Goal: Transaction & Acquisition: Purchase product/service

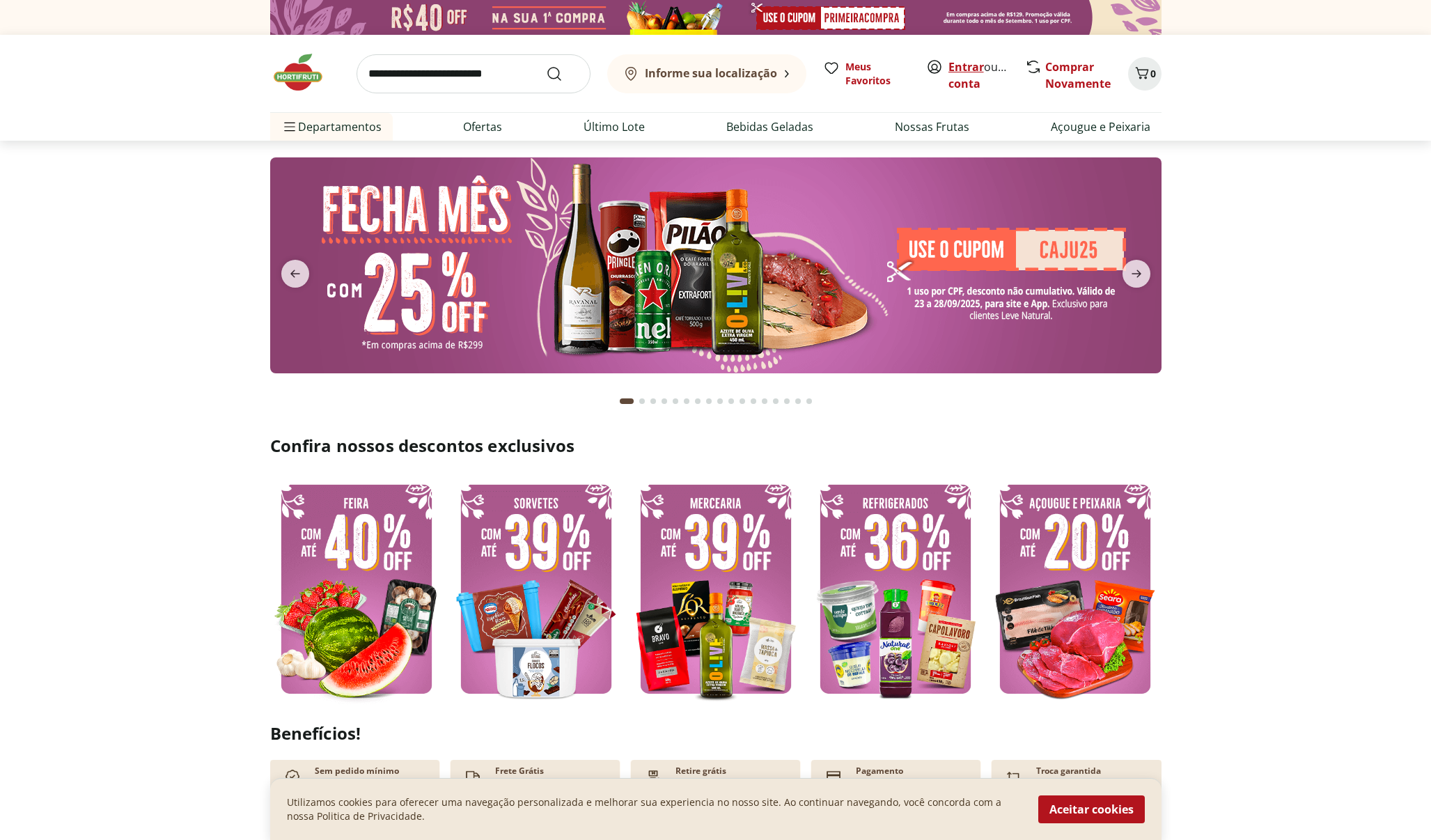
click at [968, 66] on link "Entrar" at bounding box center [966, 67] width 36 height 15
click at [1137, 273] on icon "next" at bounding box center [1137, 273] width 10 height 8
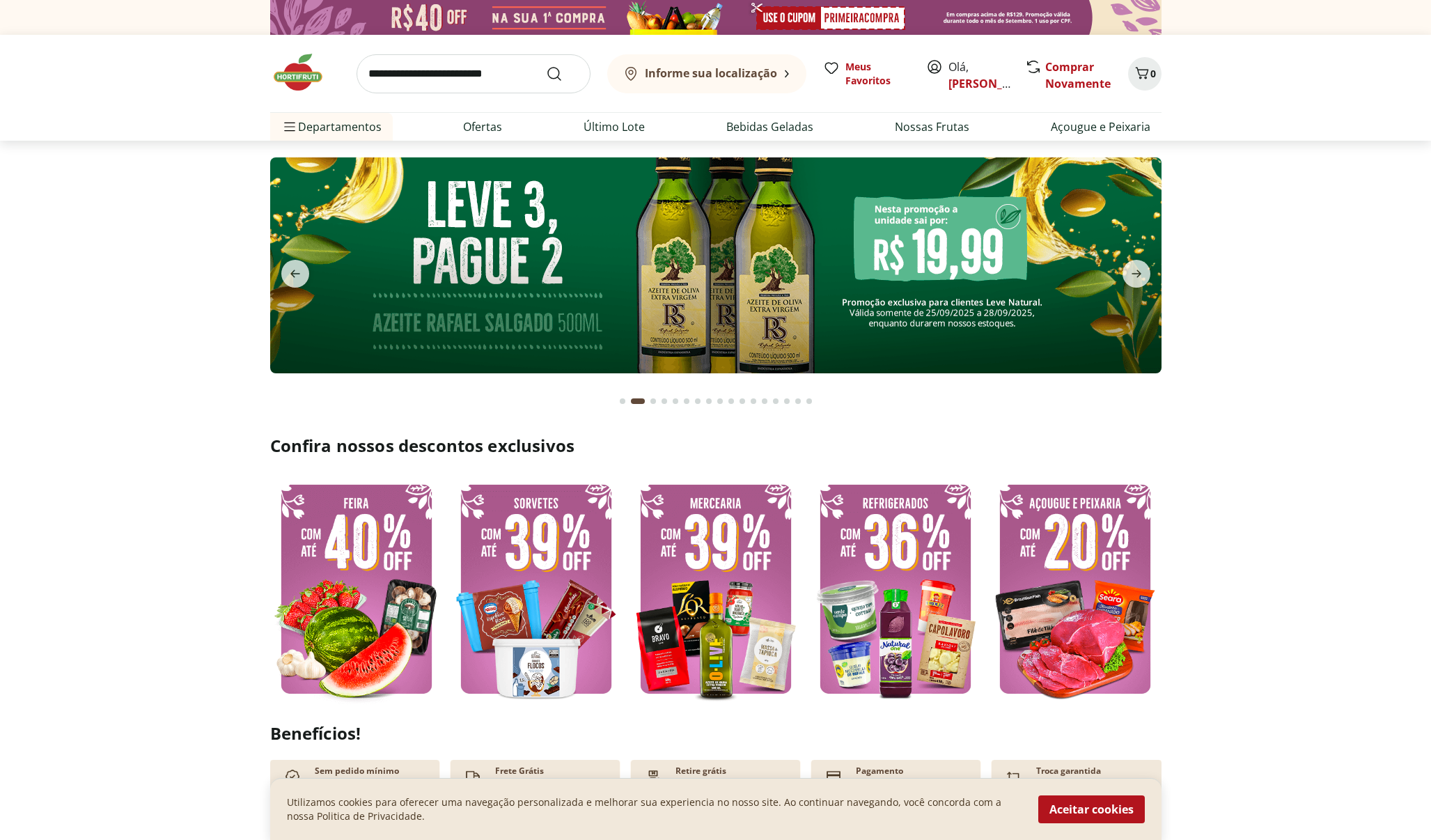
click at [424, 78] on input "search" at bounding box center [473, 74] width 234 height 39
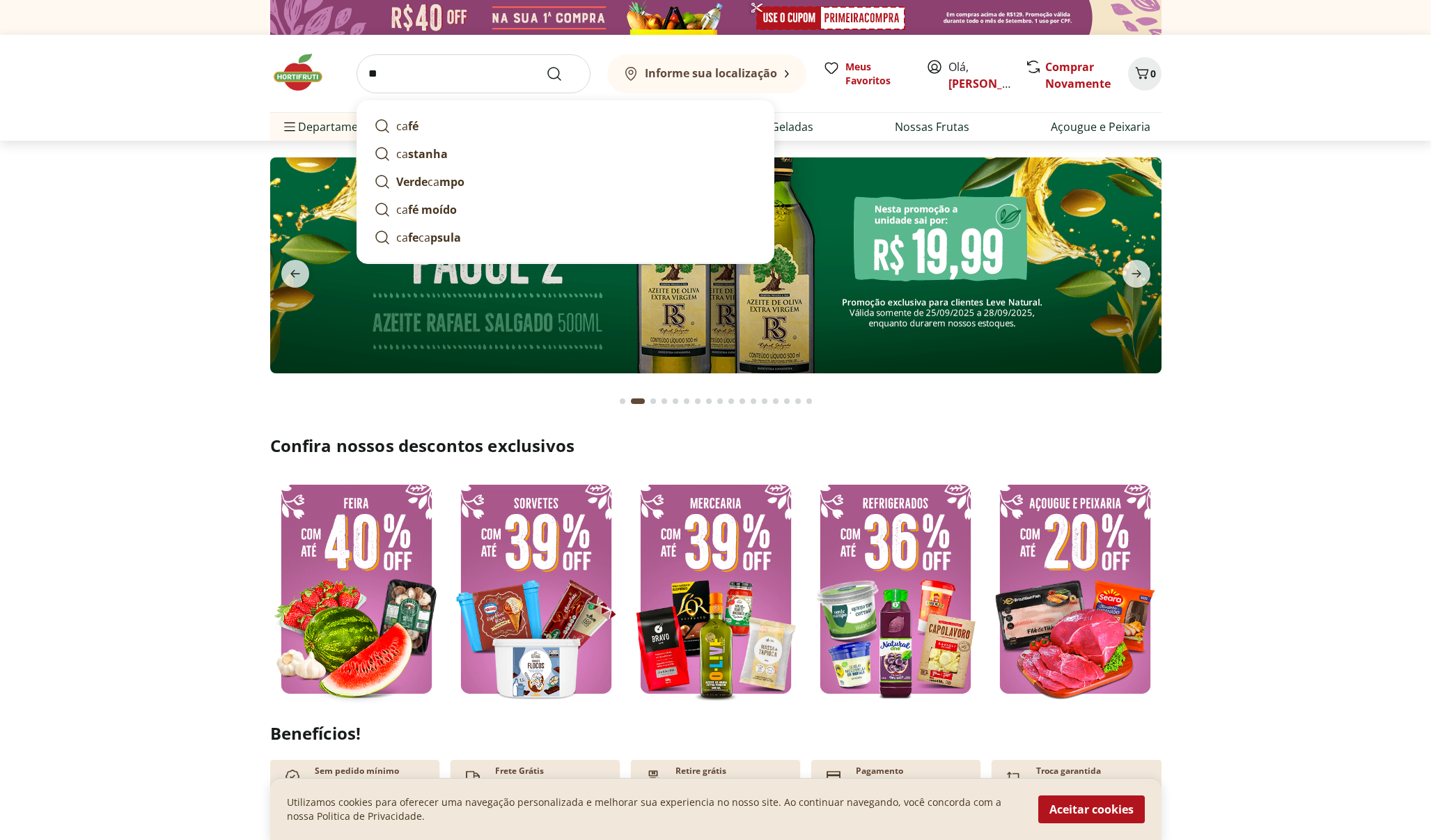
type input "*"
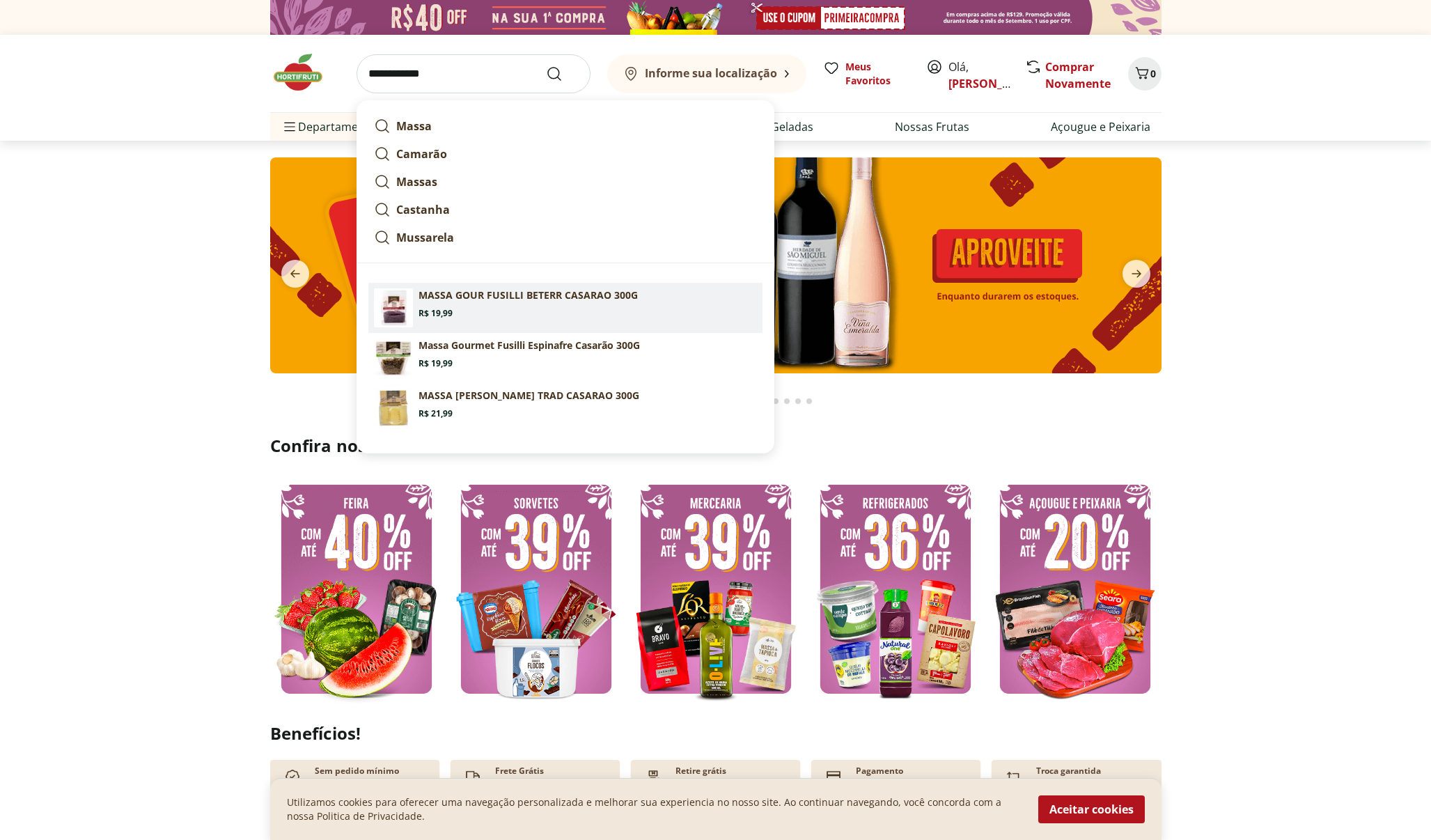
click at [500, 297] on p "MASSA GOUR FUSILLI BETERR CASARAO 300G" at bounding box center [528, 295] width 219 height 14
type input "**********"
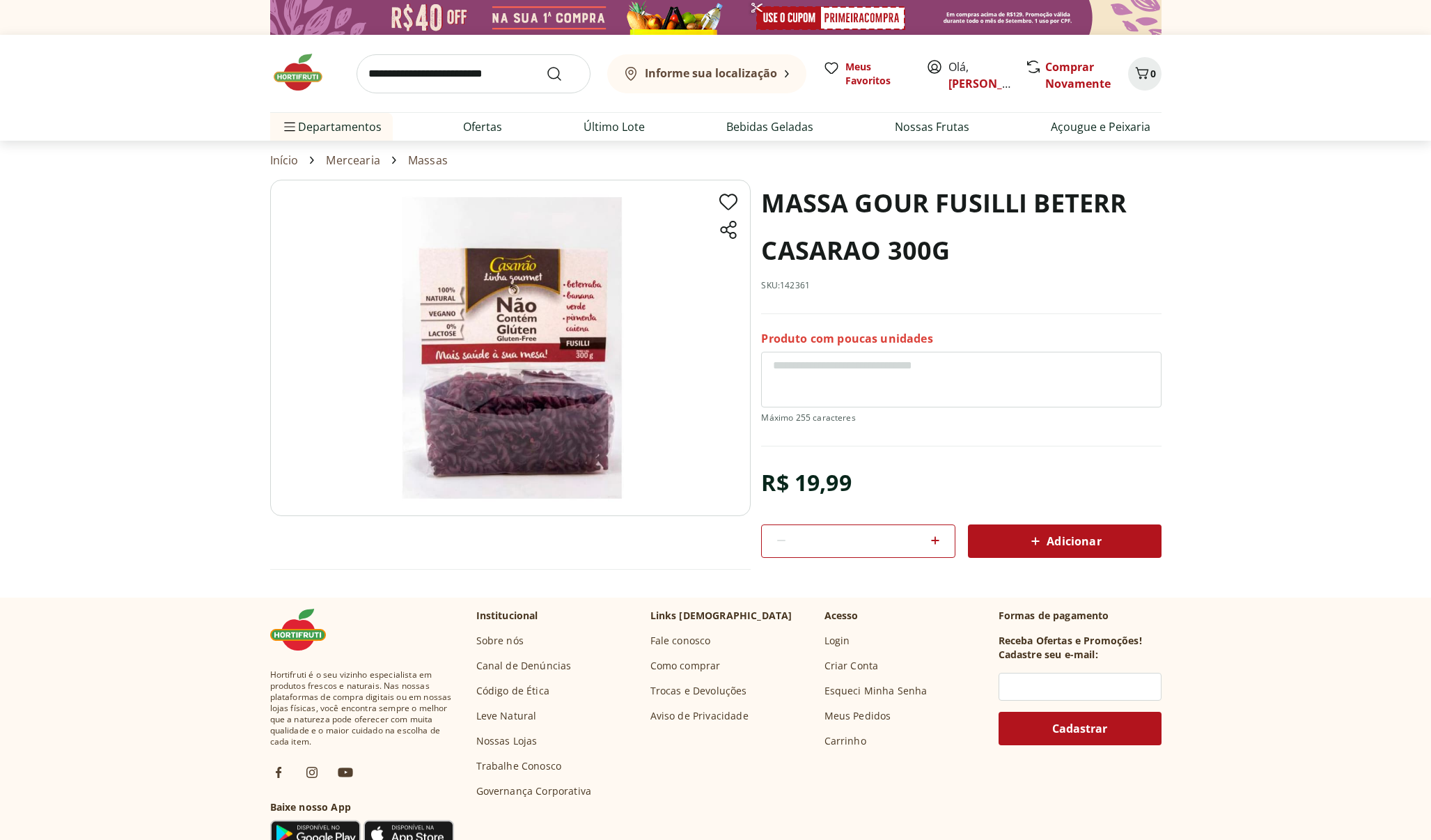
click at [1047, 535] on span "Adicionar" at bounding box center [1064, 541] width 74 height 17
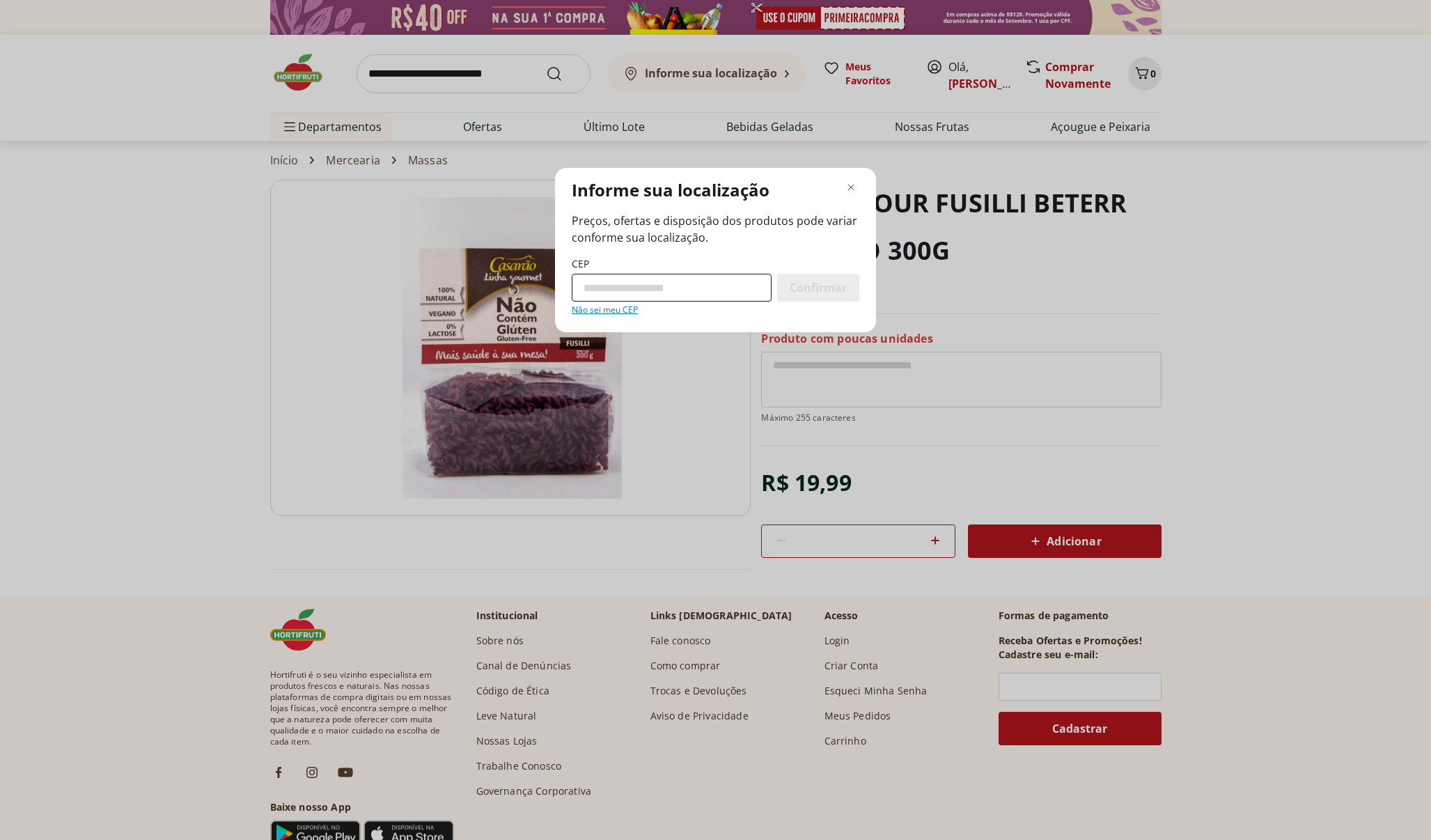
click at [672, 299] on input "CEP" at bounding box center [672, 287] width 200 height 28
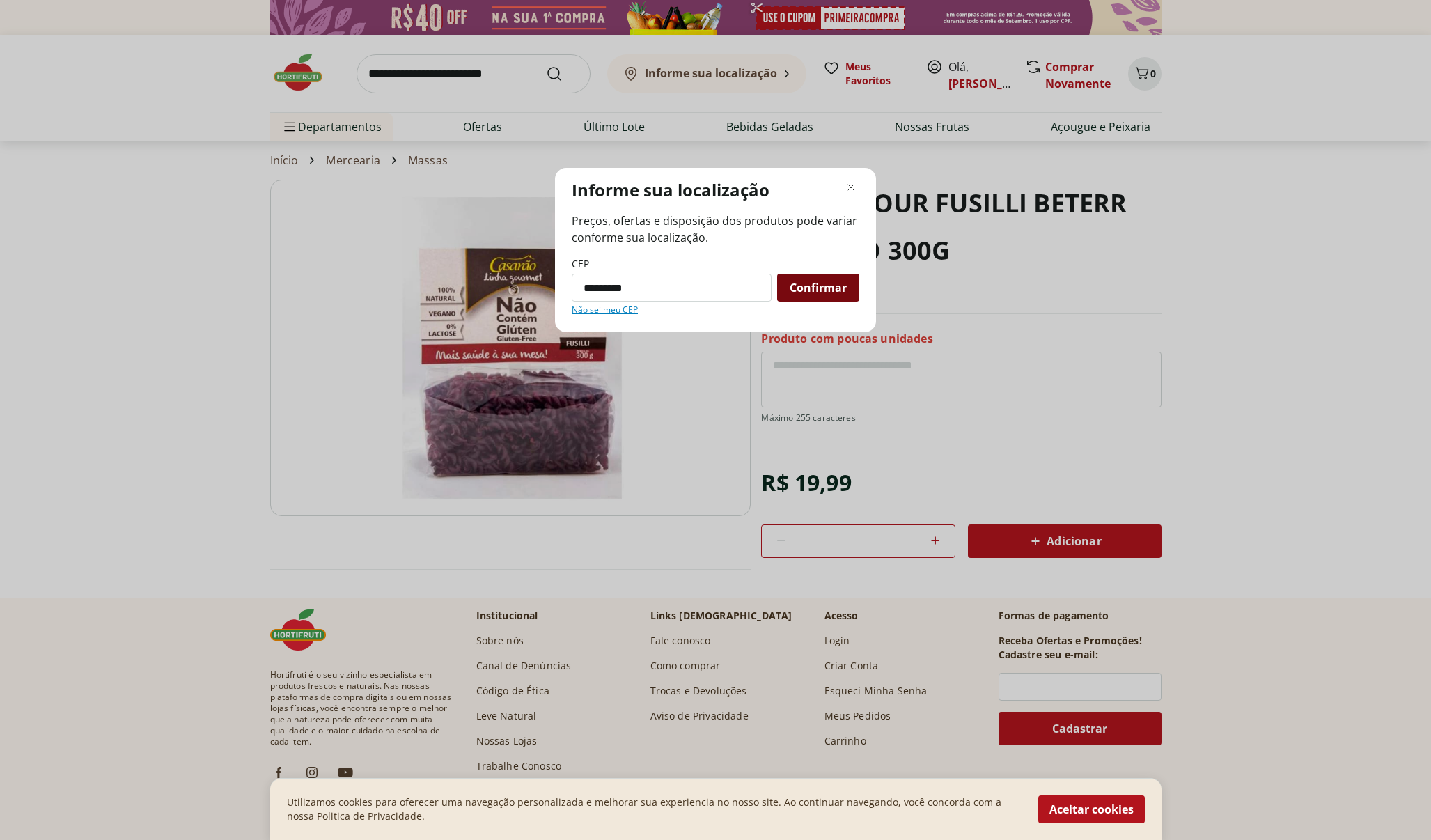
type input "*********"
click at [844, 287] on span "Confirmar" at bounding box center [818, 287] width 57 height 11
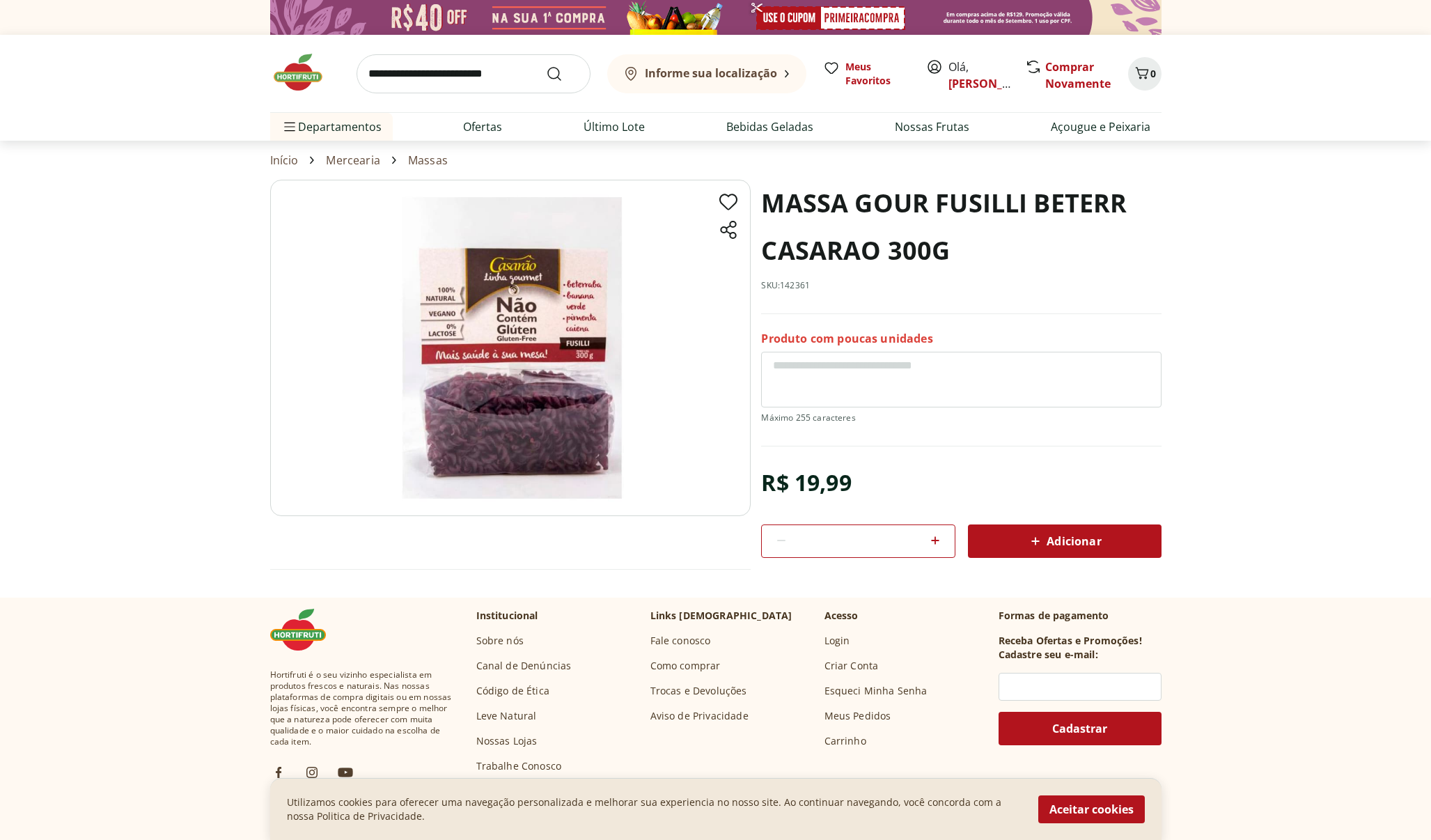
click at [833, 290] on div "MASSA GOUR FUSILLI BETERR CASARAO 300G SKU: 142361" at bounding box center [961, 247] width 400 height 135
click at [1040, 540] on icon at bounding box center [1035, 541] width 17 height 17
click at [444, 69] on input "search" at bounding box center [473, 74] width 234 height 39
type input "**********"
click at [562, 73] on button "Submit Search" at bounding box center [563, 74] width 33 height 17
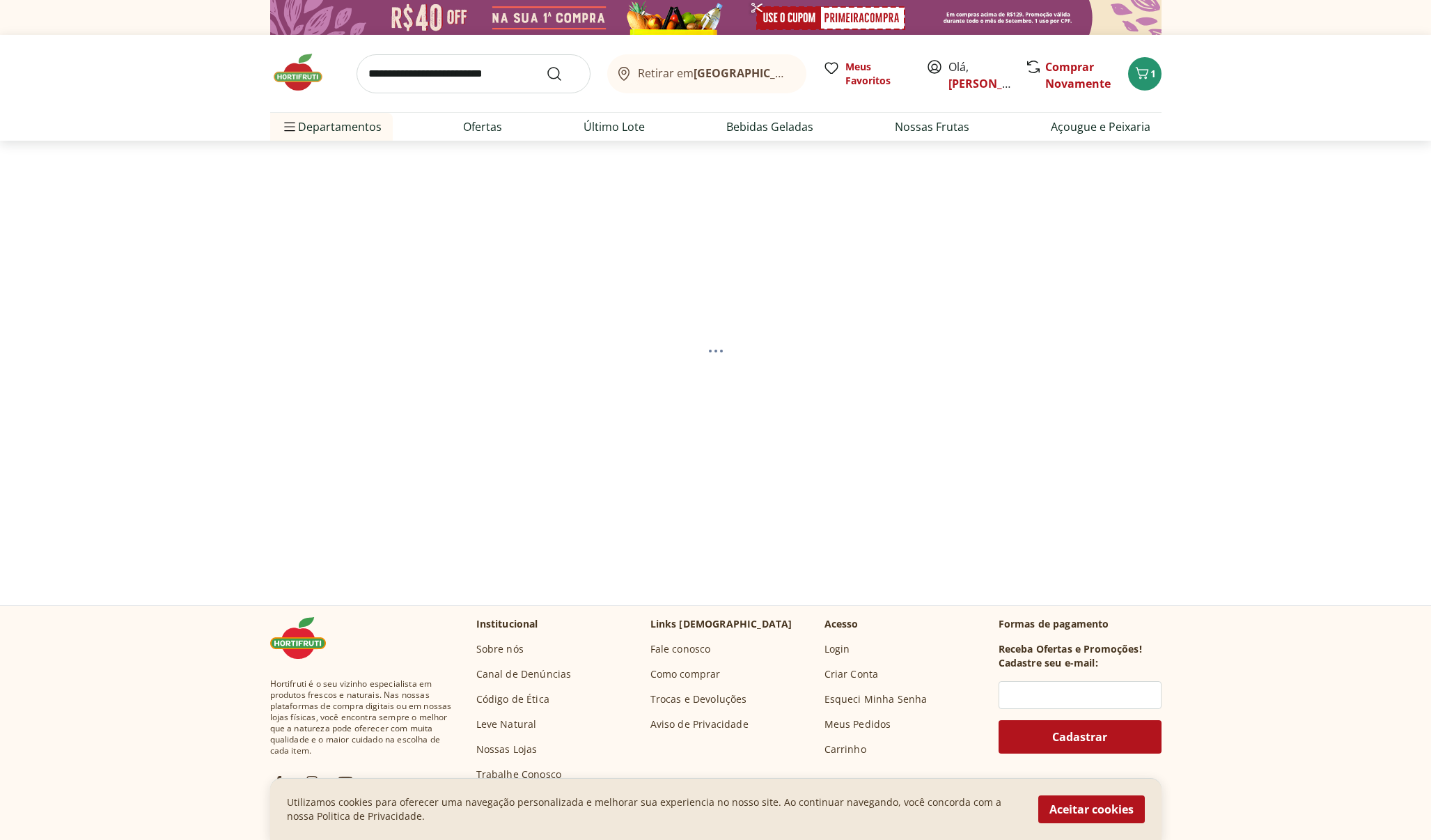
select select "**********"
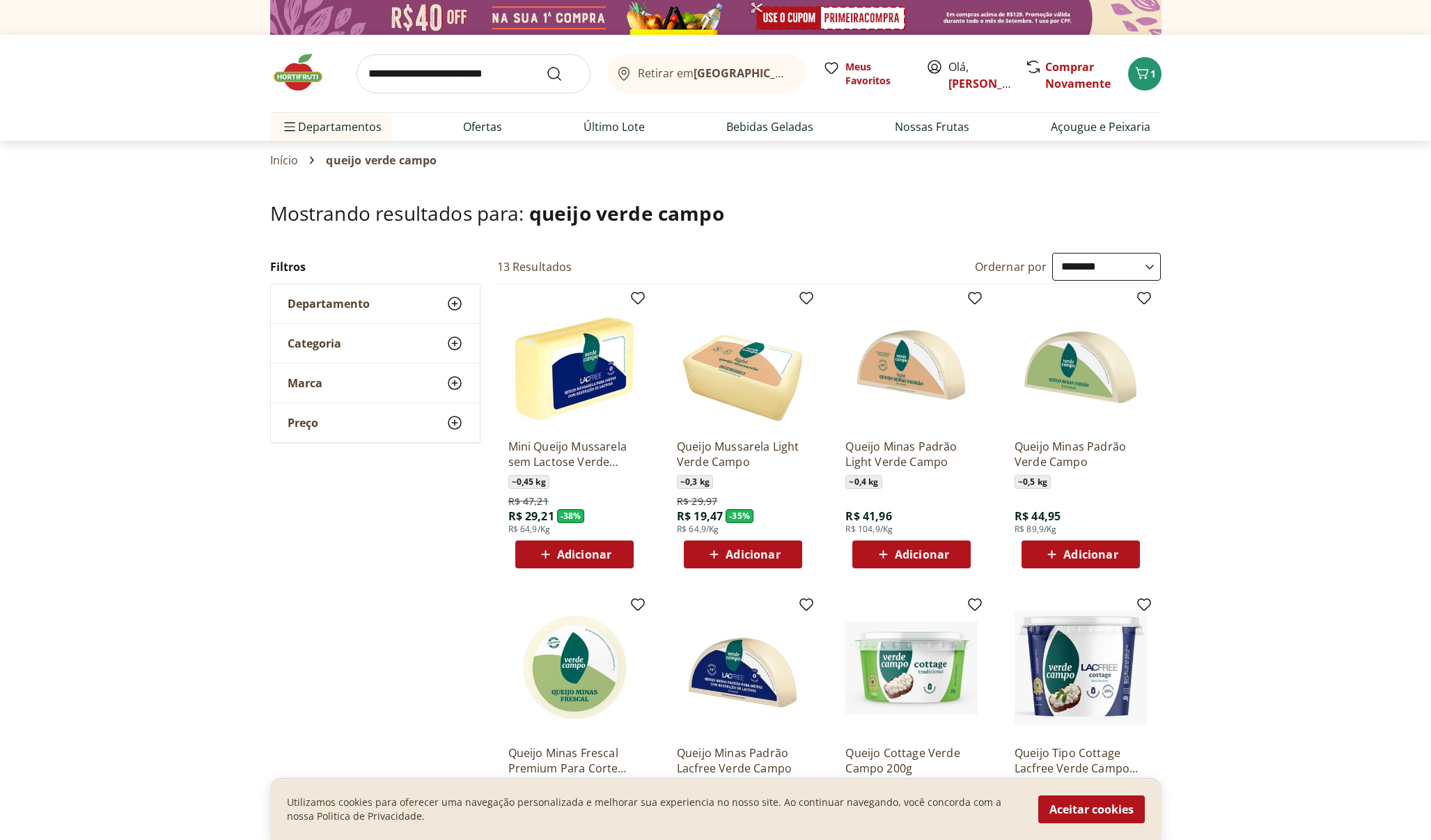
click at [1116, 553] on span "Adicionar" at bounding box center [1091, 555] width 54 height 11
click at [437, 70] on input "search" at bounding box center [473, 74] width 234 height 39
type input "**********"
click at [562, 73] on button "Submit Search" at bounding box center [563, 74] width 33 height 17
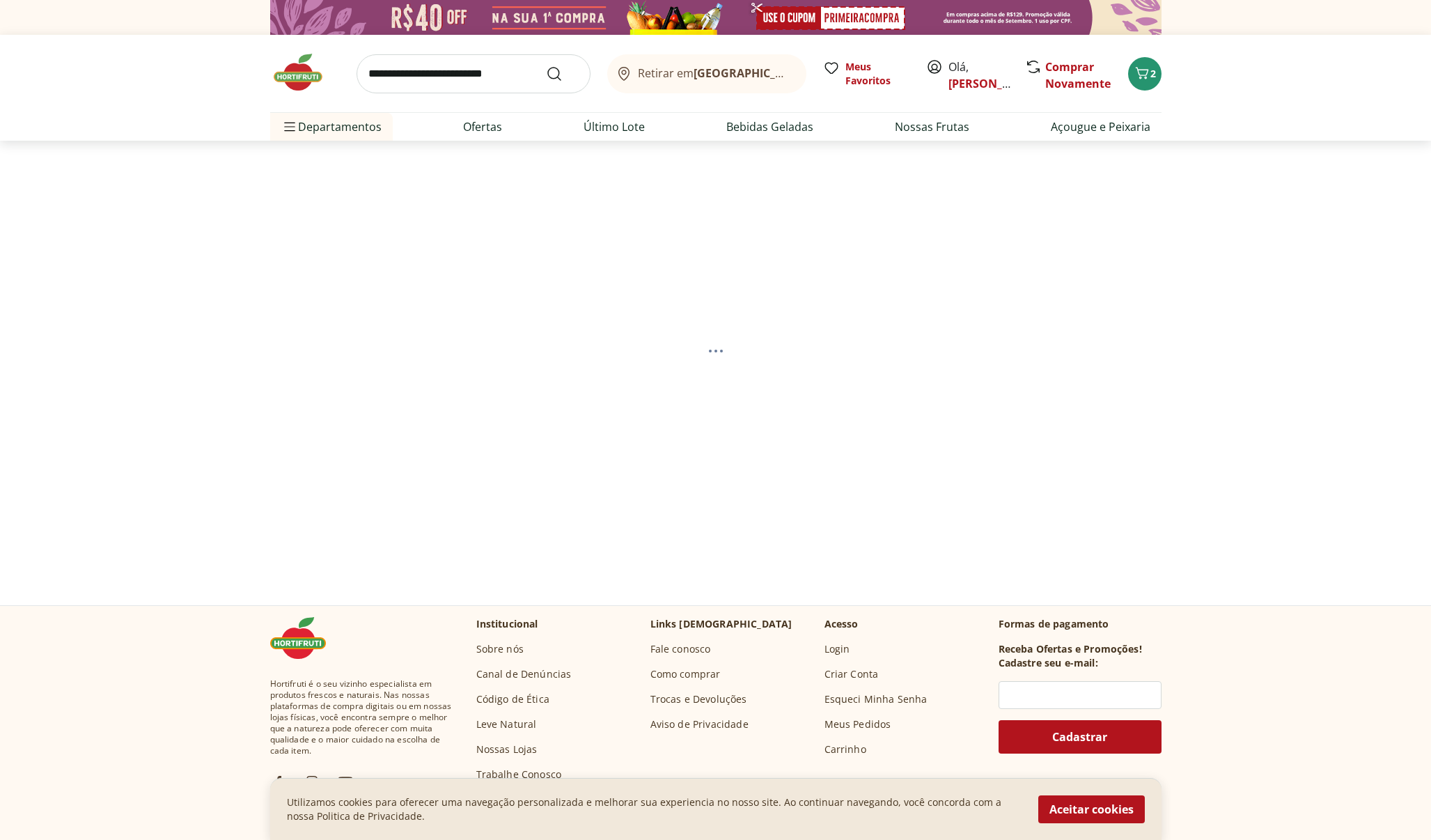
select select "**********"
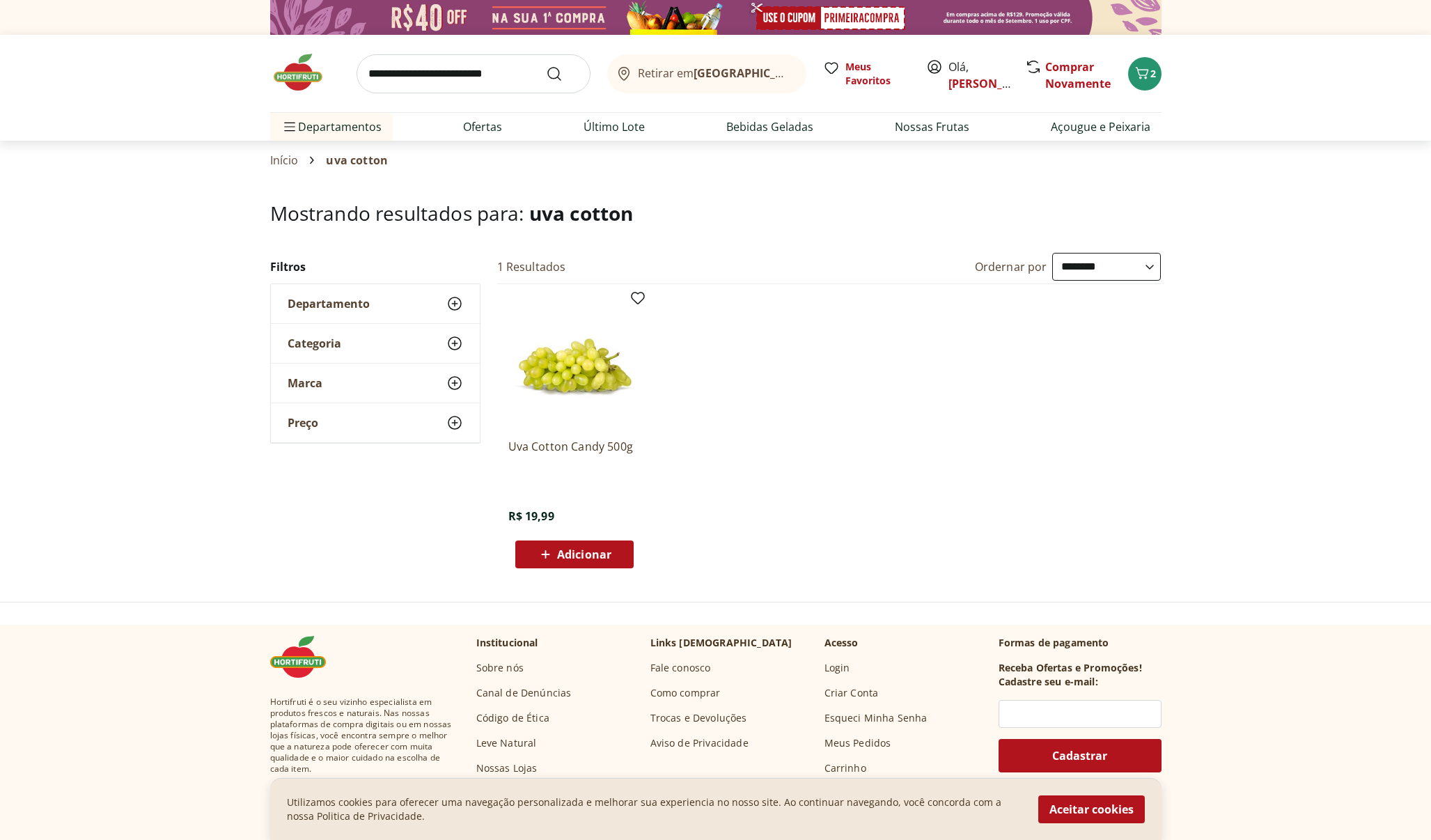
click at [583, 552] on span "Adicionar" at bounding box center [585, 555] width 54 height 11
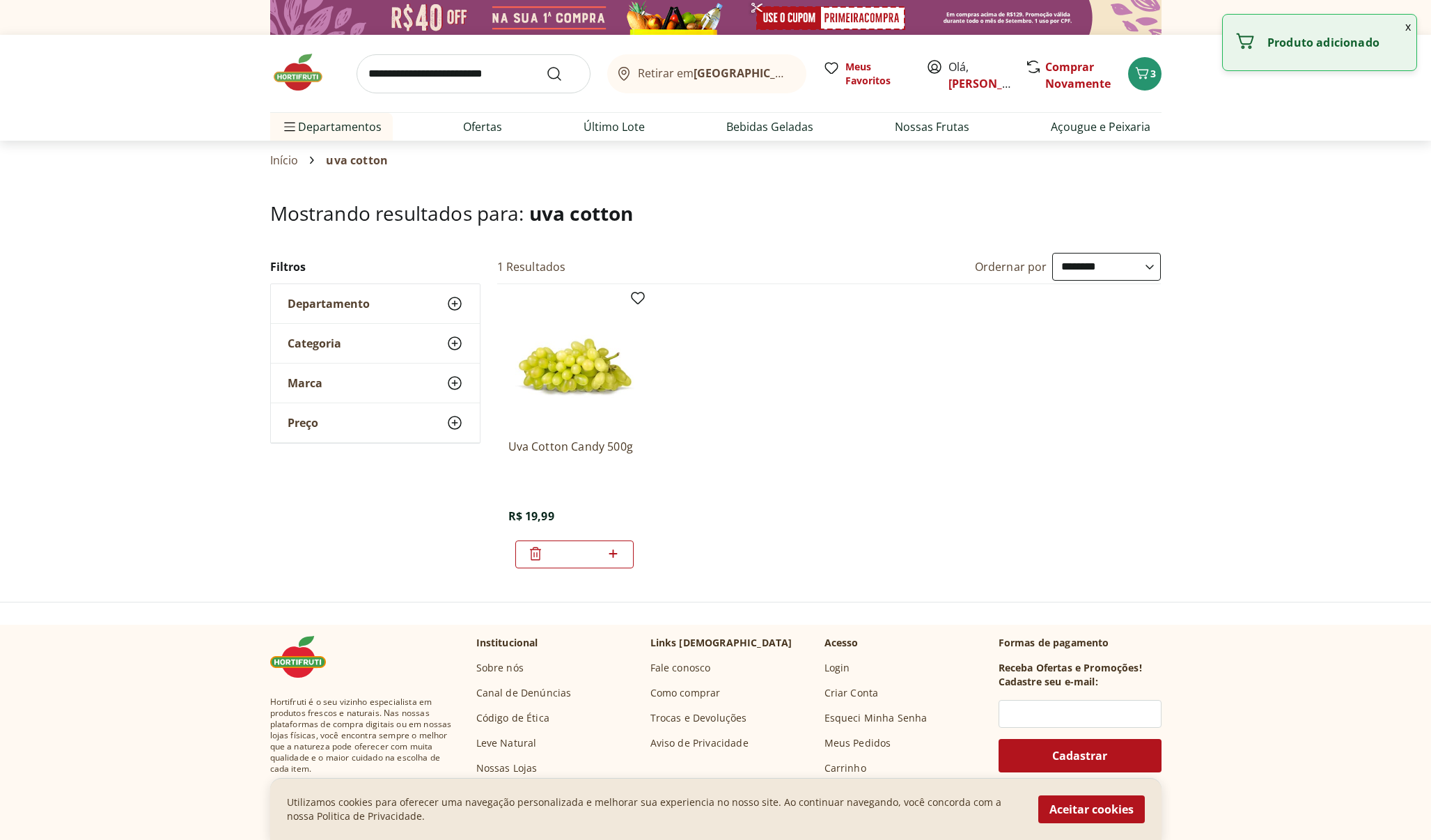
click at [437, 73] on input "search" at bounding box center [473, 74] width 234 height 39
type input "**********"
click at [562, 73] on button "Submit Search" at bounding box center [563, 74] width 33 height 17
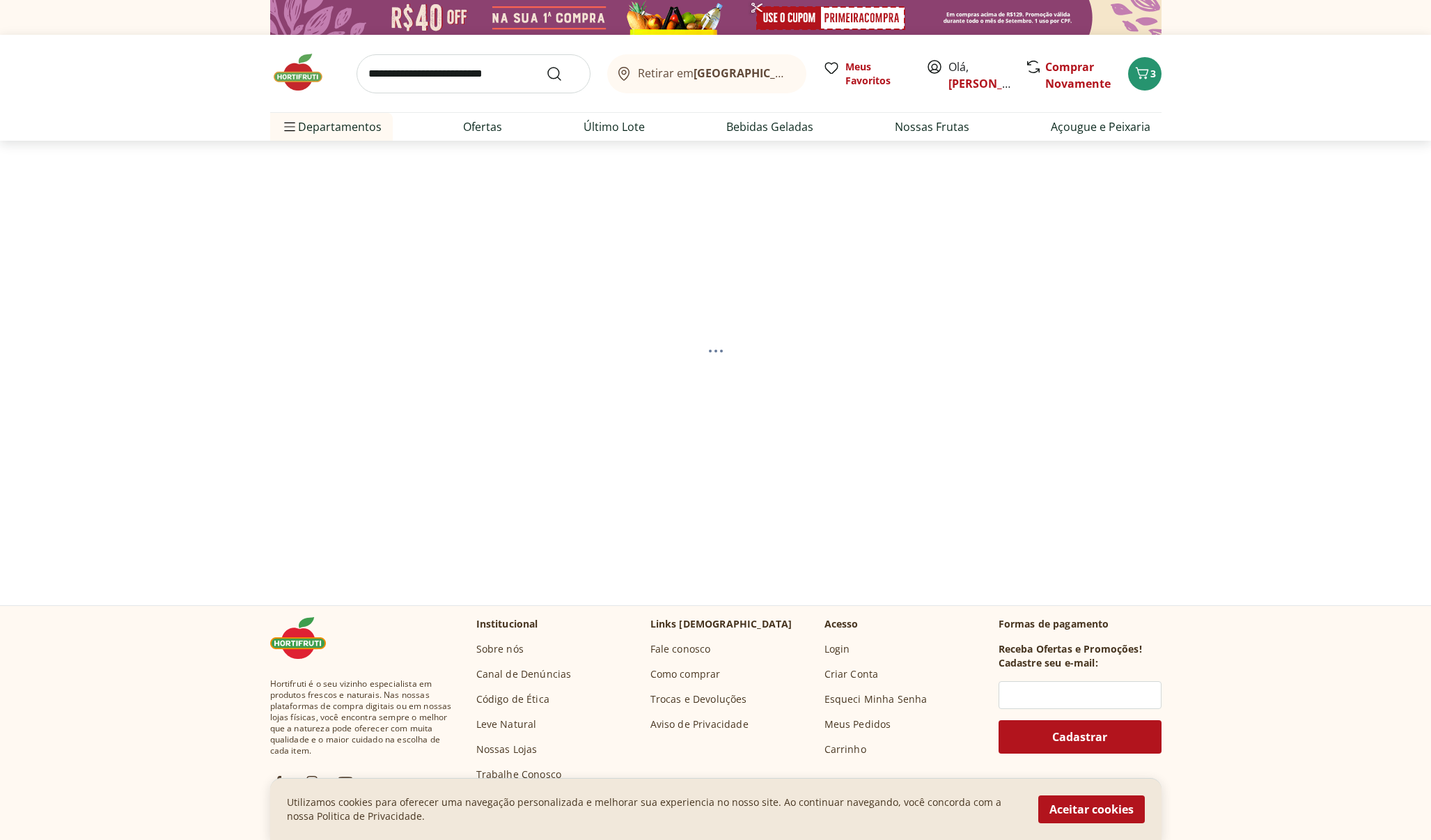
select select "**********"
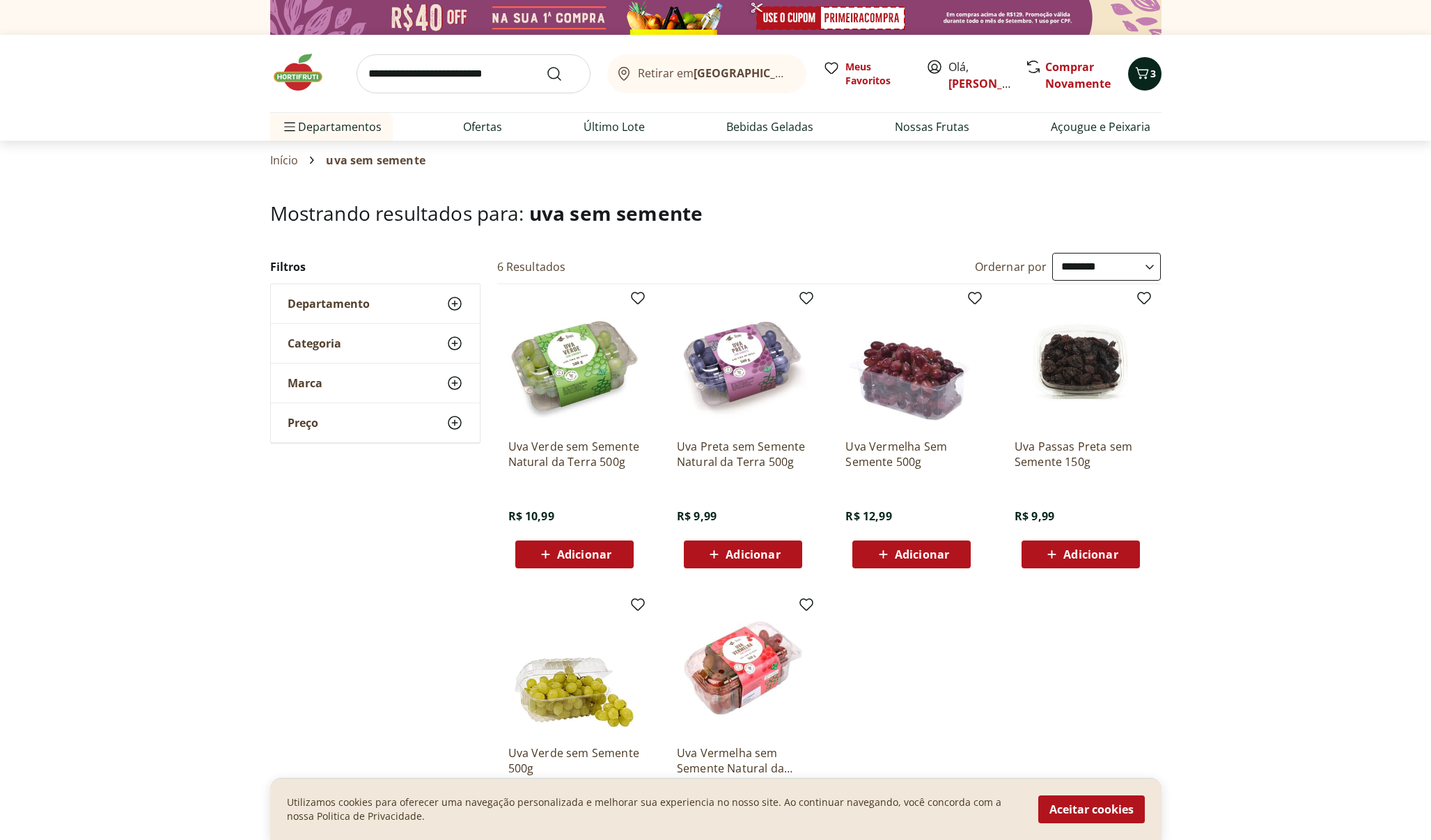
click at [1144, 75] on icon "Carrinho" at bounding box center [1141, 73] width 13 height 12
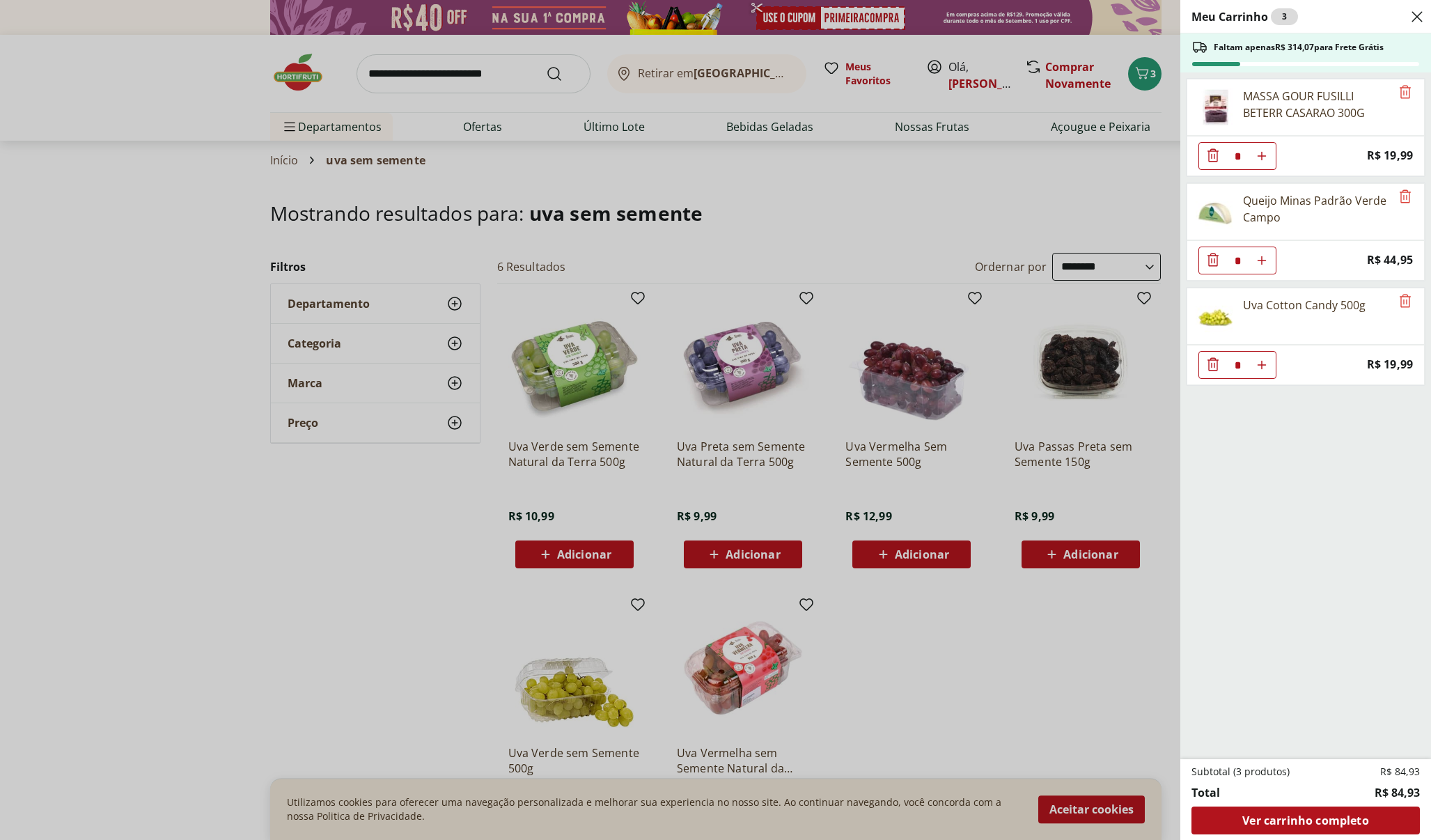
click at [530, 73] on div "Meu Carrinho 3 Faltam apenas R$ 314,07 para Frete Grátis MASSA GOUR FUSILLI BET…" at bounding box center [715, 420] width 1431 height 840
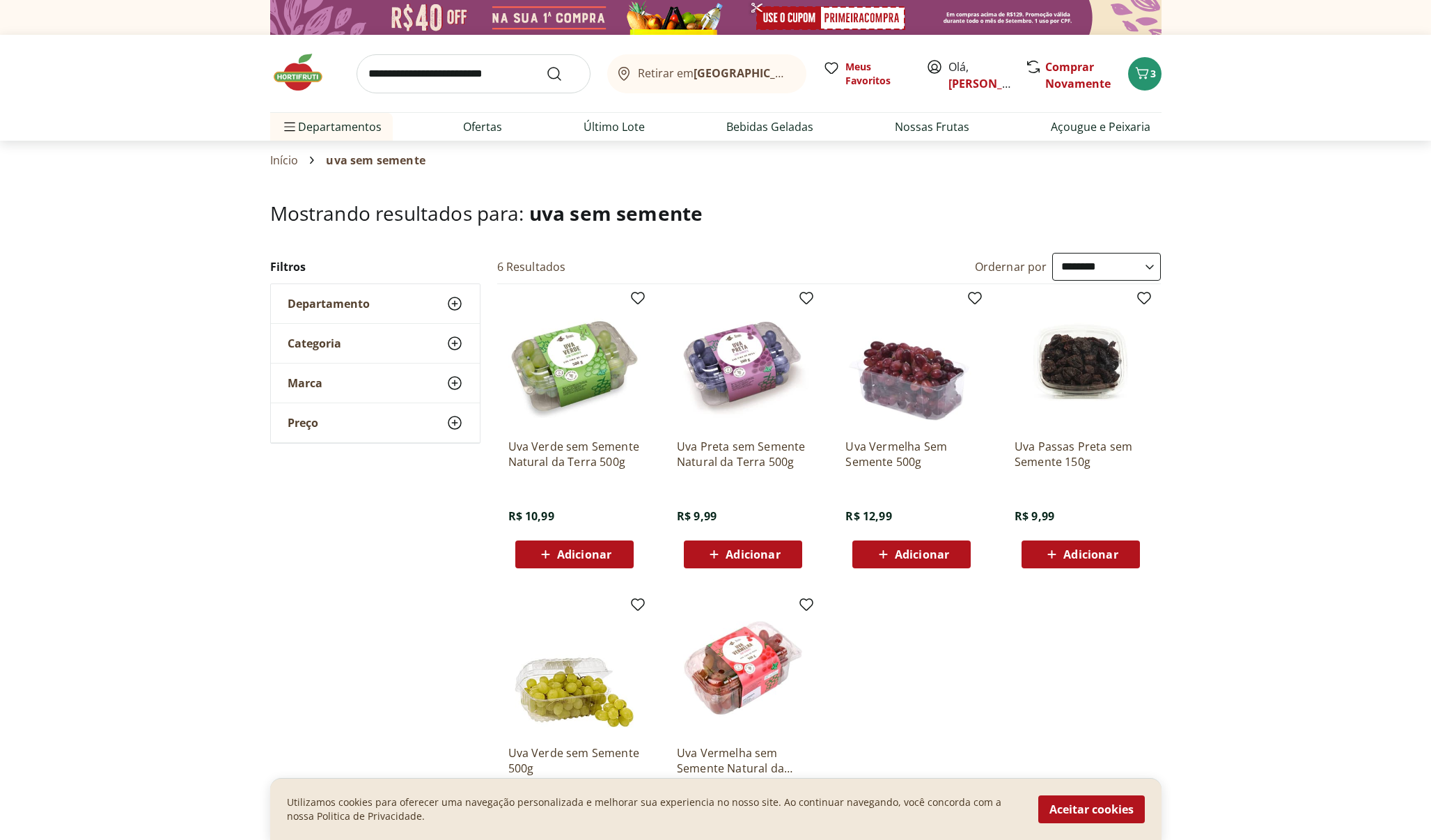
click at [498, 75] on input "search" at bounding box center [473, 74] width 234 height 39
type input "****"
click at [562, 73] on button "Submit Search" at bounding box center [563, 74] width 33 height 17
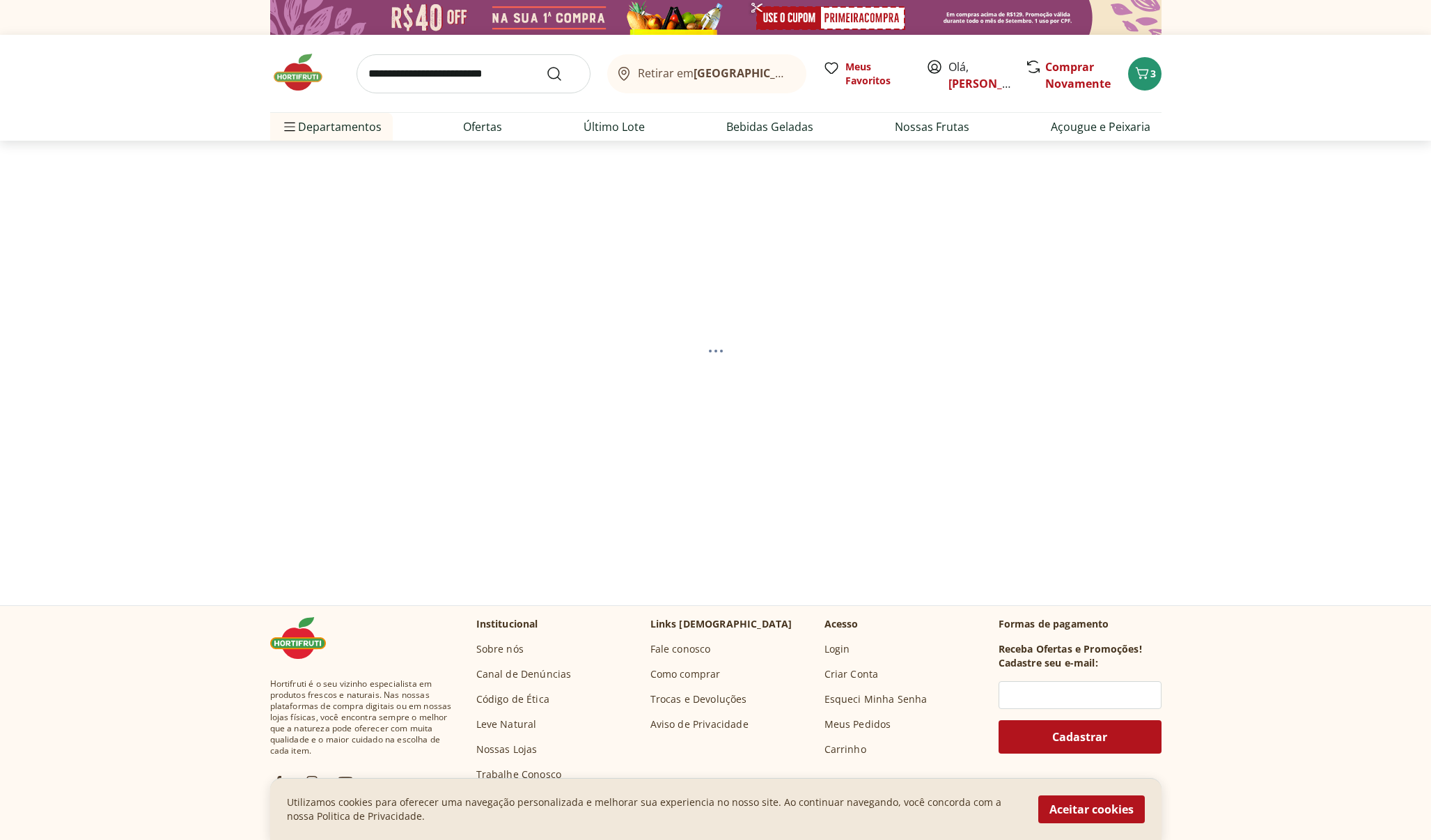
select select "**********"
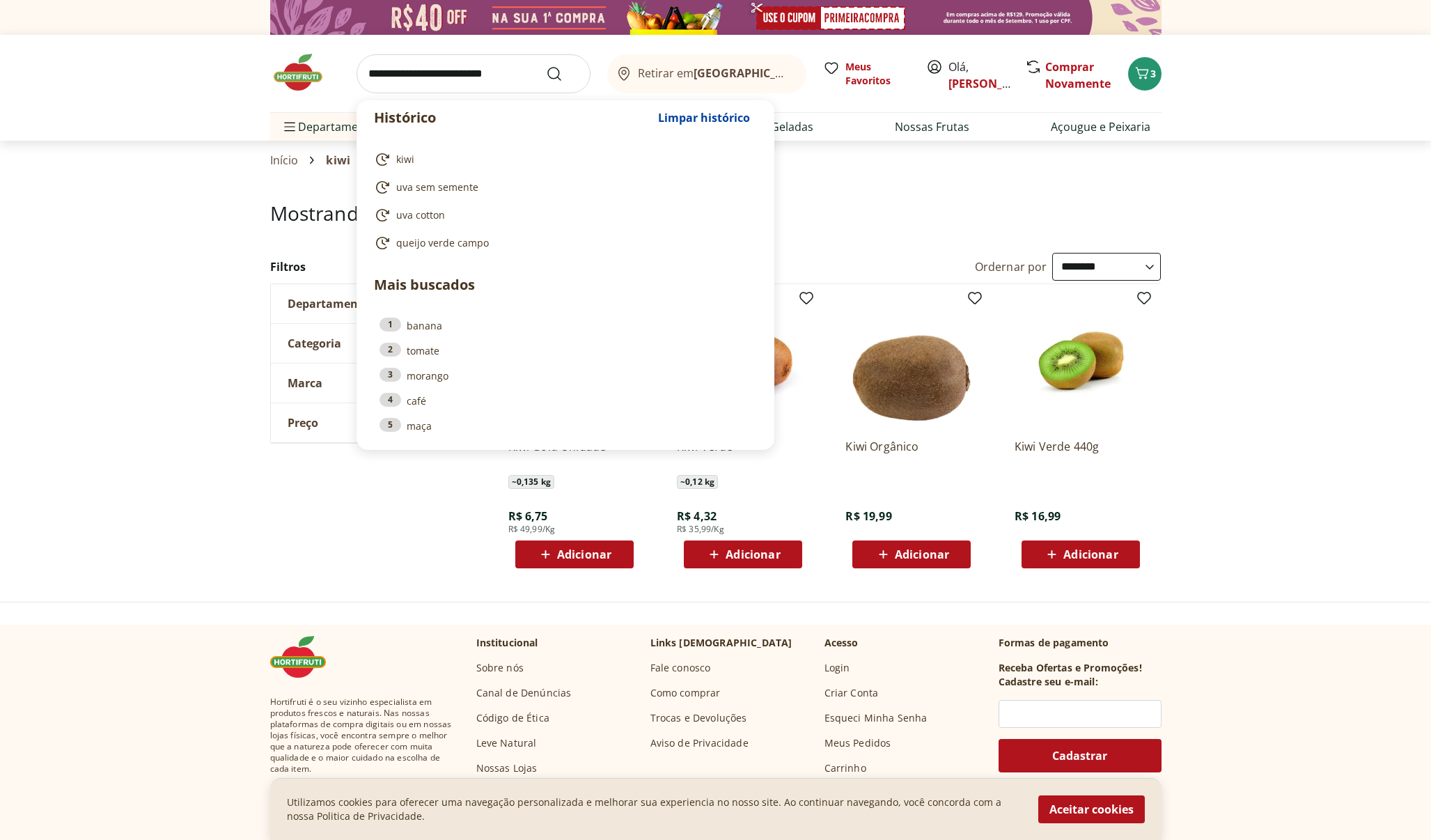
click at [499, 74] on input "search" at bounding box center [473, 74] width 234 height 39
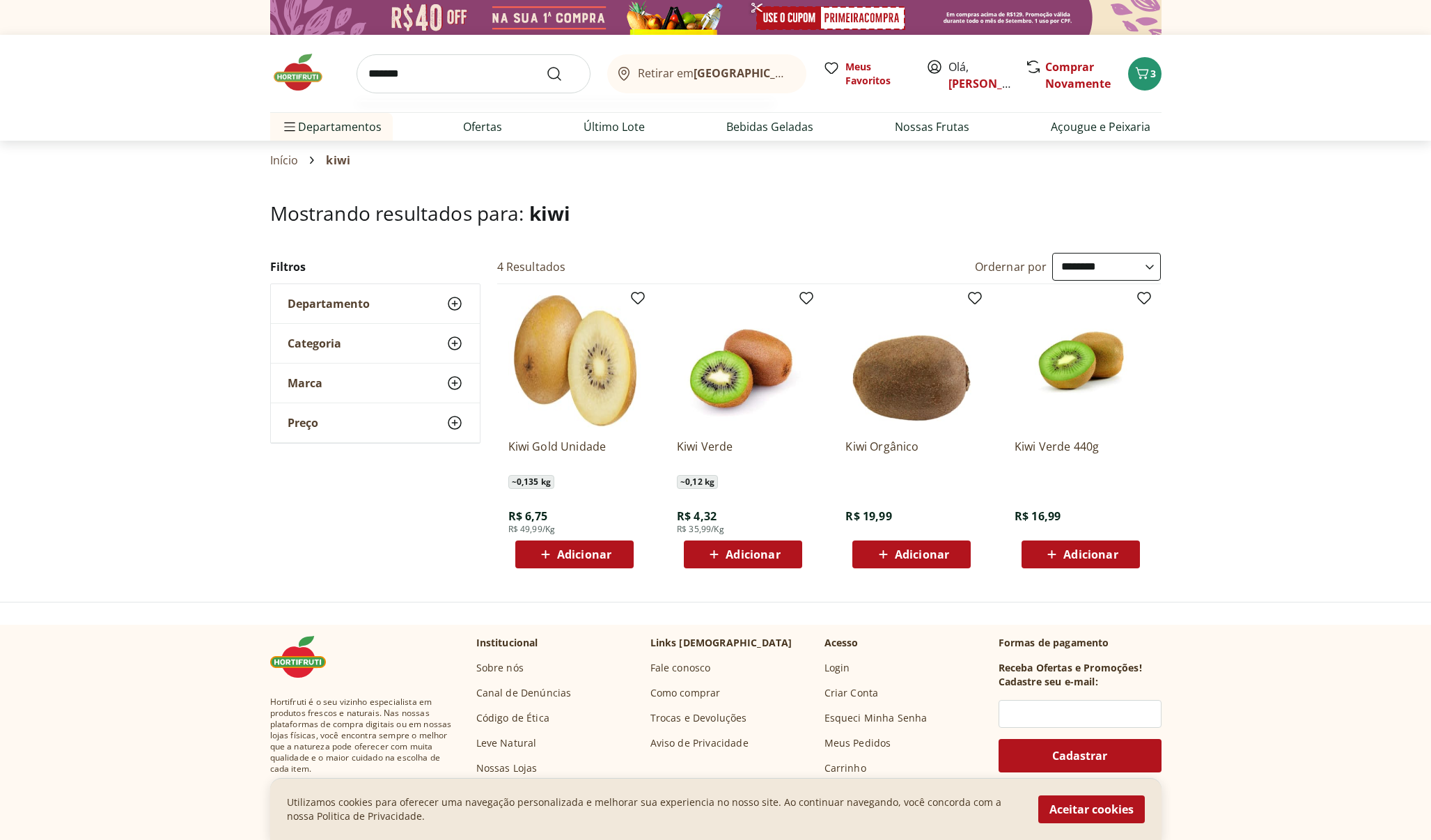
type input "*******"
click at [562, 73] on button "Submit Search" at bounding box center [563, 74] width 33 height 17
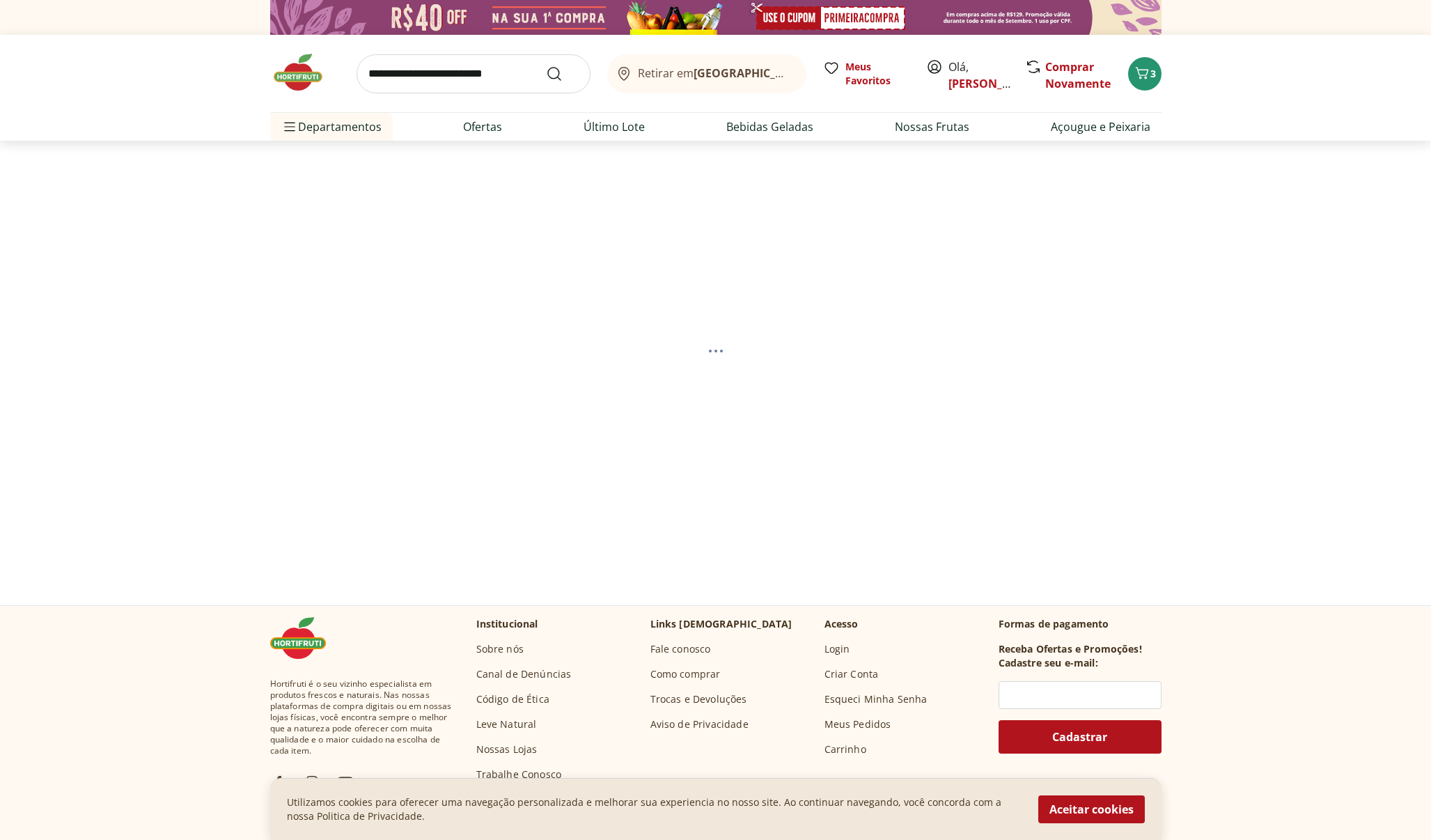
select select "**********"
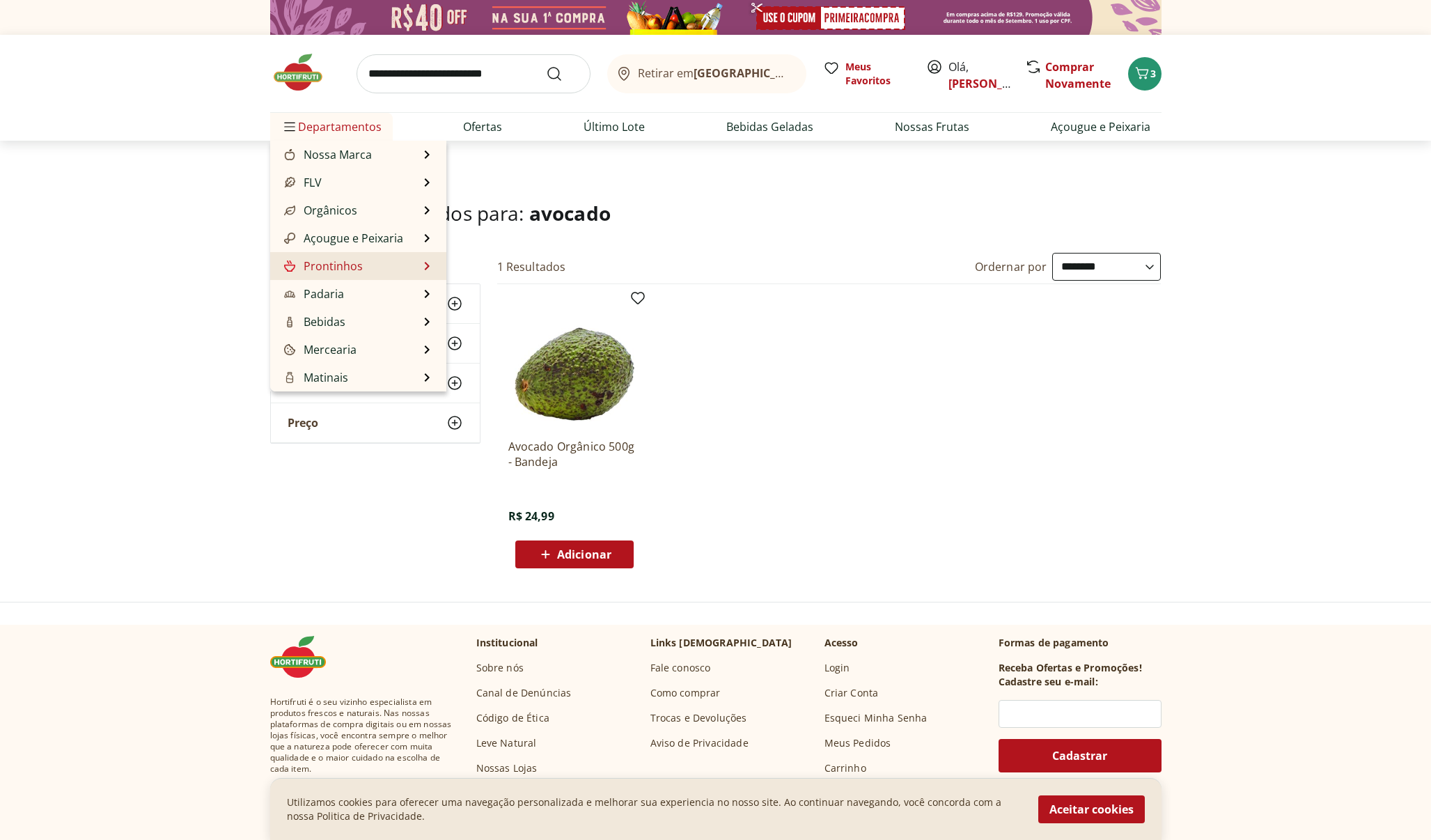
click at [363, 265] on li "Prontinhos Prontinhos Ver tudo do departamento Frutas Cortadinhas Pré Preparado…" at bounding box center [358, 266] width 177 height 28
click at [334, 265] on link "Prontinhos" at bounding box center [322, 266] width 82 height 17
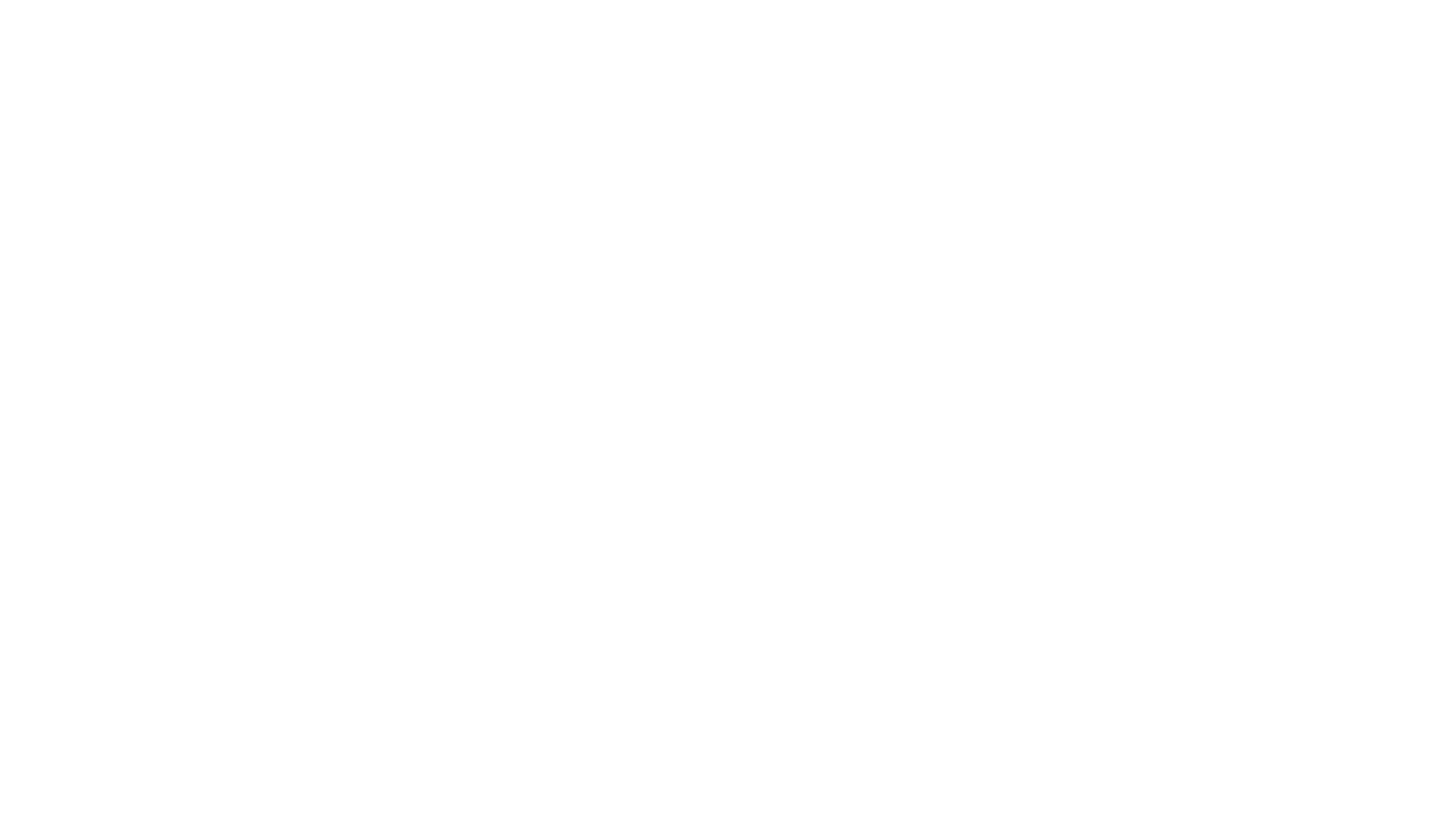
select select "**********"
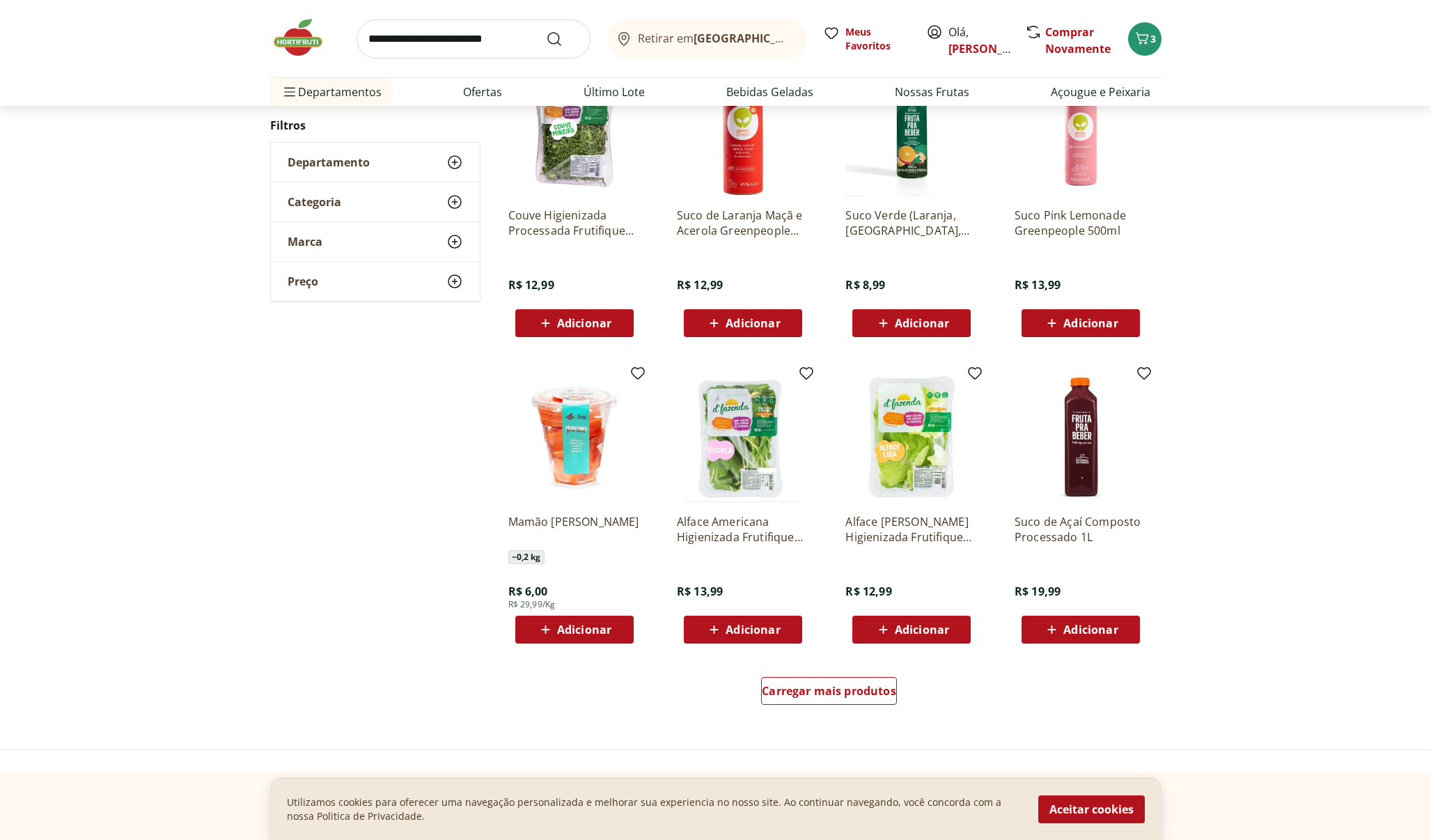
scroll to position [490, 1]
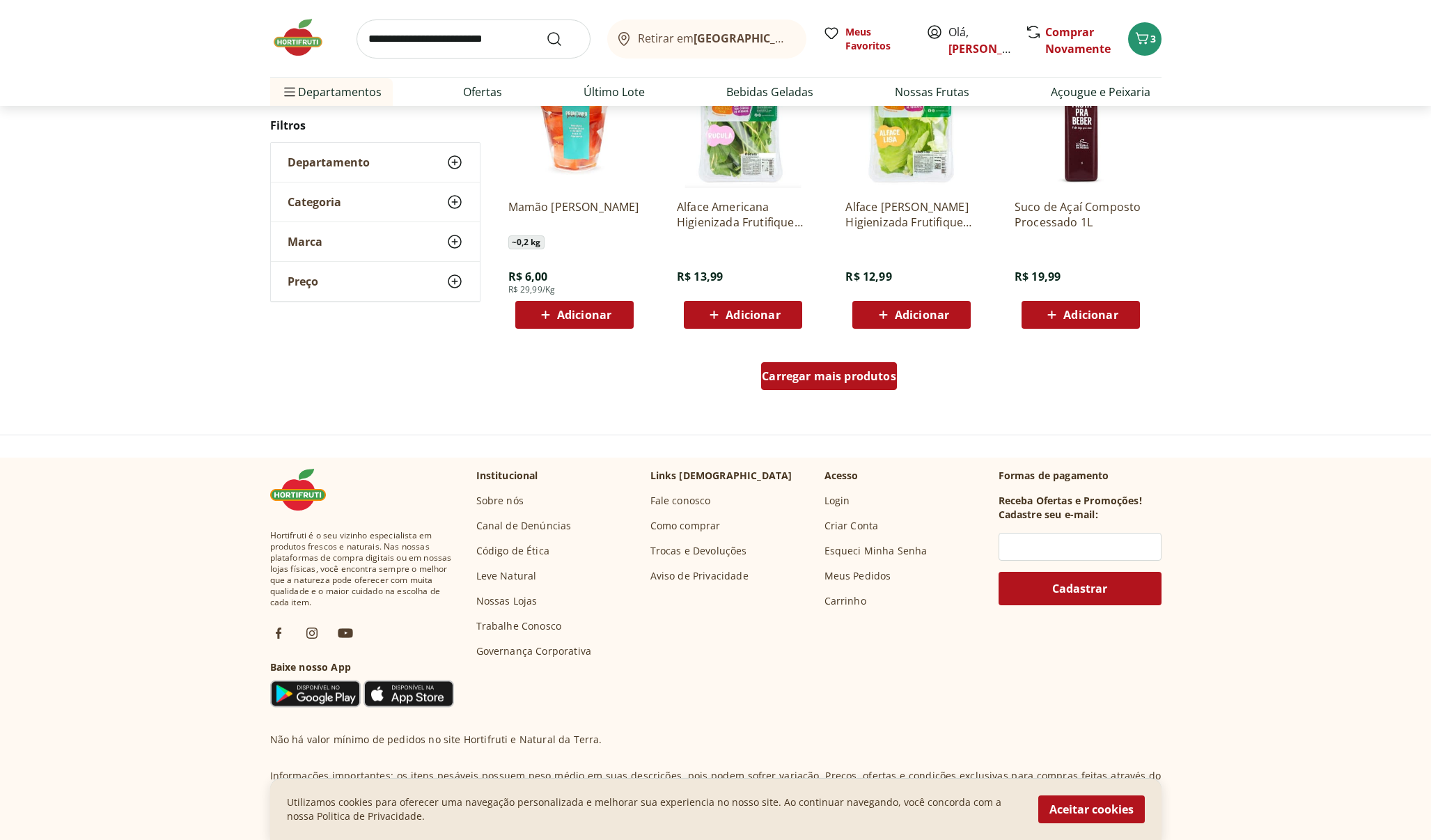
click at [795, 374] on span "Carregar mais produtos" at bounding box center [829, 376] width 135 height 11
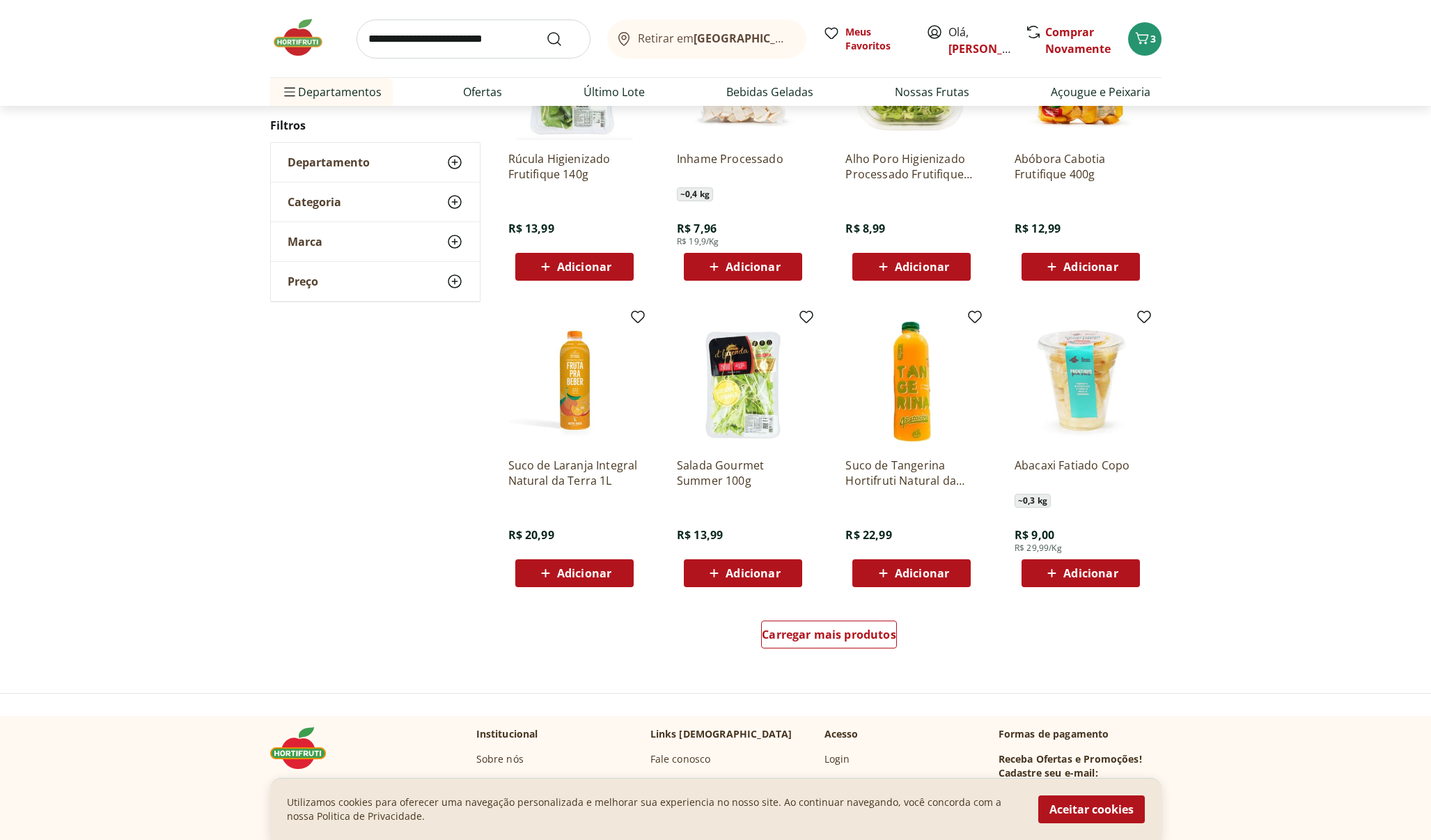
scroll to position [610, 0]
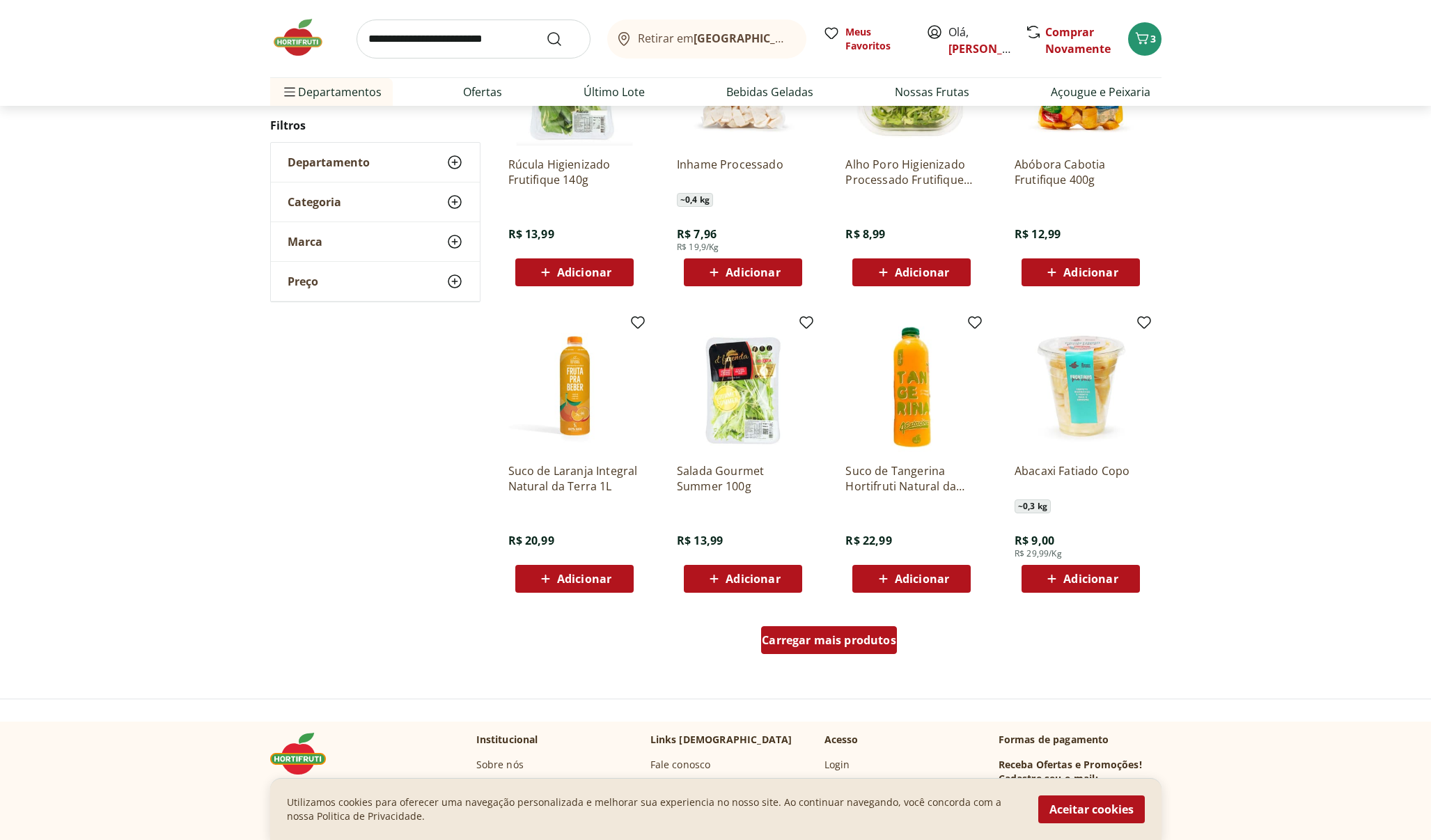
click at [824, 634] on span "Carregar mais produtos" at bounding box center [829, 640] width 135 height 11
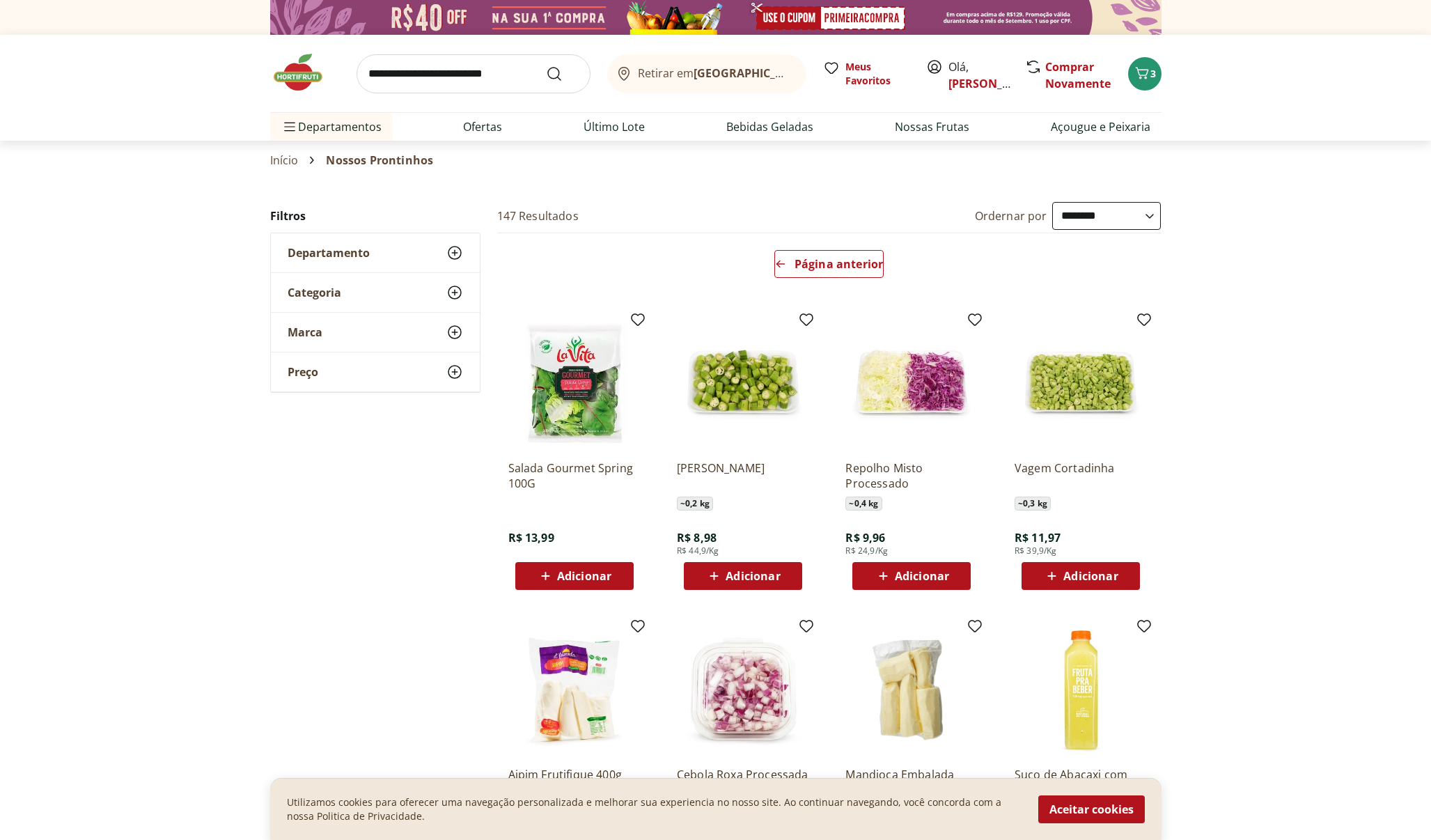
click at [443, 70] on input "search" at bounding box center [473, 74] width 234 height 39
type input "*"
type input "******"
click at [562, 73] on button "Submit Search" at bounding box center [563, 74] width 33 height 17
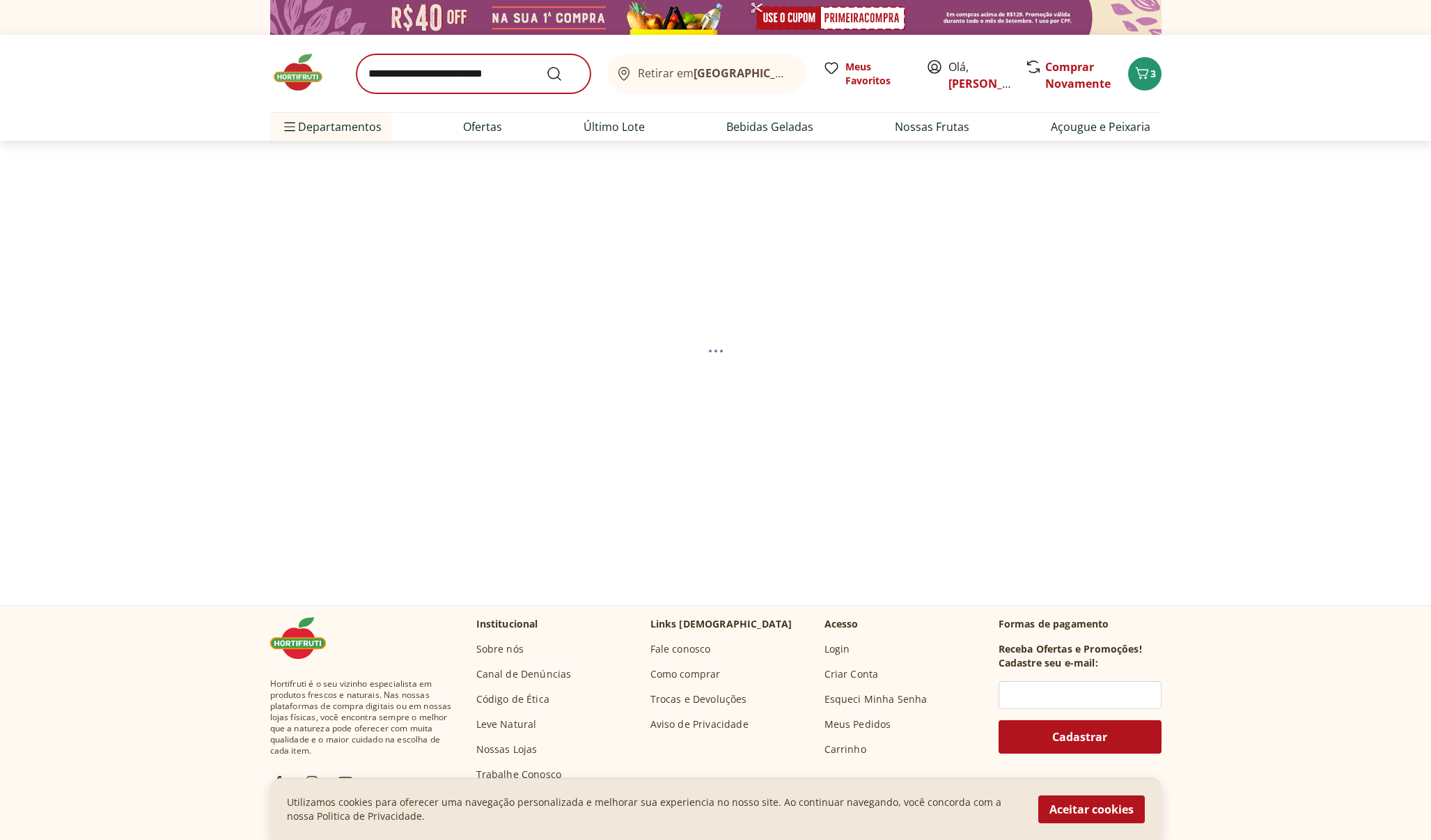
select select "**********"
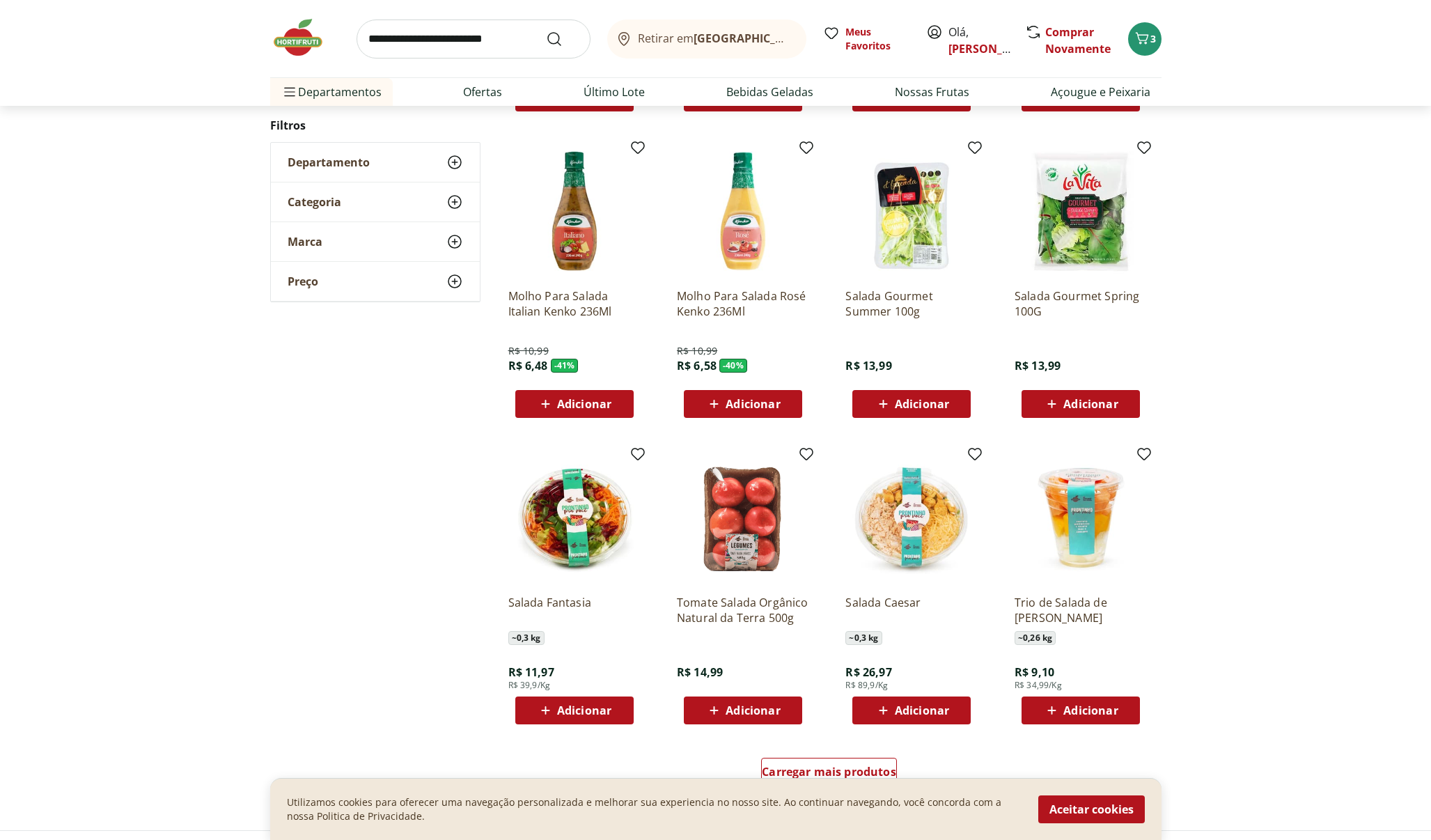
scroll to position [580, 0]
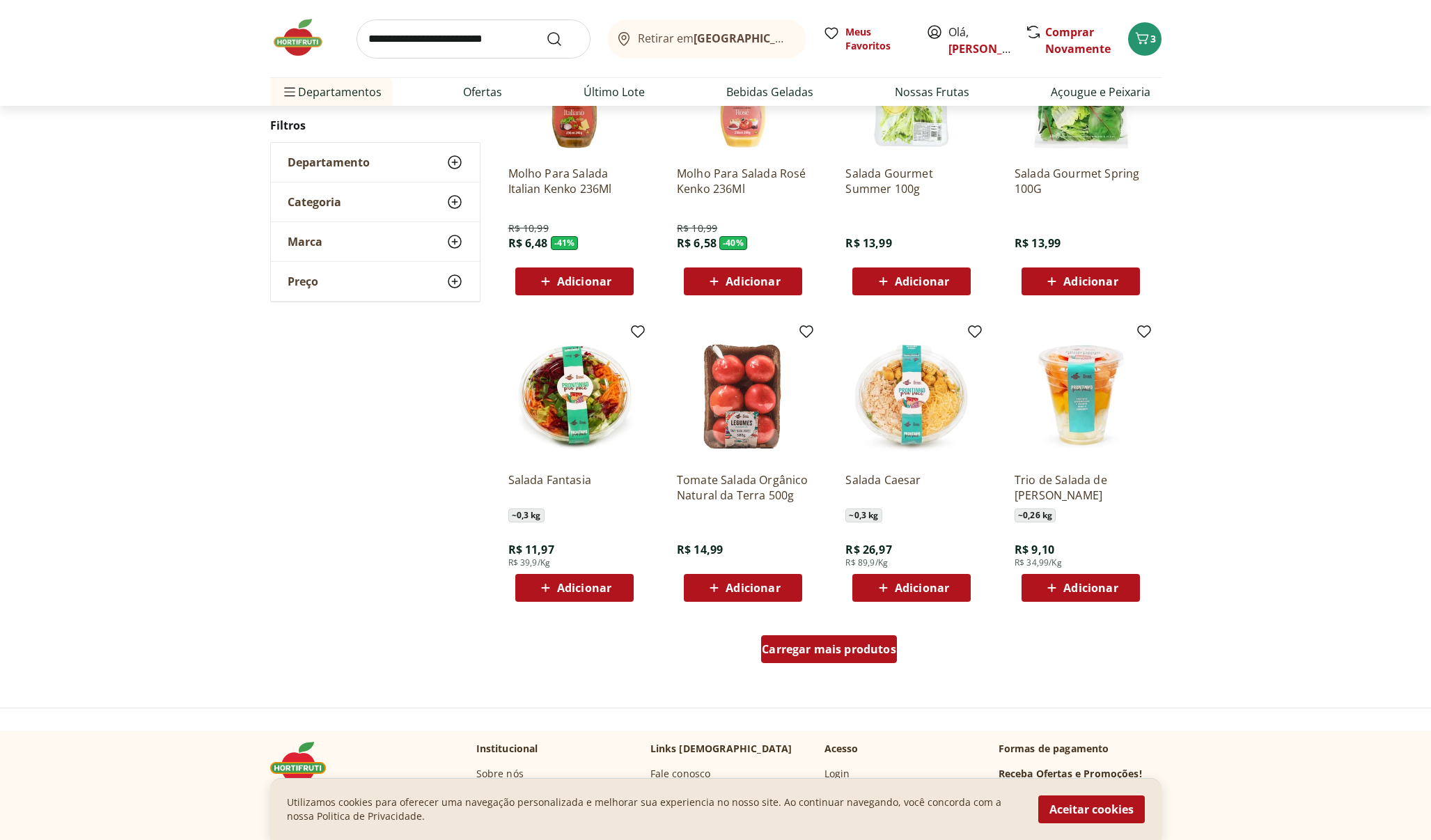
click at [864, 643] on span "Carregar mais produtos" at bounding box center [829, 649] width 135 height 11
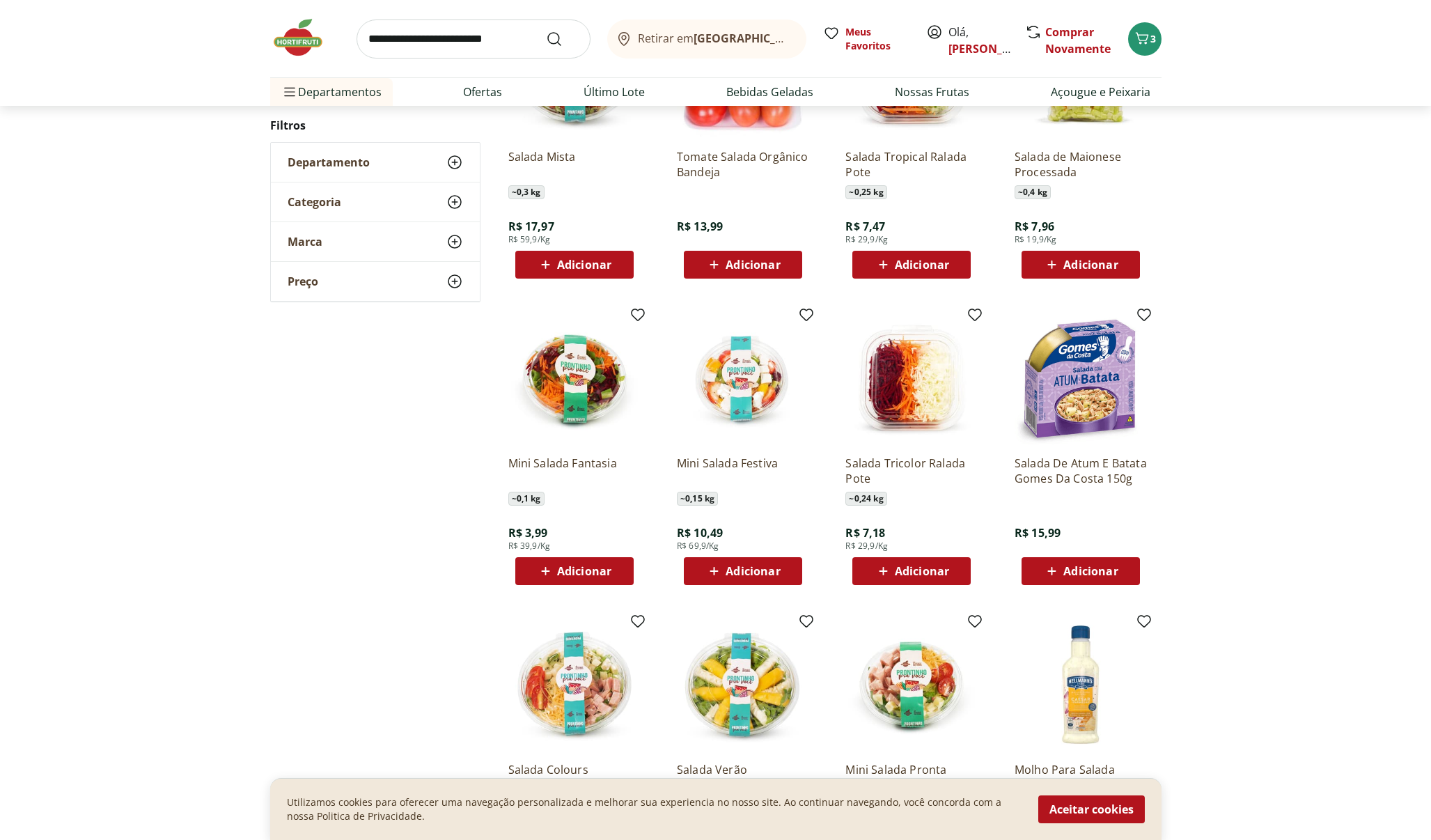
scroll to position [557, 0]
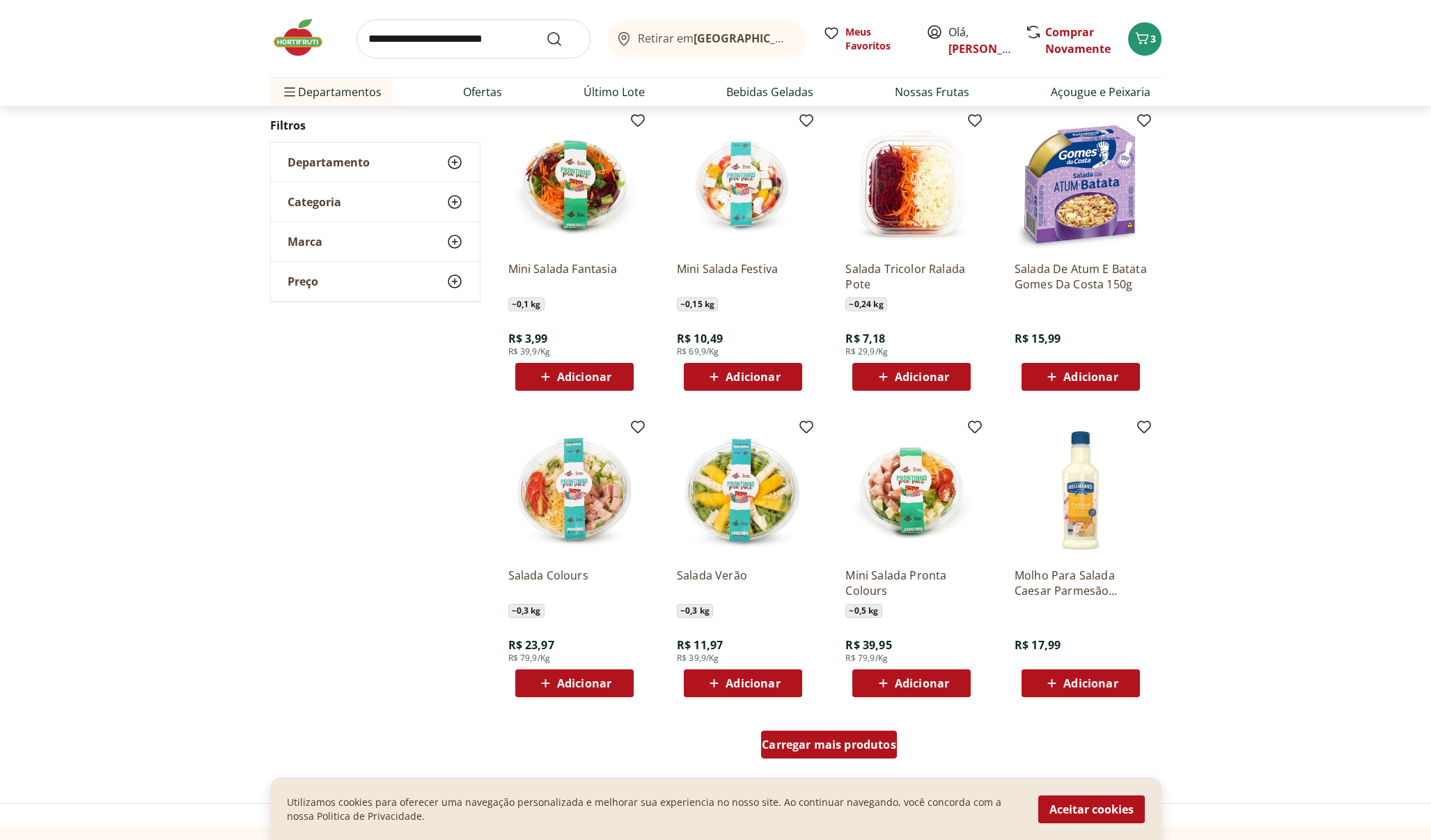
click at [837, 760] on link "Carregar mais produtos" at bounding box center [829, 747] width 136 height 33
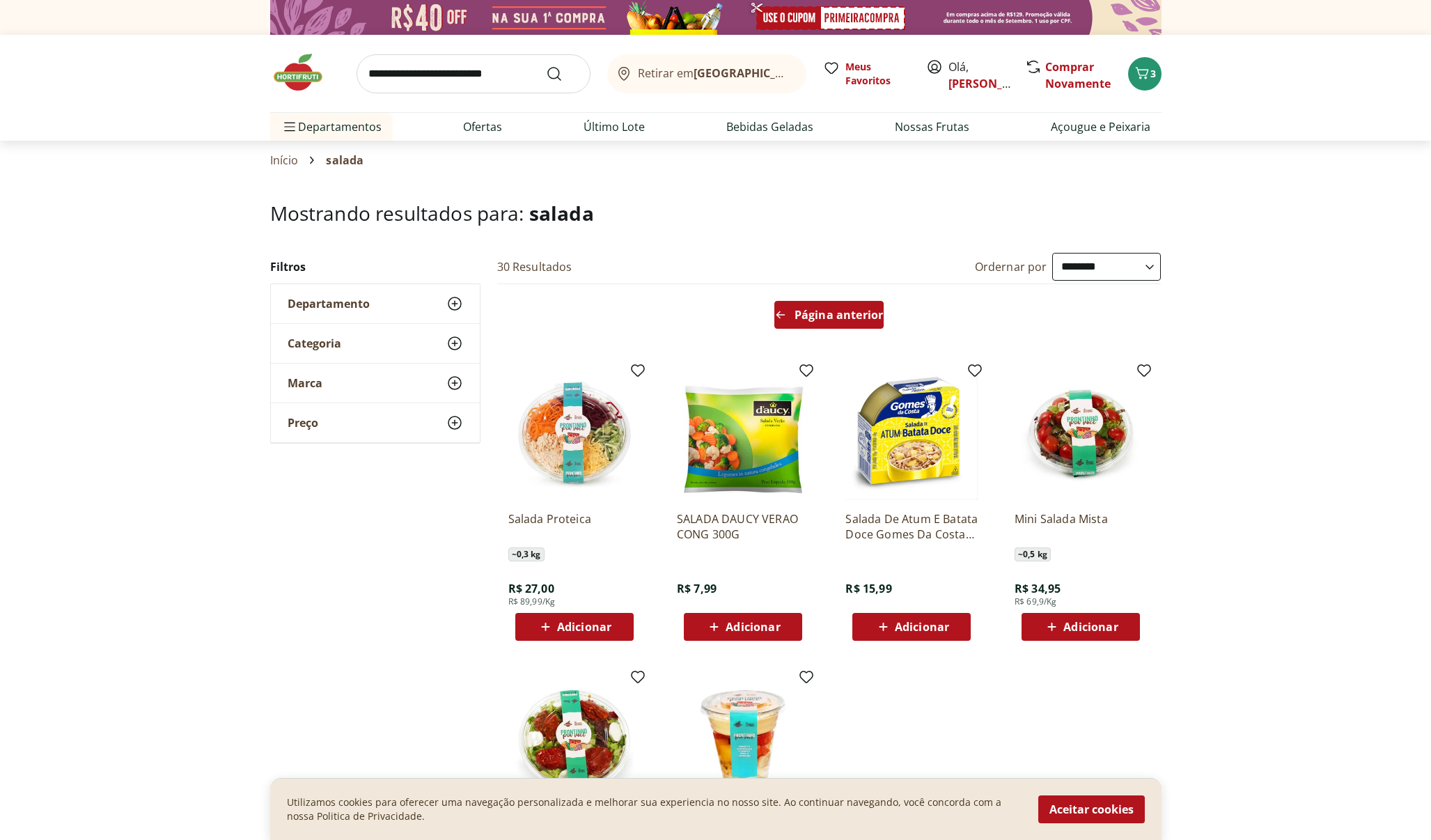
click at [808, 320] on span "Página anterior" at bounding box center [839, 315] width 89 height 11
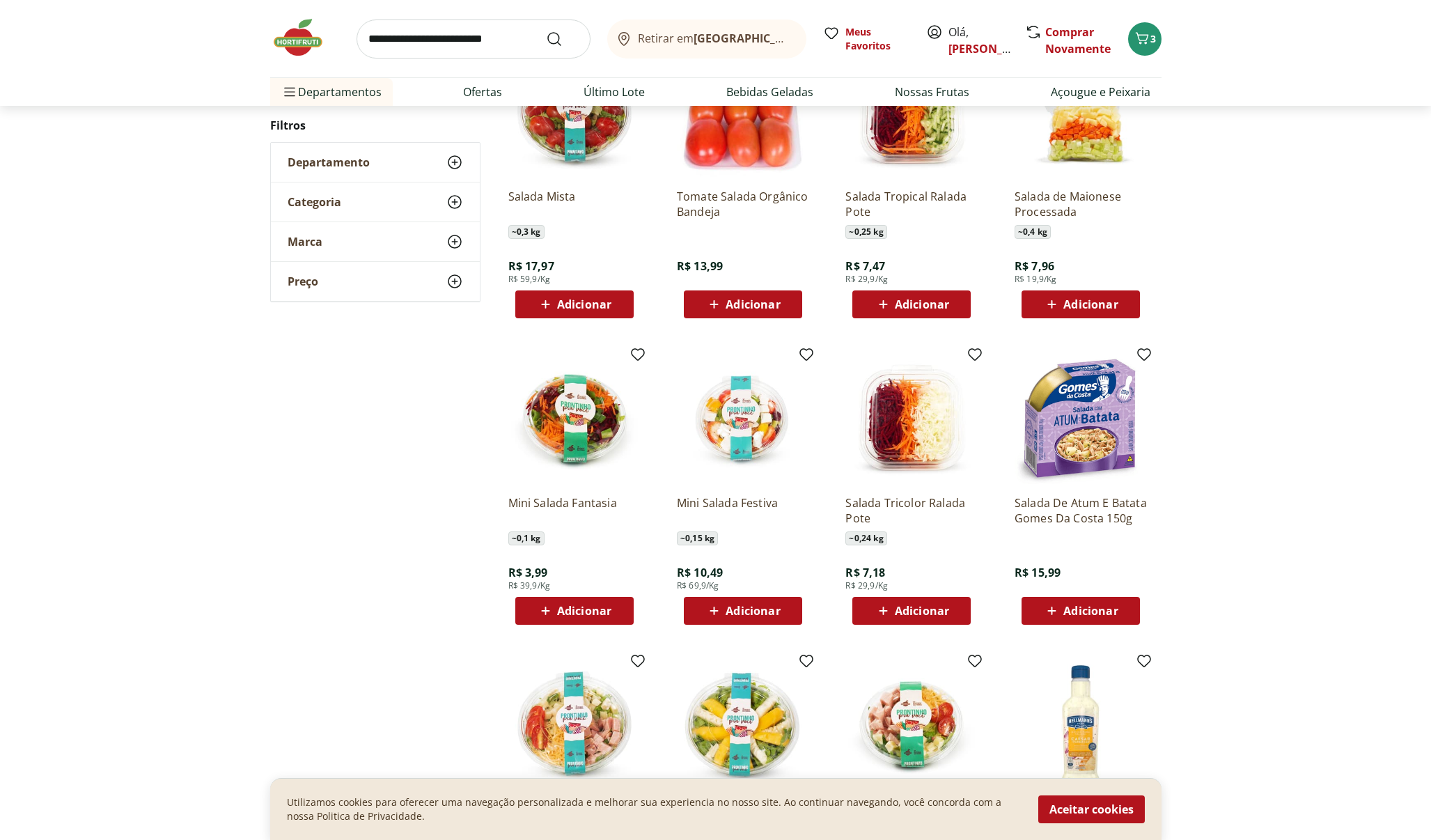
scroll to position [341, 0]
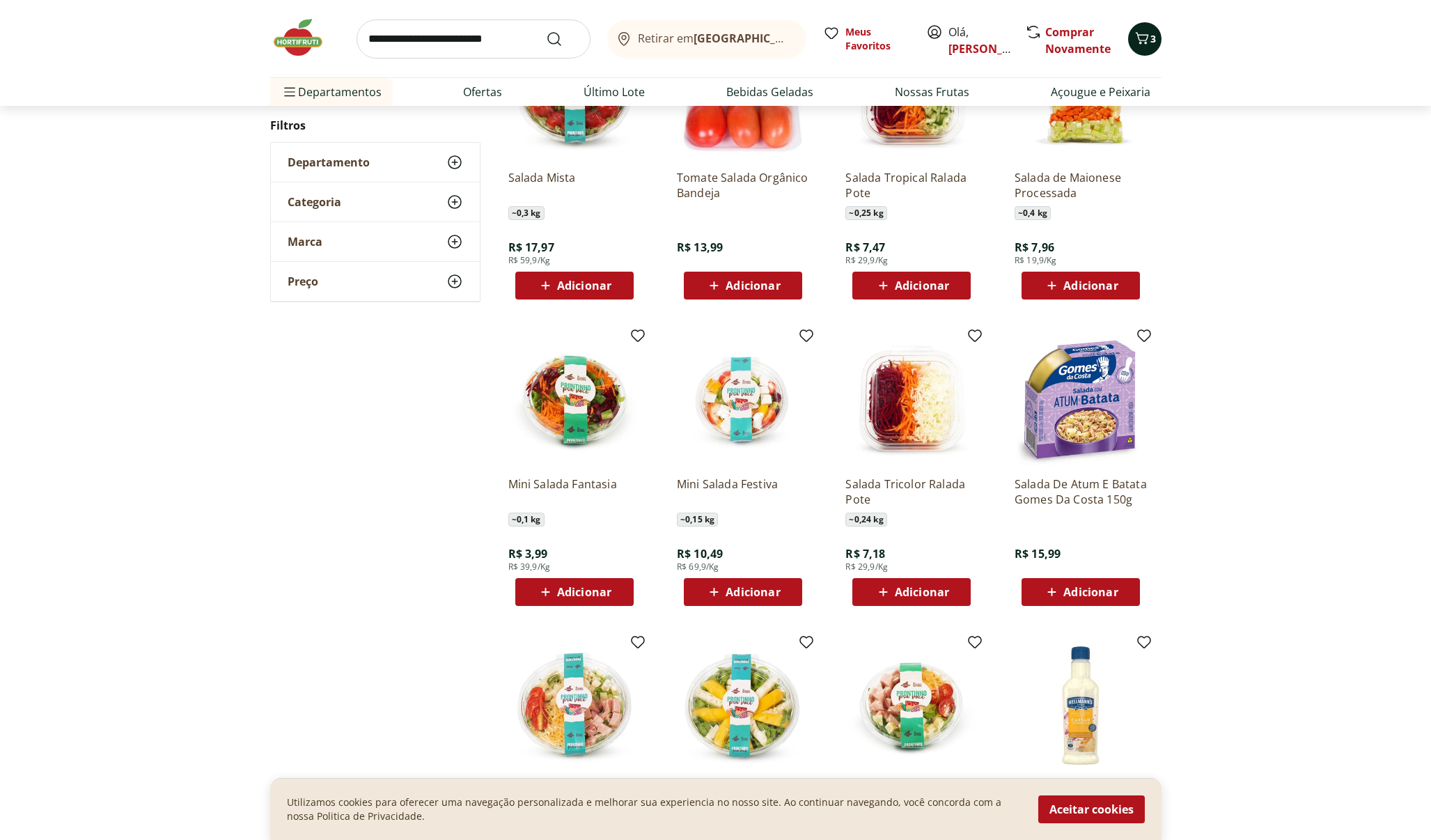
click at [1141, 44] on icon "Carrinho" at bounding box center [1142, 38] width 17 height 17
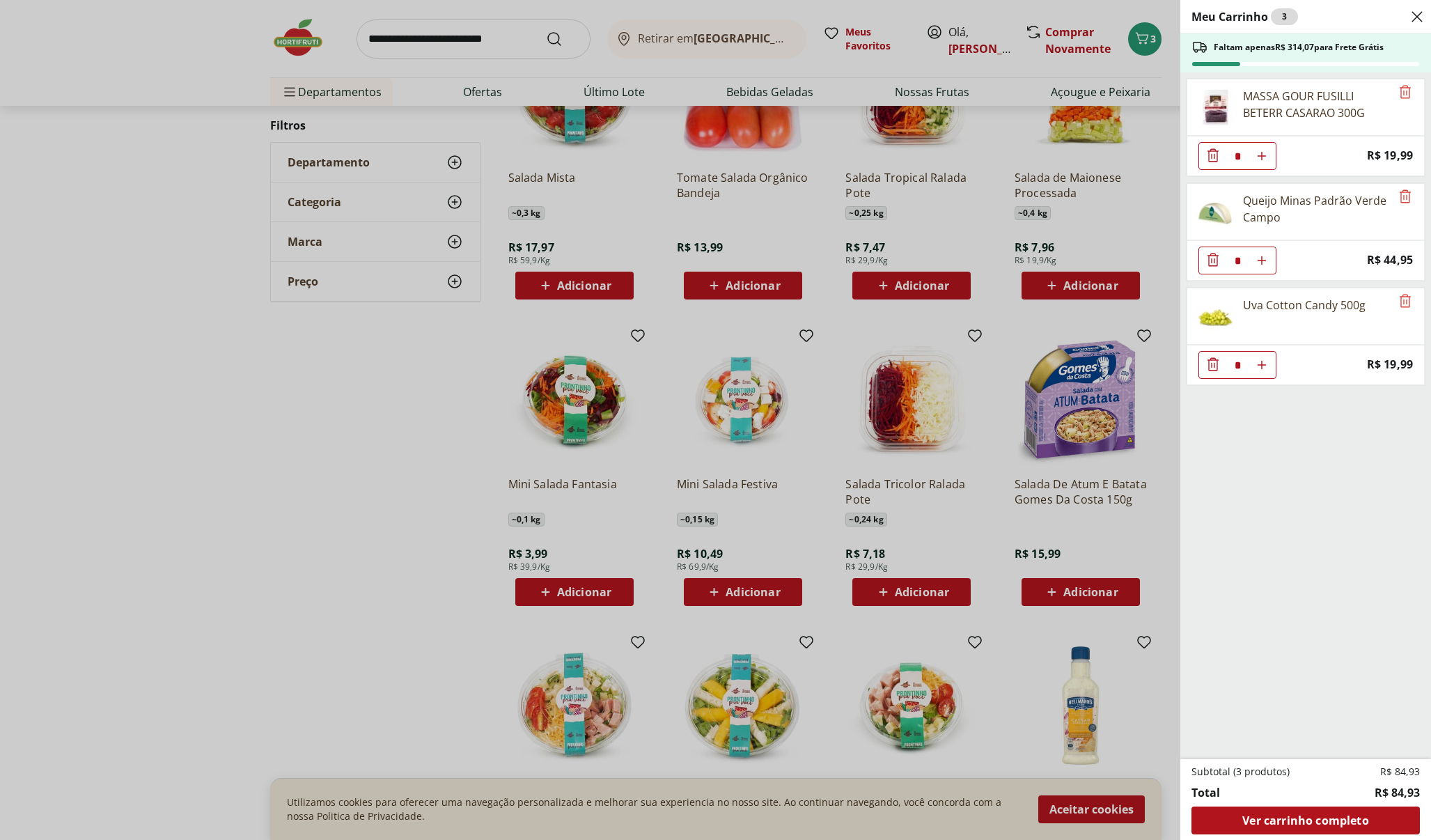
click at [405, 27] on div "Meu Carrinho 3 Faltam apenas R$ 314,07 para Frete Grátis MASSA GOUR FUSILLI BET…" at bounding box center [715, 420] width 1431 height 840
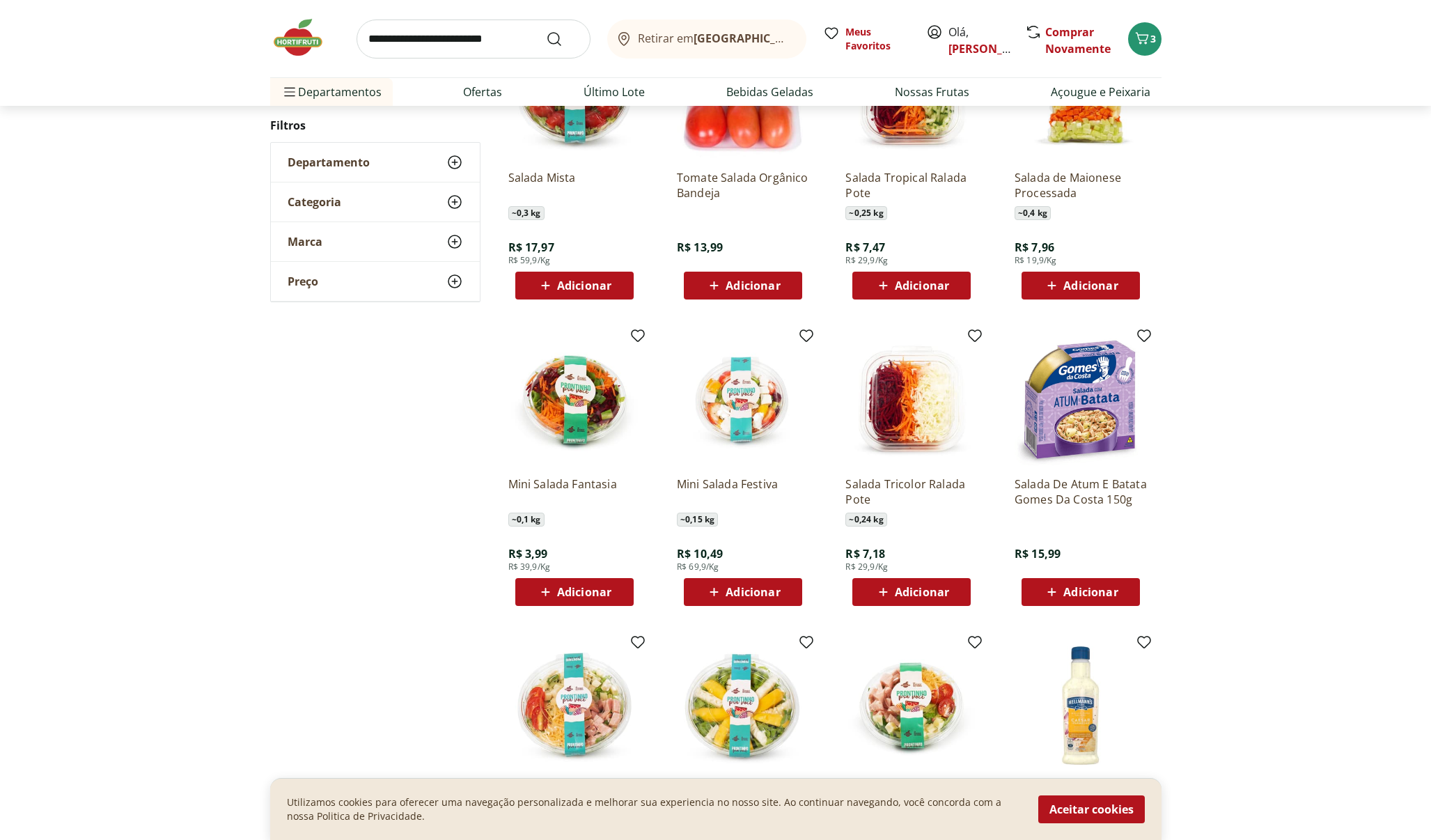
click at [407, 38] on input "search" at bounding box center [473, 39] width 234 height 39
type input "*********"
click at [562, 38] on button "Submit Search" at bounding box center [563, 39] width 33 height 17
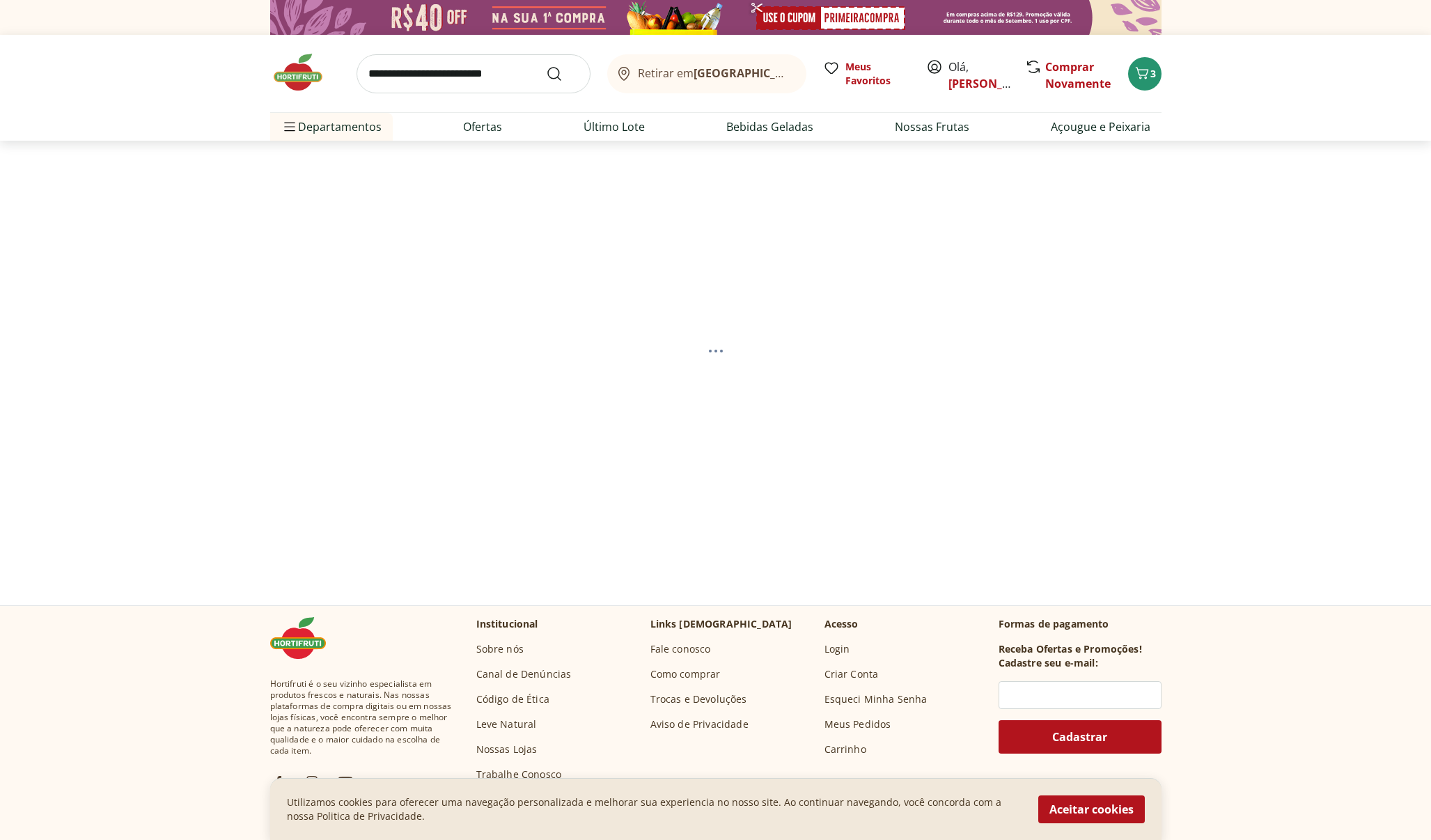
select select "**********"
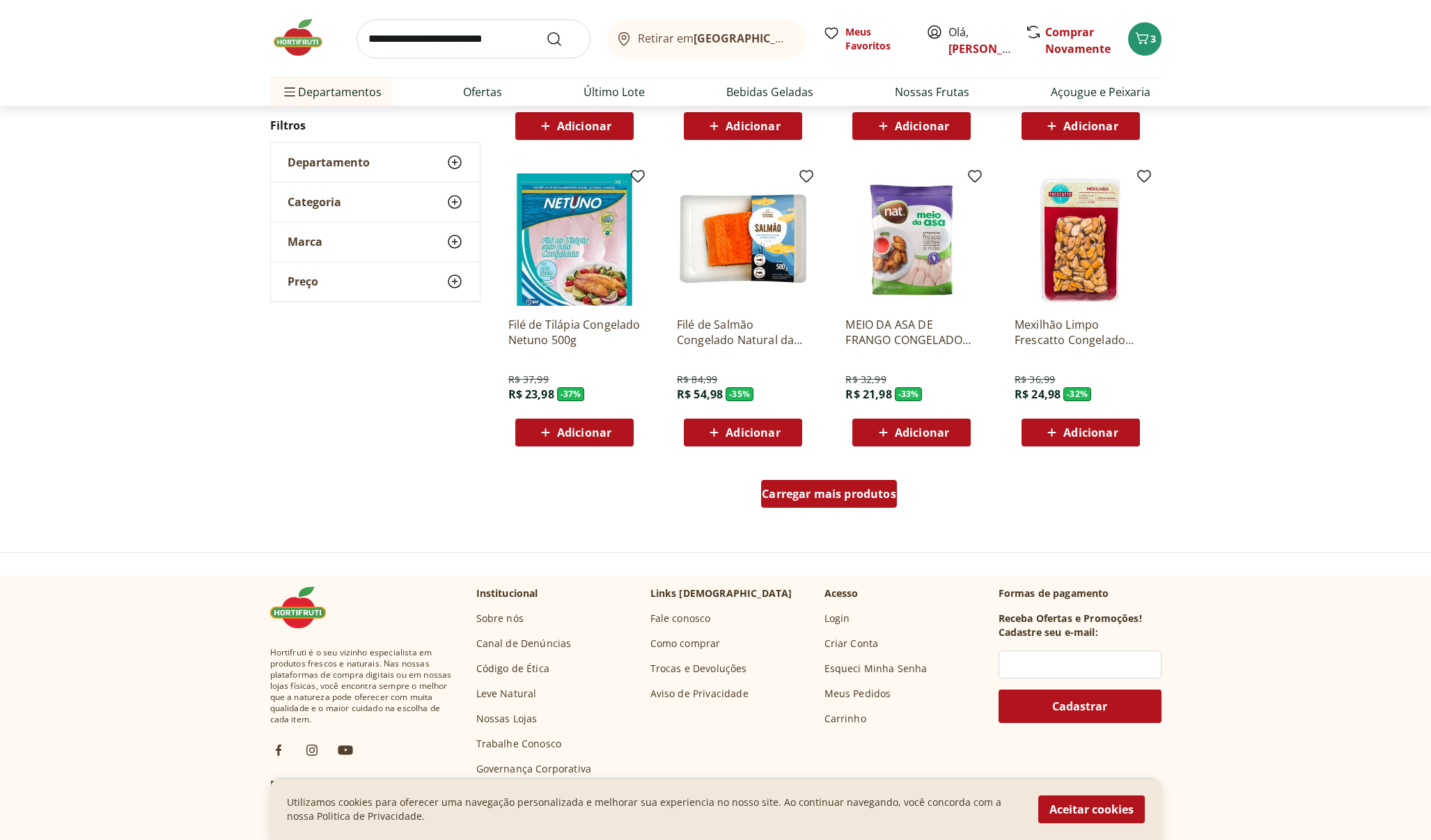
scroll to position [737, 0]
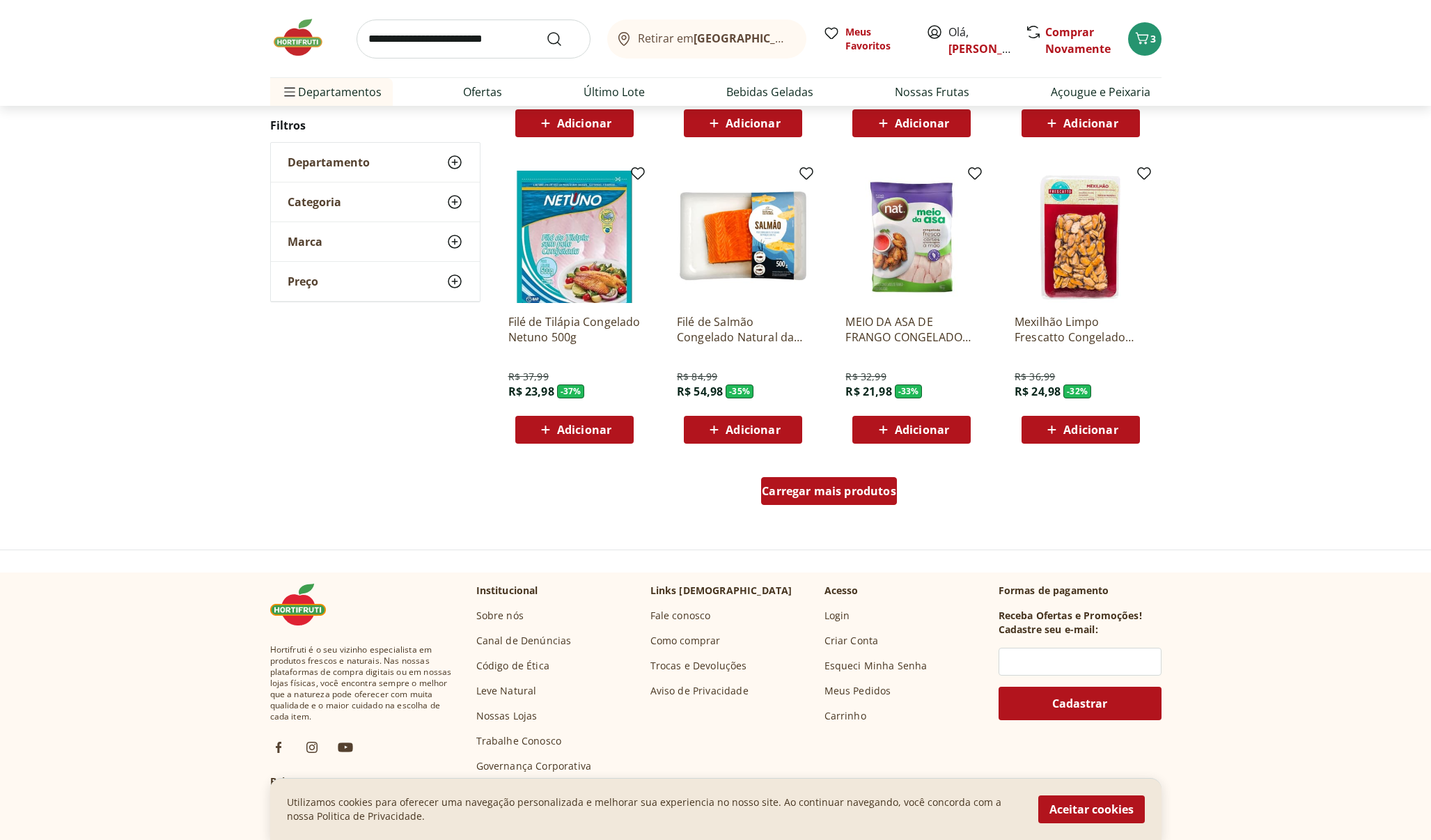
click at [772, 493] on span "Carregar mais produtos" at bounding box center [829, 491] width 135 height 11
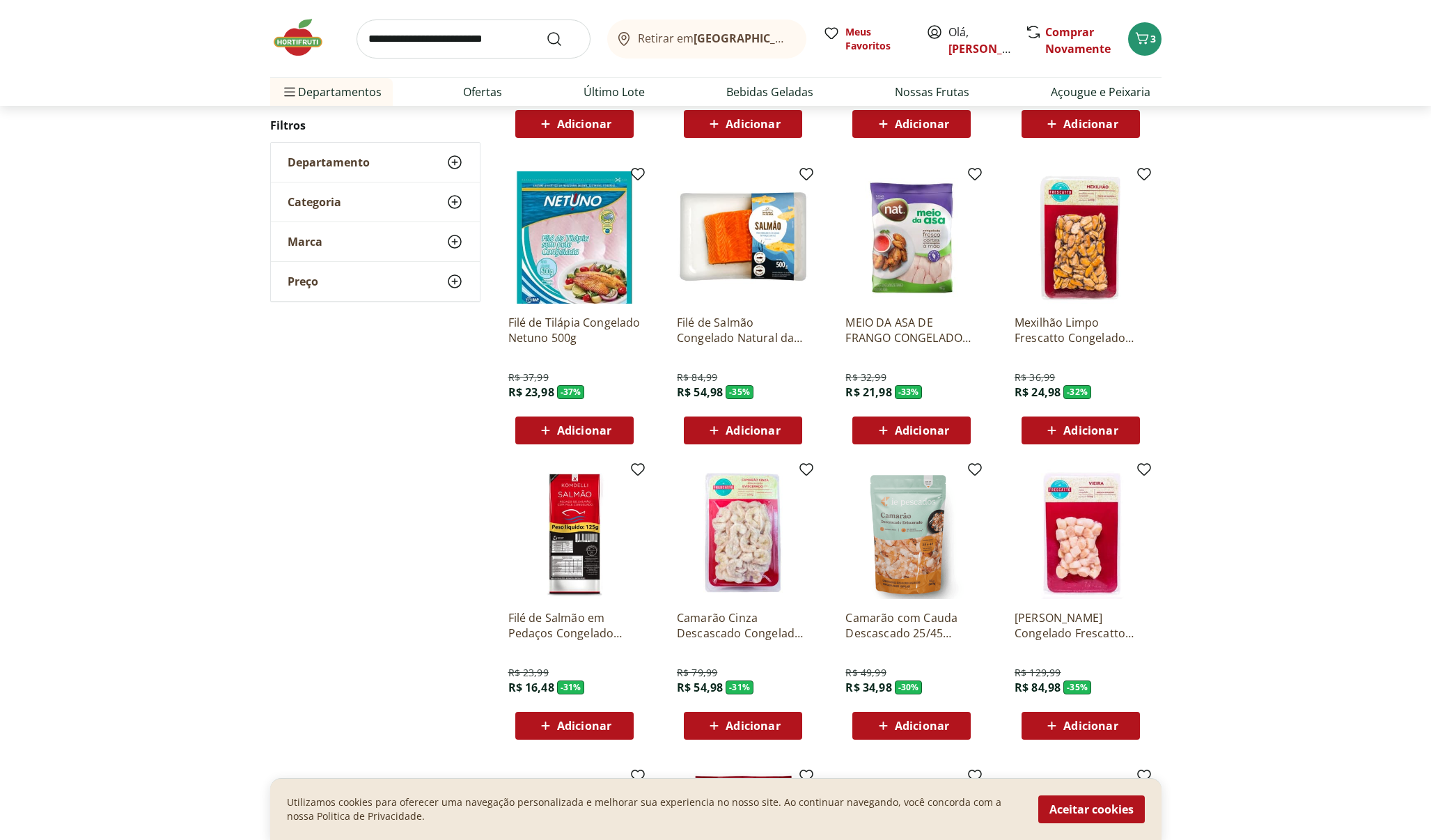
scroll to position [736, 1]
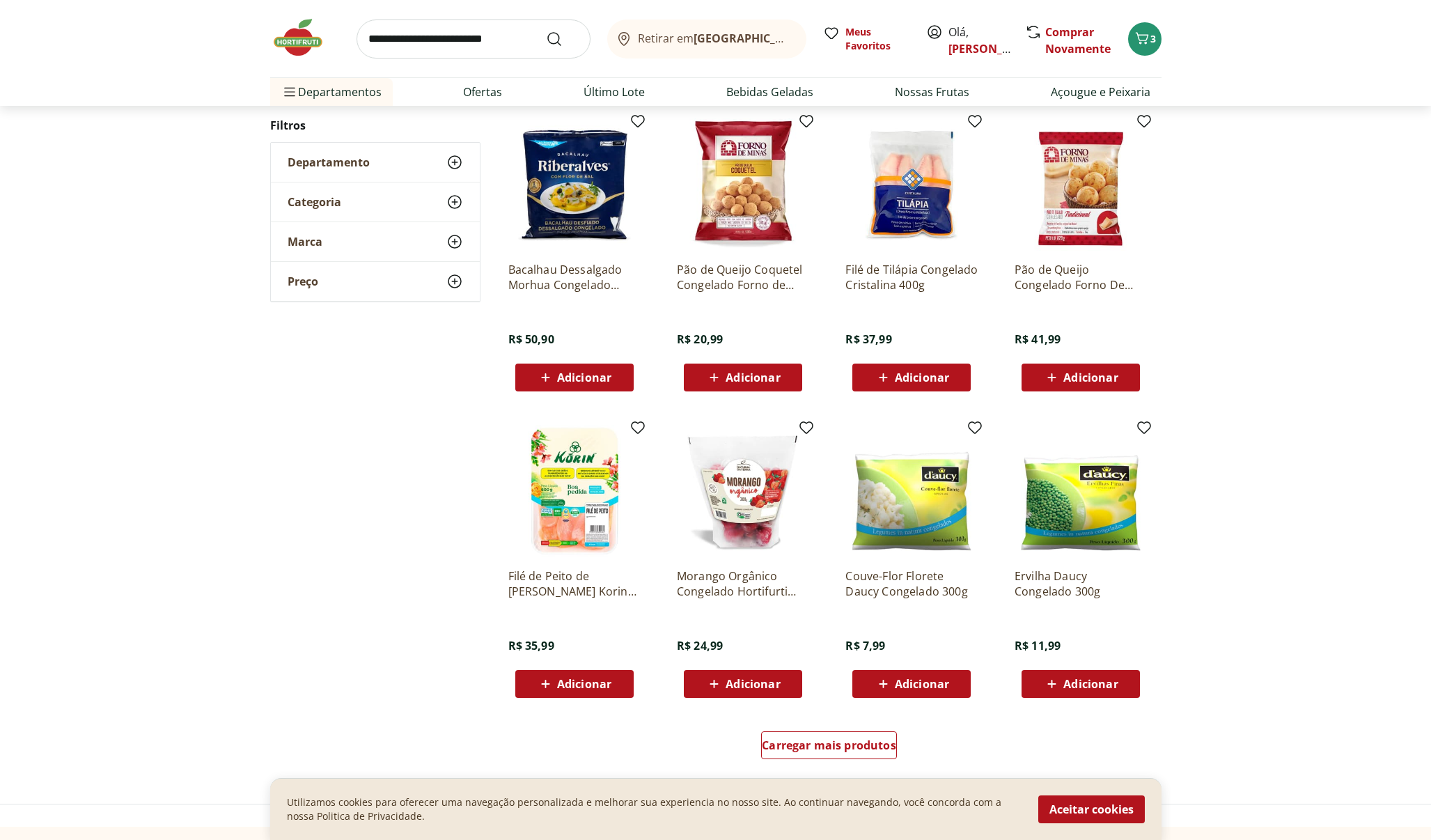
scroll to position [565, 0]
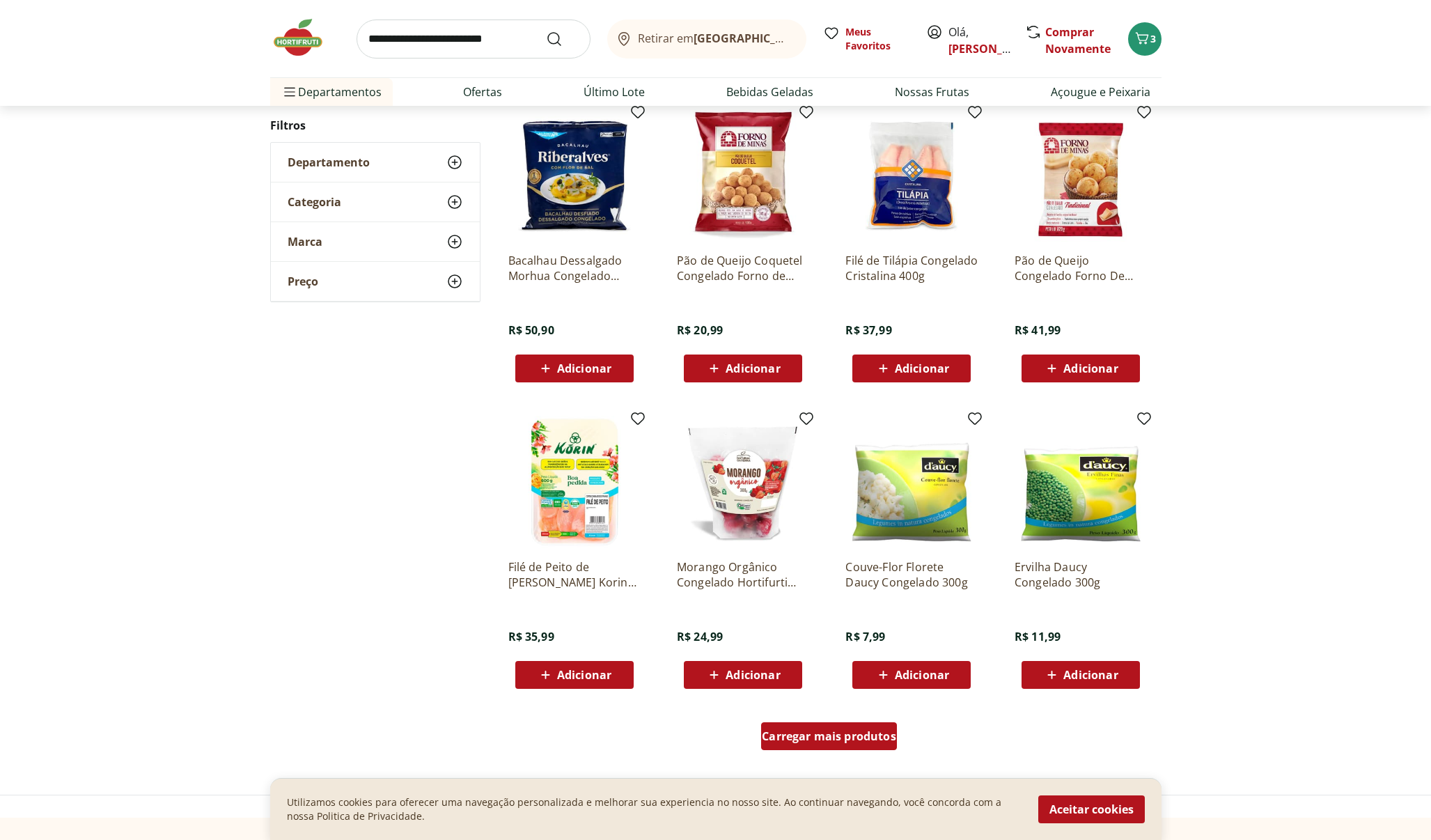
click at [822, 737] on span "Carregar mais produtos" at bounding box center [829, 736] width 135 height 11
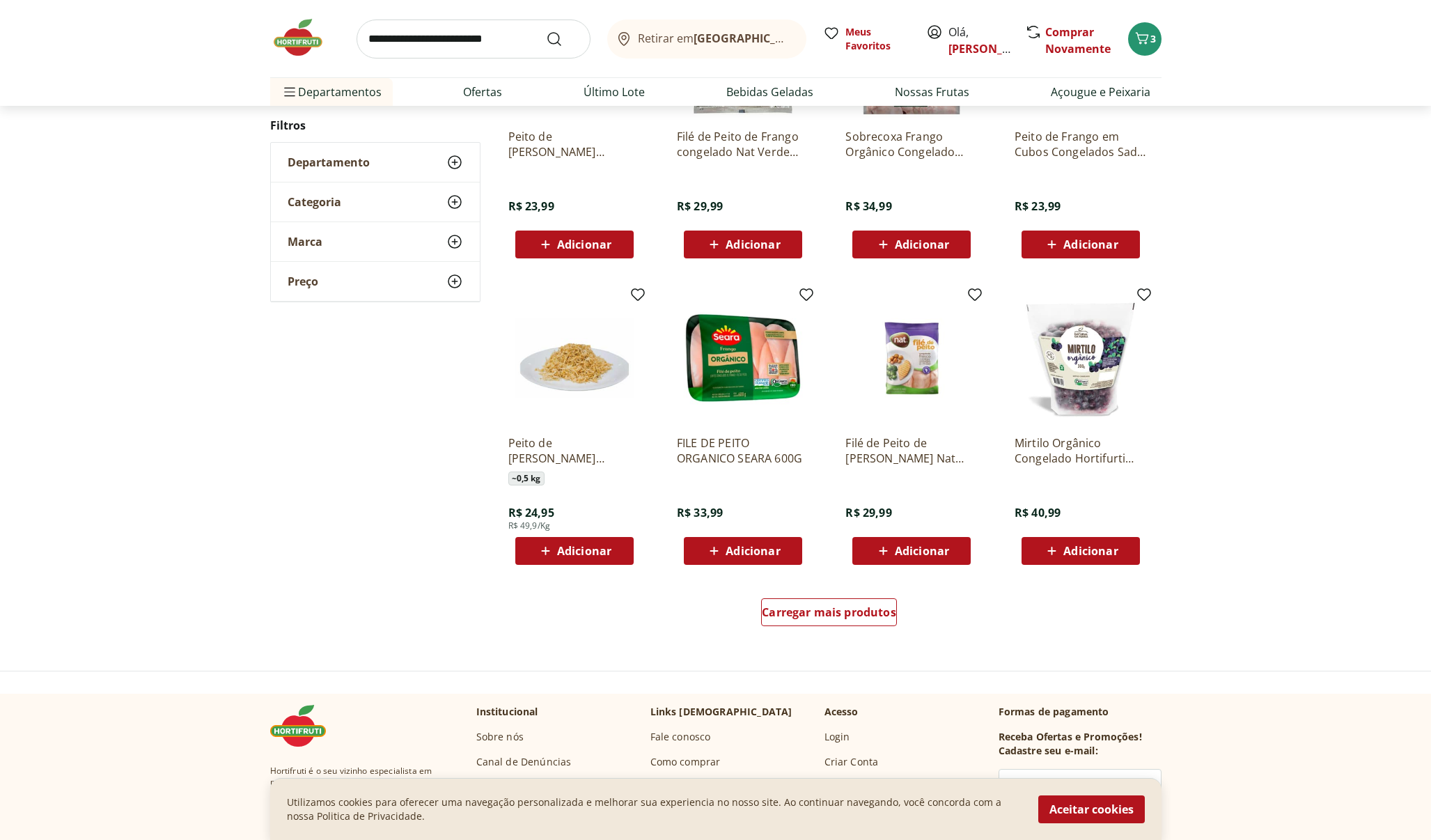
scroll to position [674, 0]
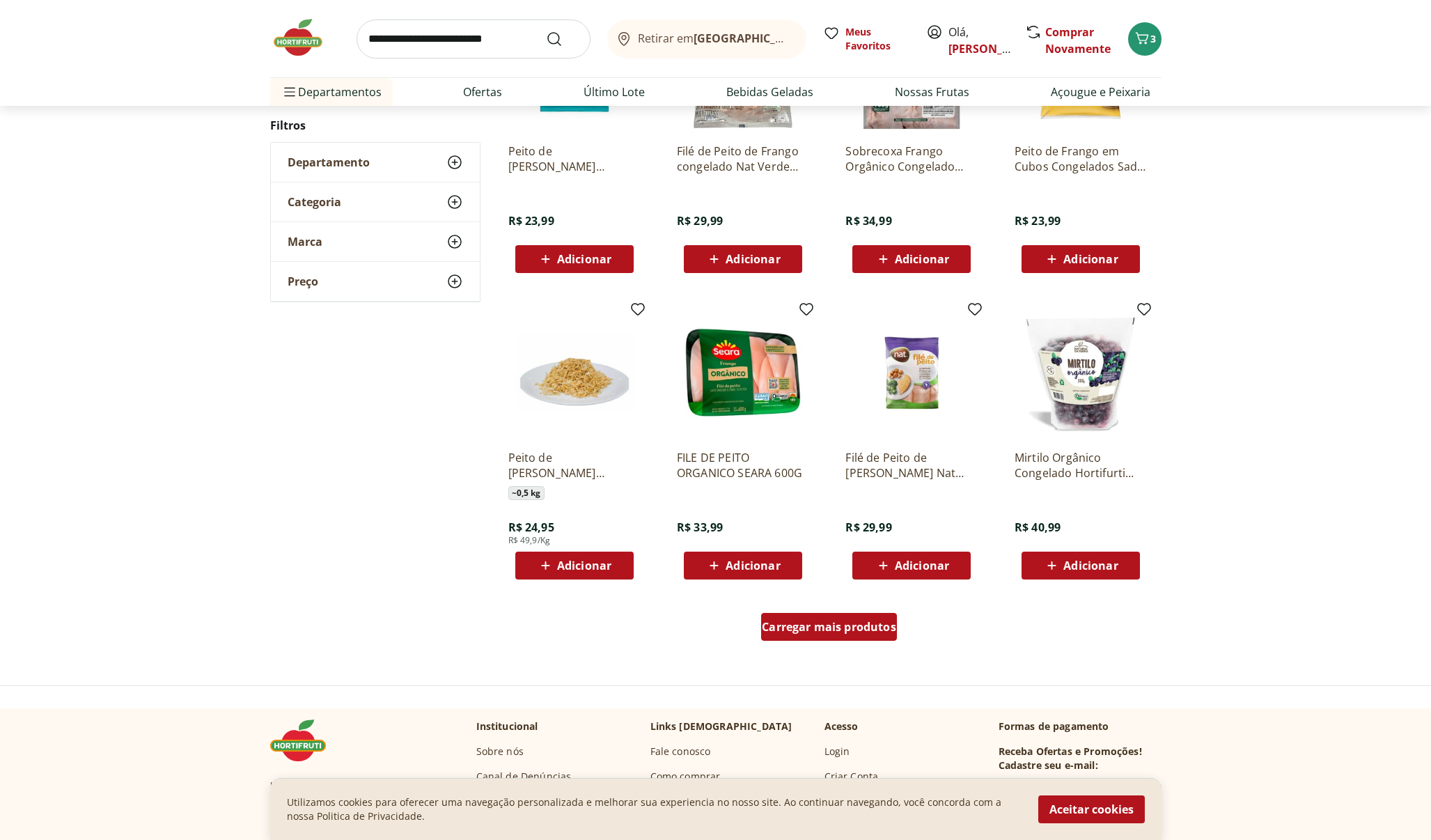
click at [821, 631] on span "Carregar mais produtos" at bounding box center [829, 627] width 135 height 11
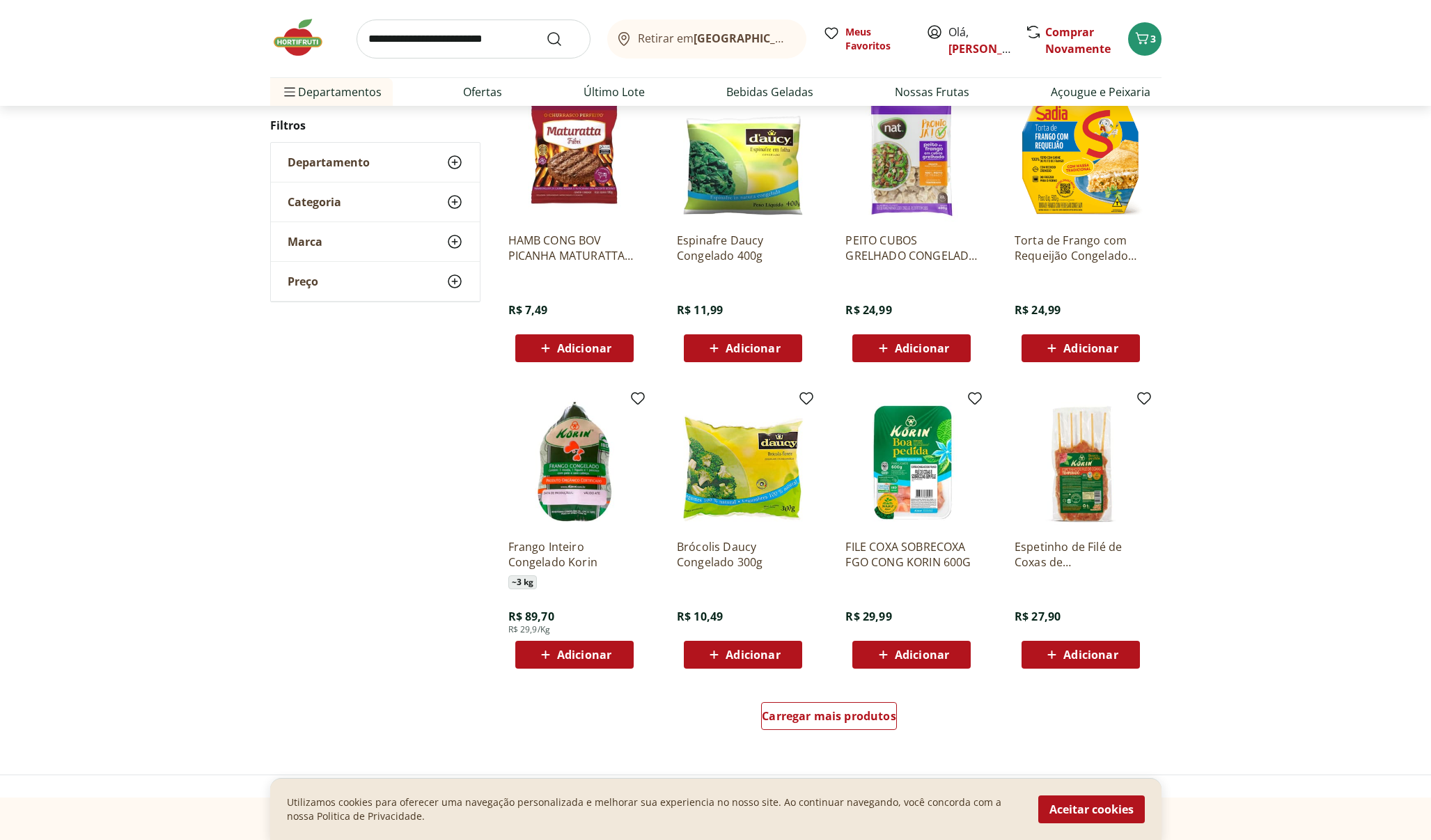
scroll to position [602, 0]
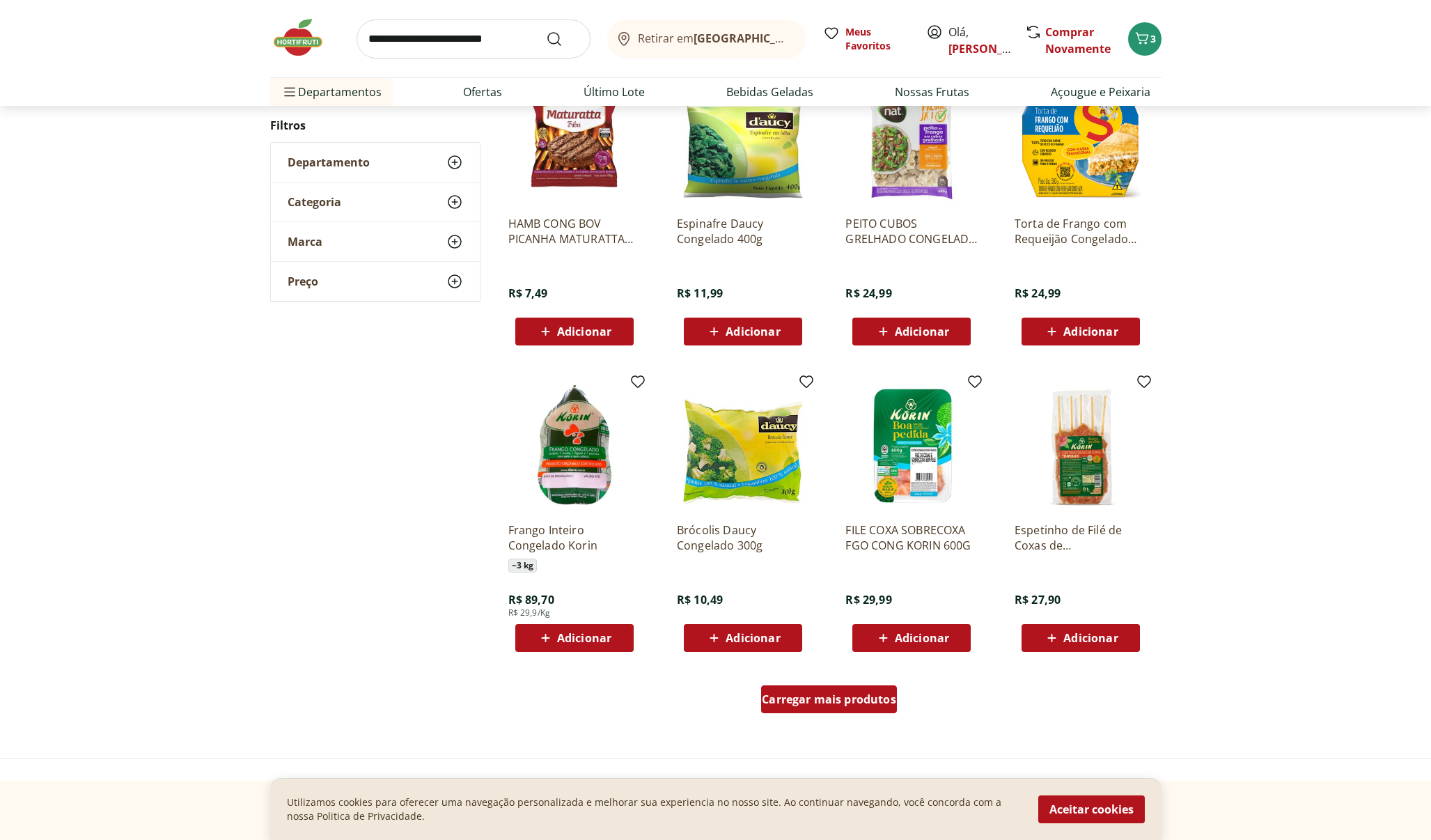
click at [830, 696] on span "Carregar mais produtos" at bounding box center [829, 699] width 135 height 11
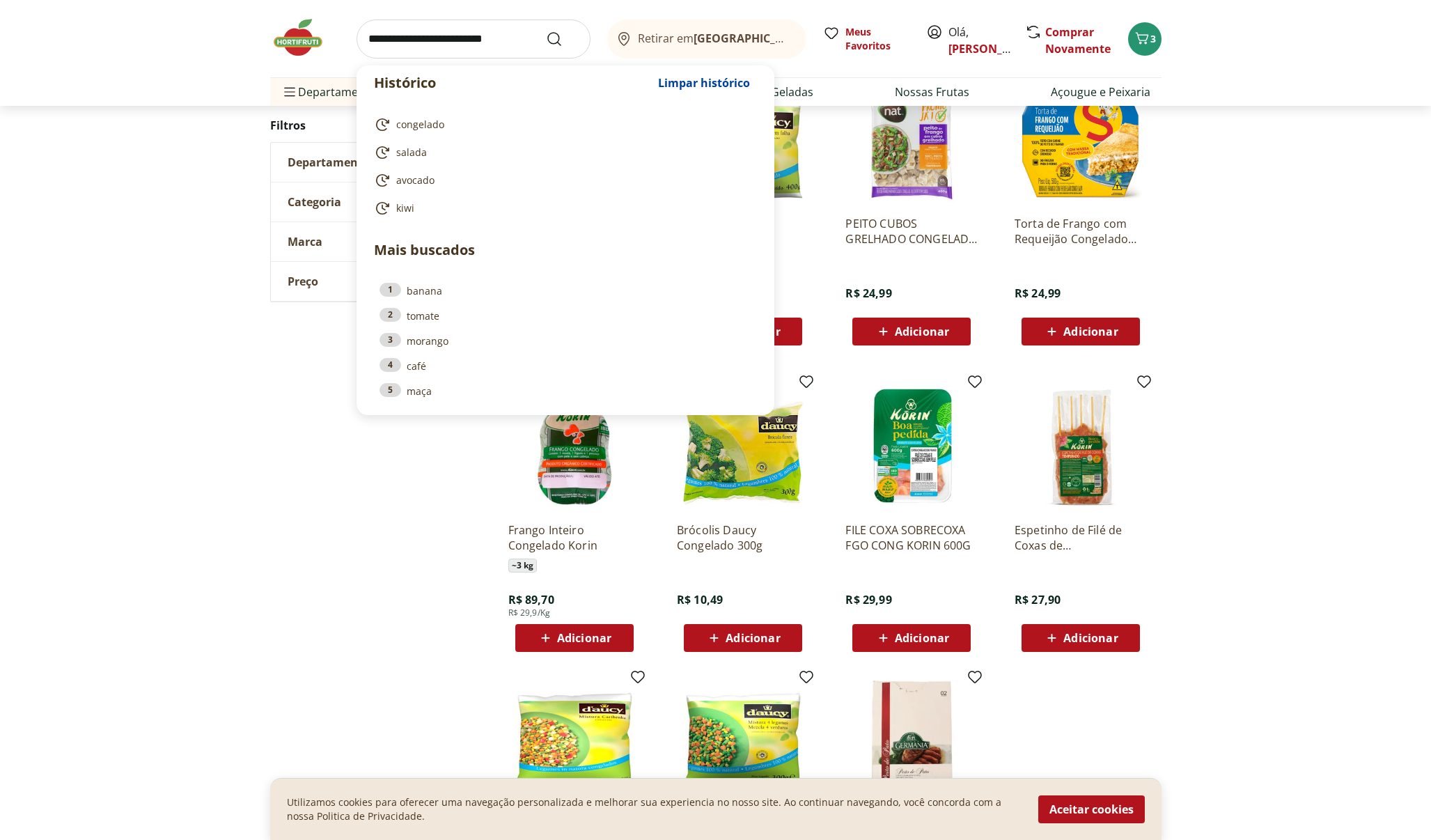
click at [517, 44] on input "search" at bounding box center [473, 39] width 234 height 39
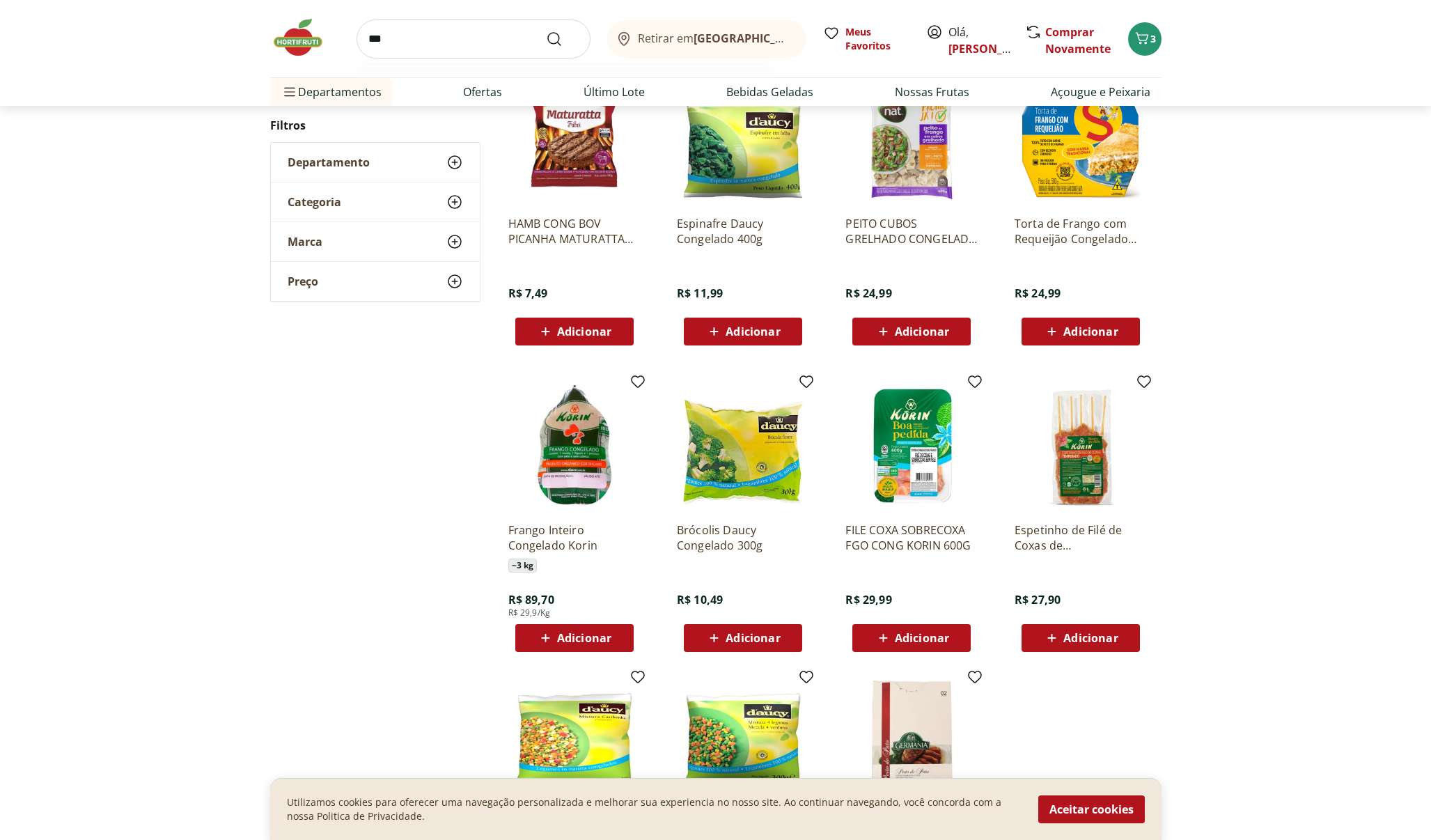
type input "***"
click at [562, 38] on button "Submit Search" at bounding box center [563, 39] width 33 height 17
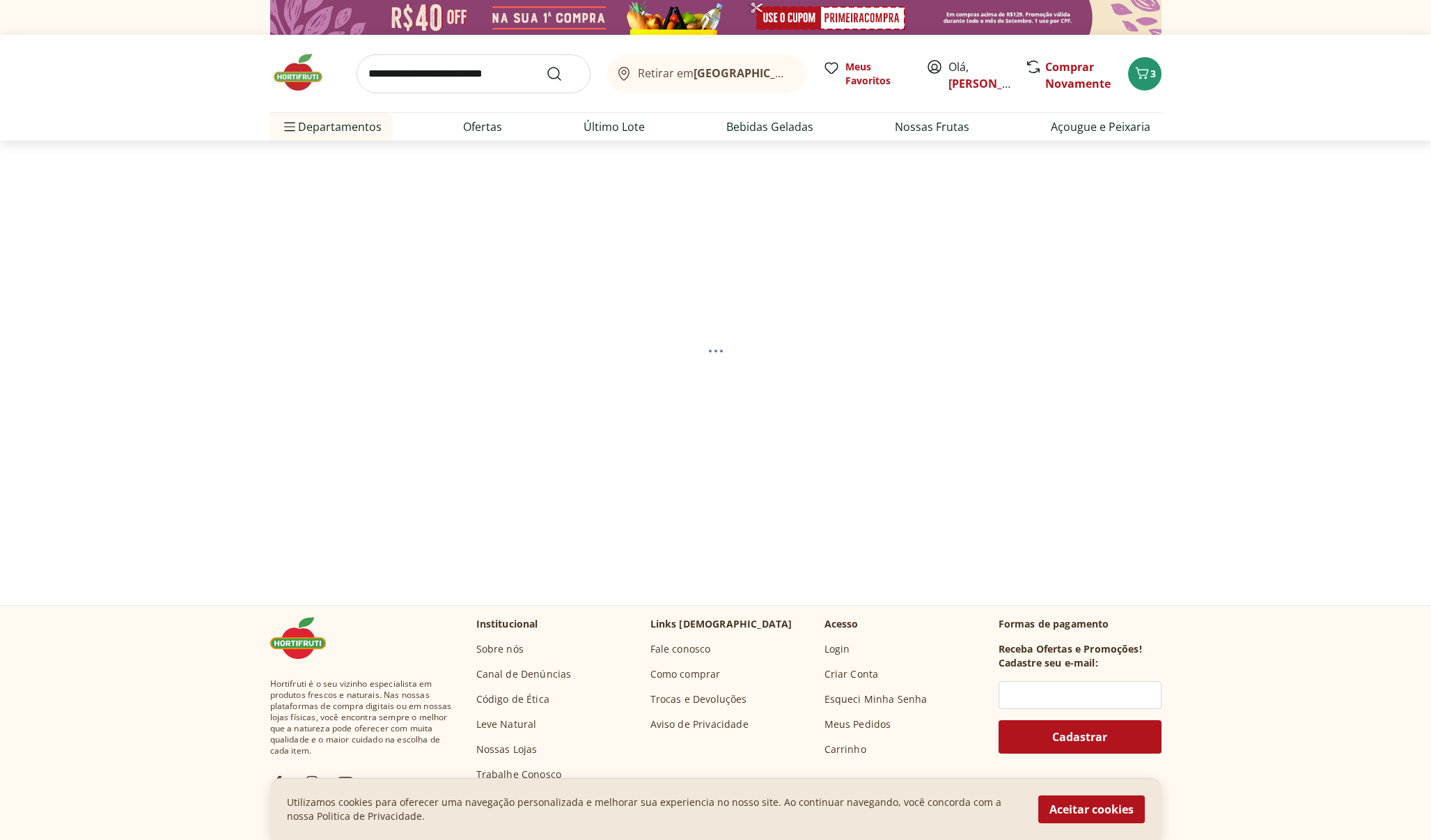
select select "**********"
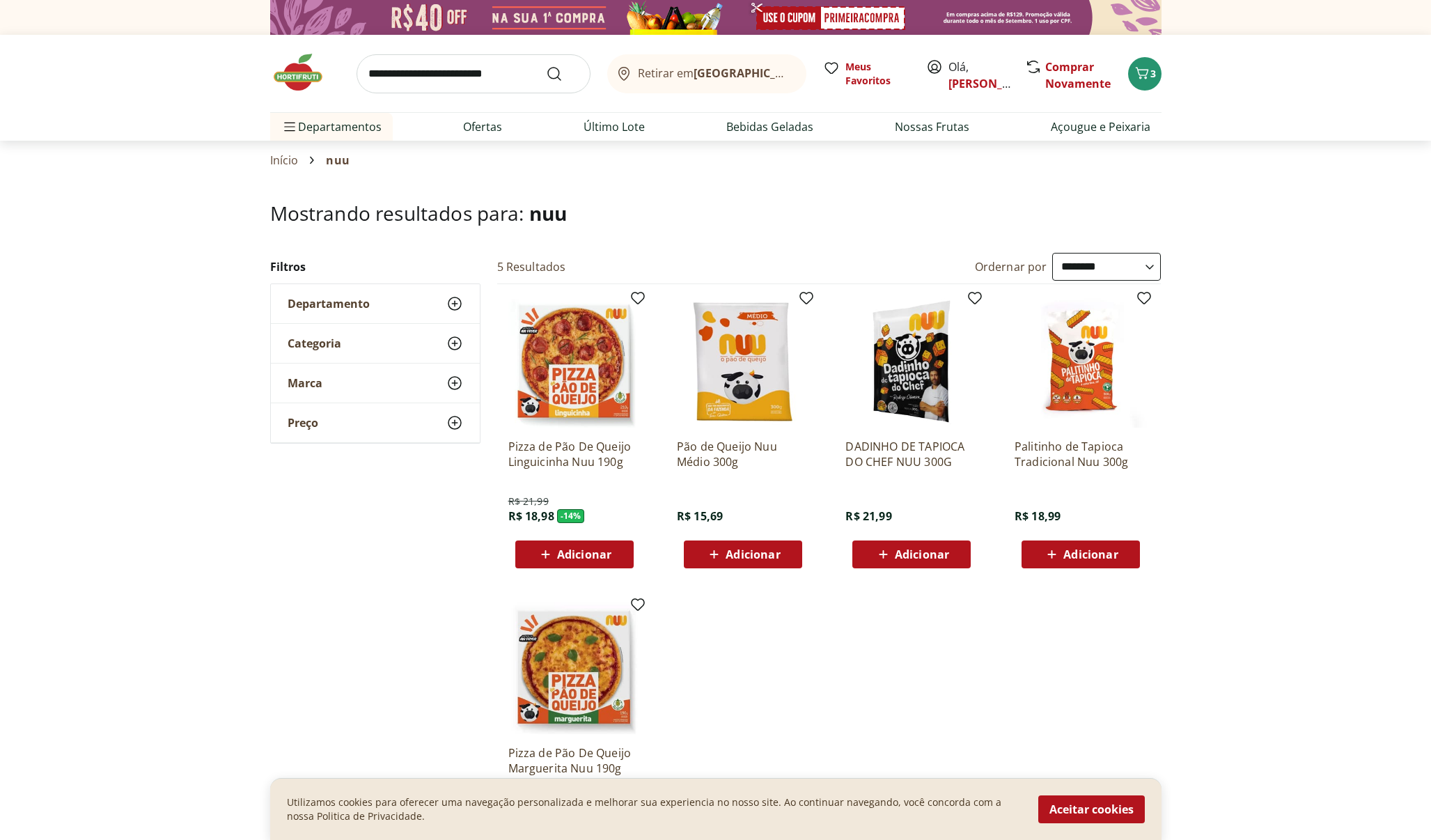
click at [1114, 551] on span "Adicionar" at bounding box center [1091, 555] width 54 height 11
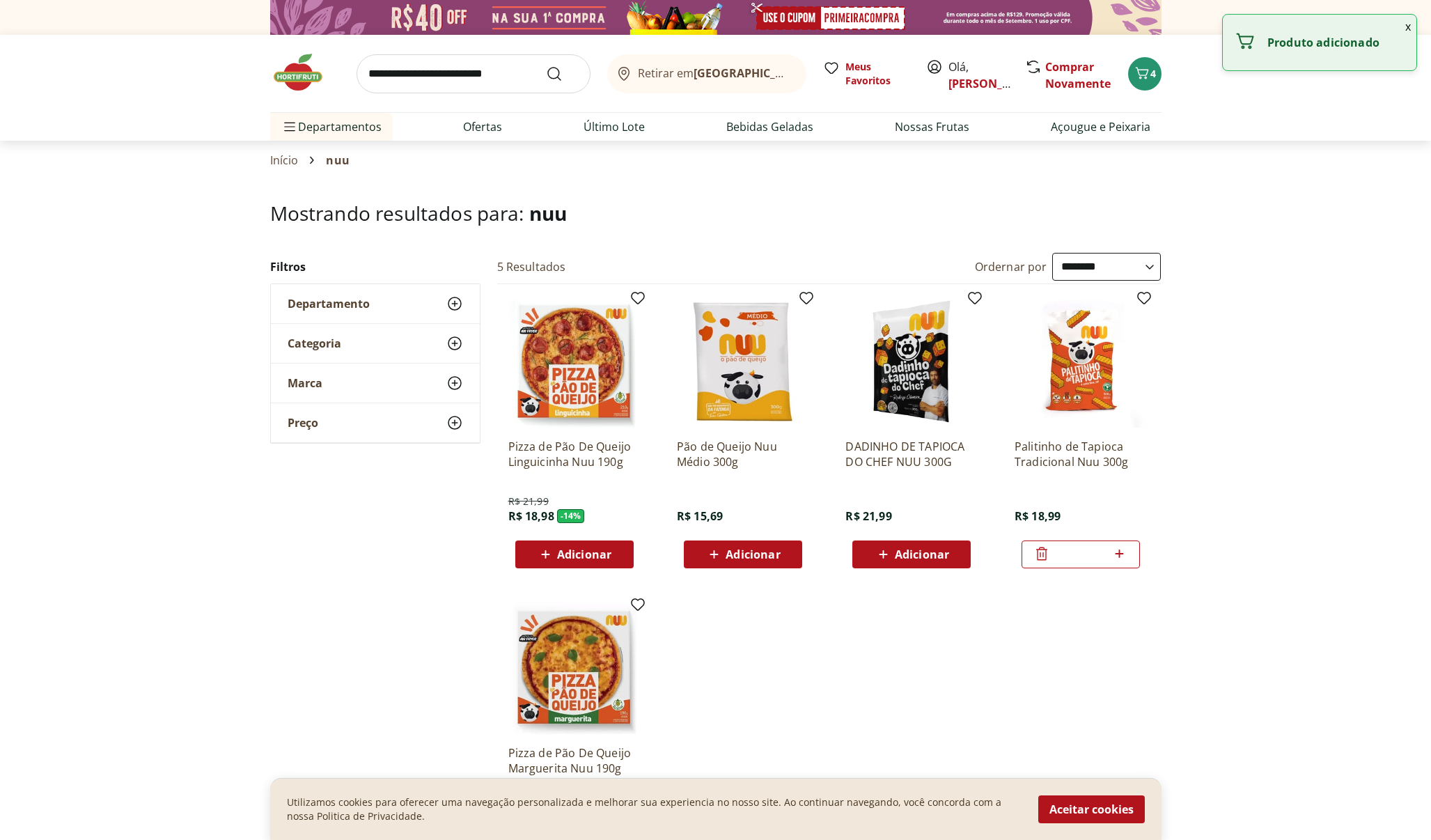
click at [1037, 554] on icon at bounding box center [1042, 554] width 17 height 17
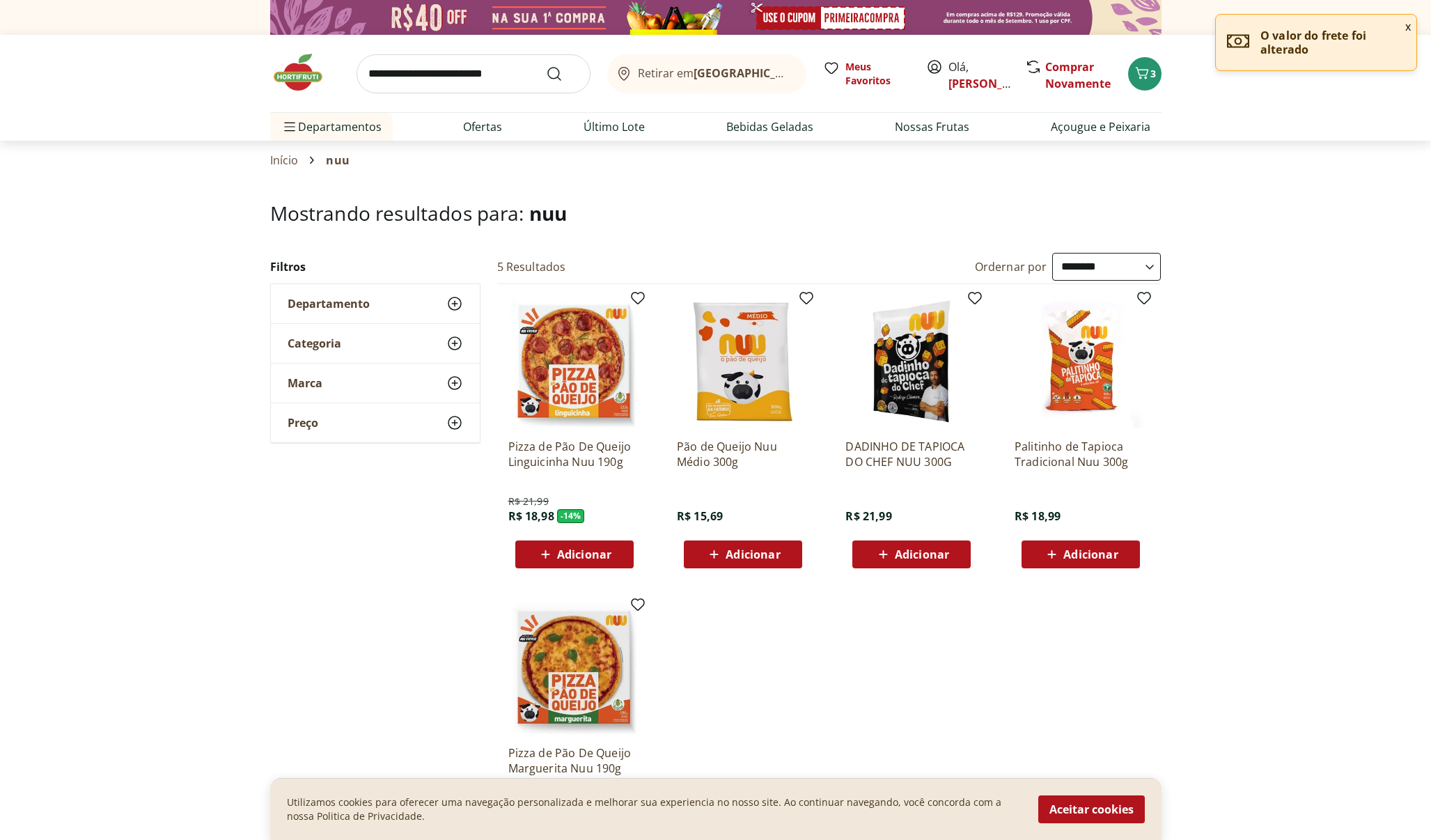
select select "**********"
click at [1152, 73] on span "3" at bounding box center [1153, 73] width 6 height 13
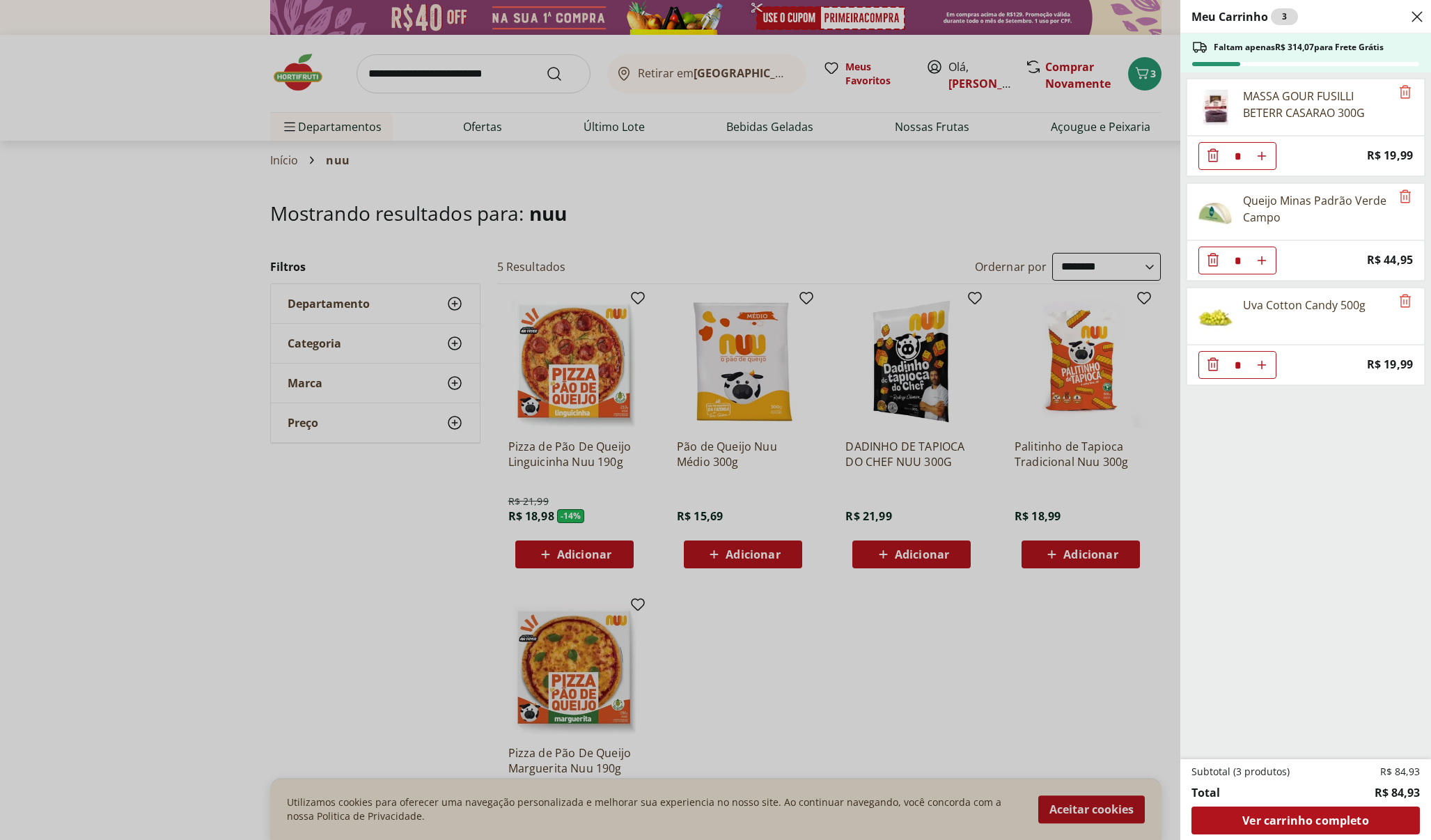
click at [437, 68] on div "Meu Carrinho 3 Faltam apenas R$ 314,07 para Frete Grátis MASSA GOUR FUSILLI BET…" at bounding box center [715, 420] width 1431 height 840
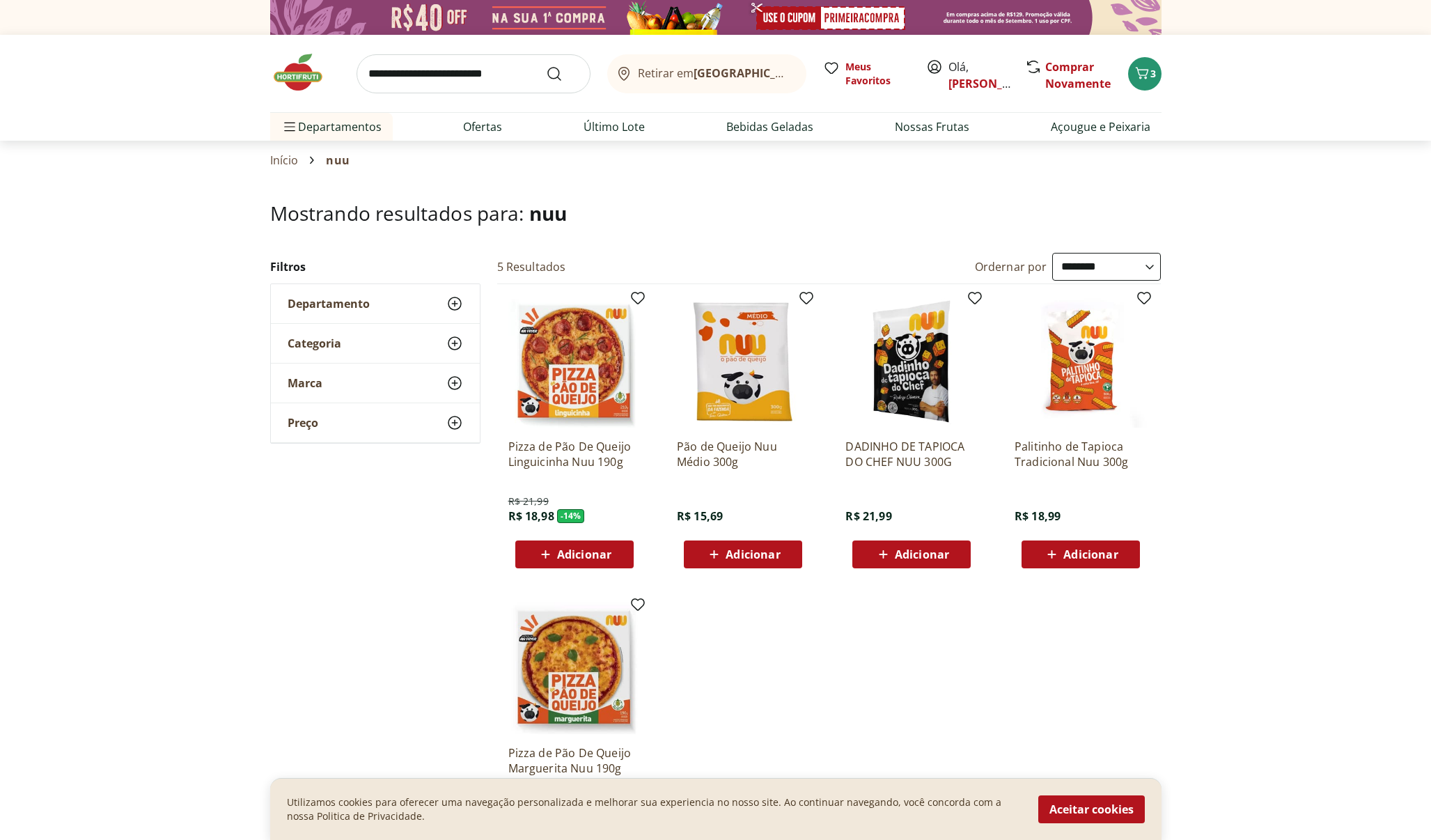
click at [431, 79] on input "search" at bounding box center [473, 74] width 234 height 39
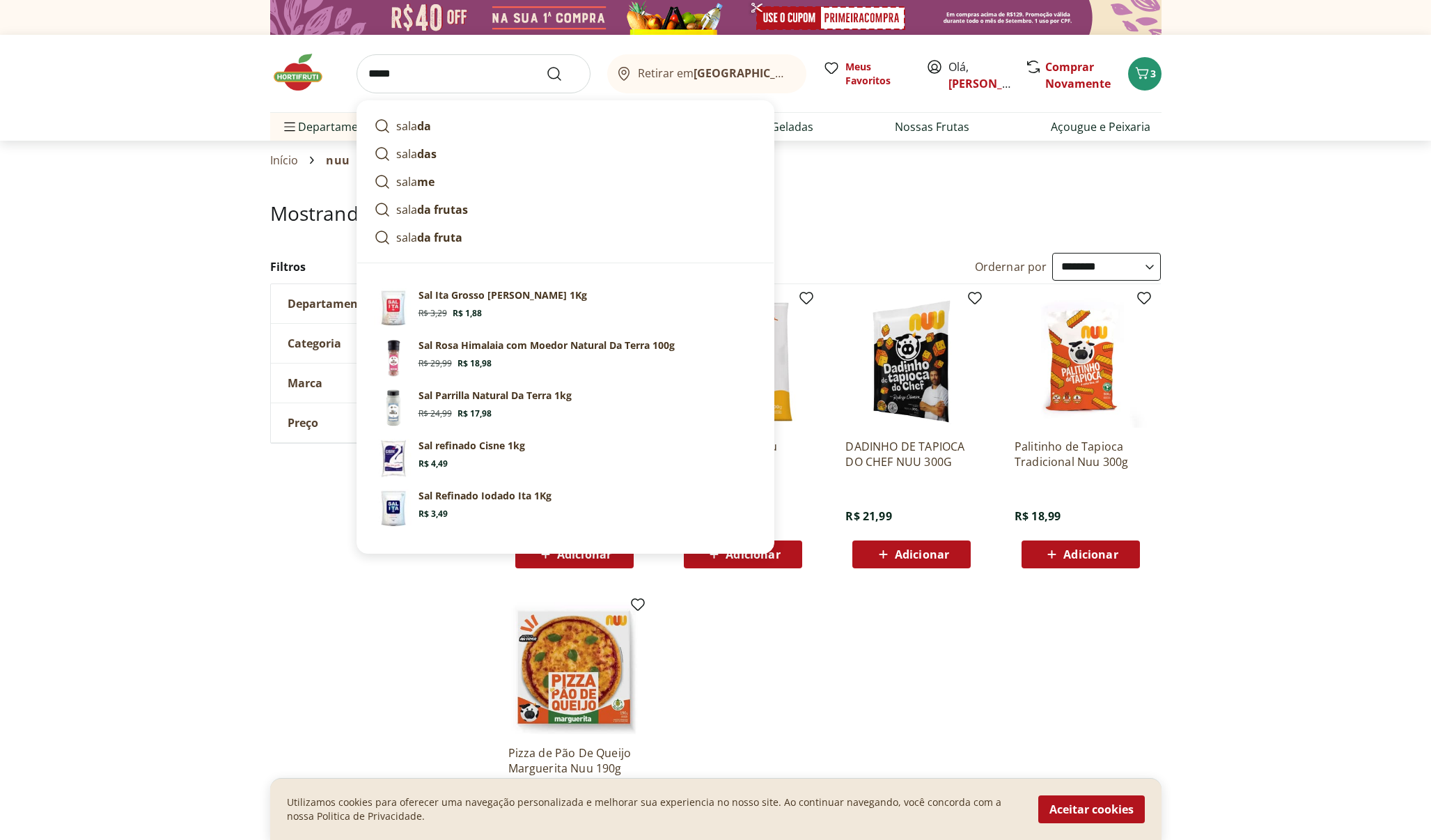
type input "******"
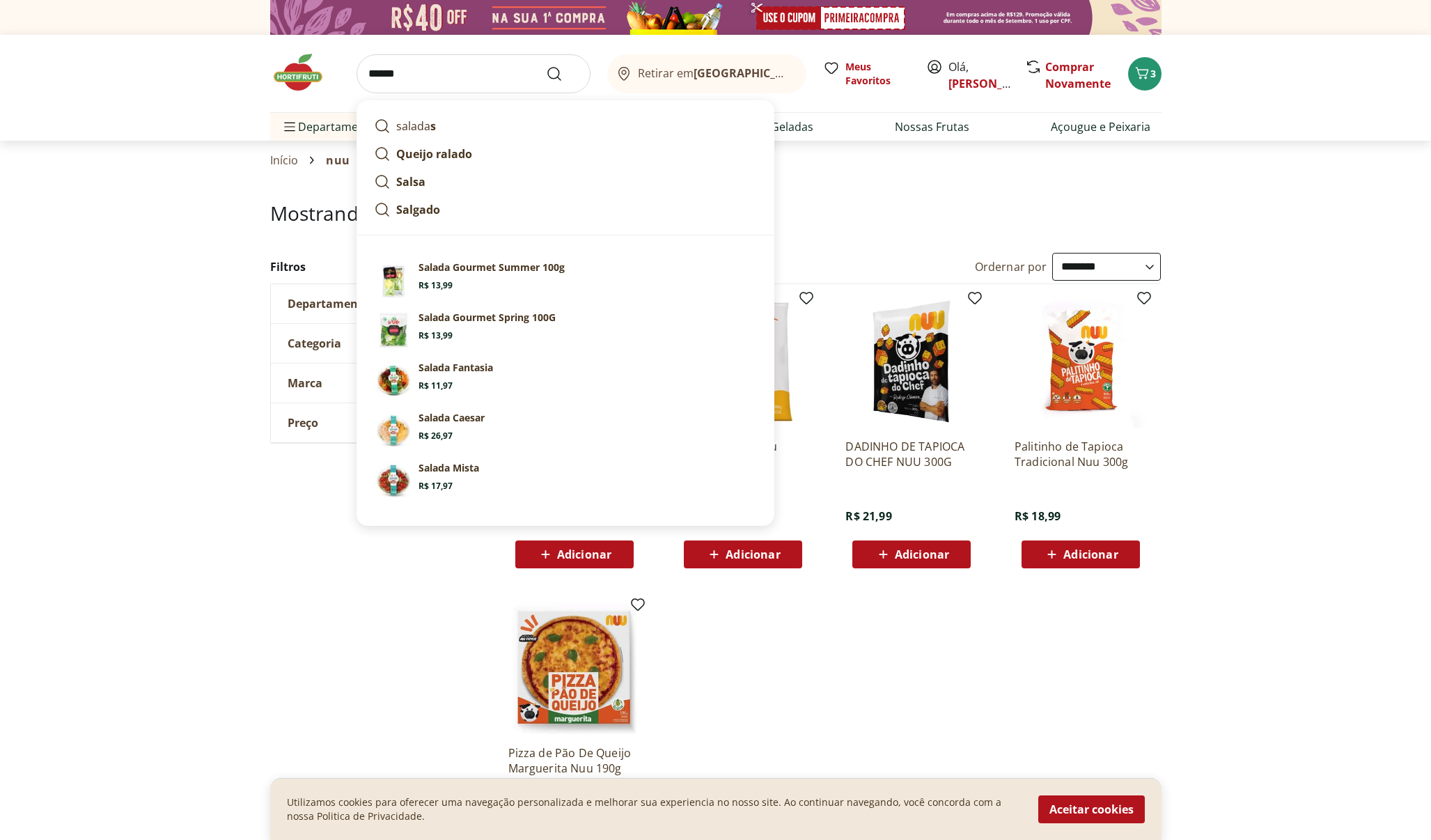
click at [562, 73] on button "Submit Search" at bounding box center [563, 74] width 33 height 17
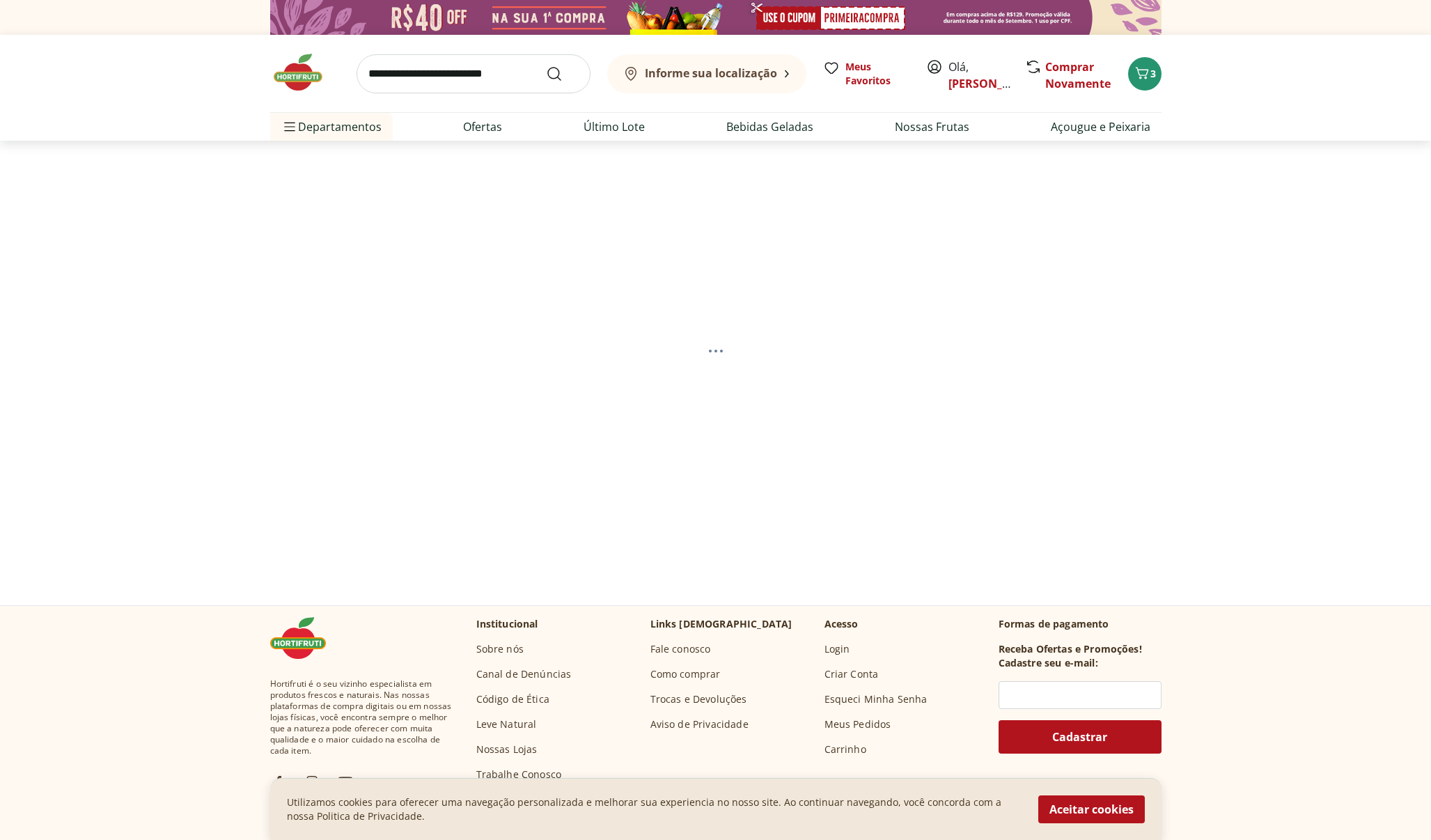
select select "**********"
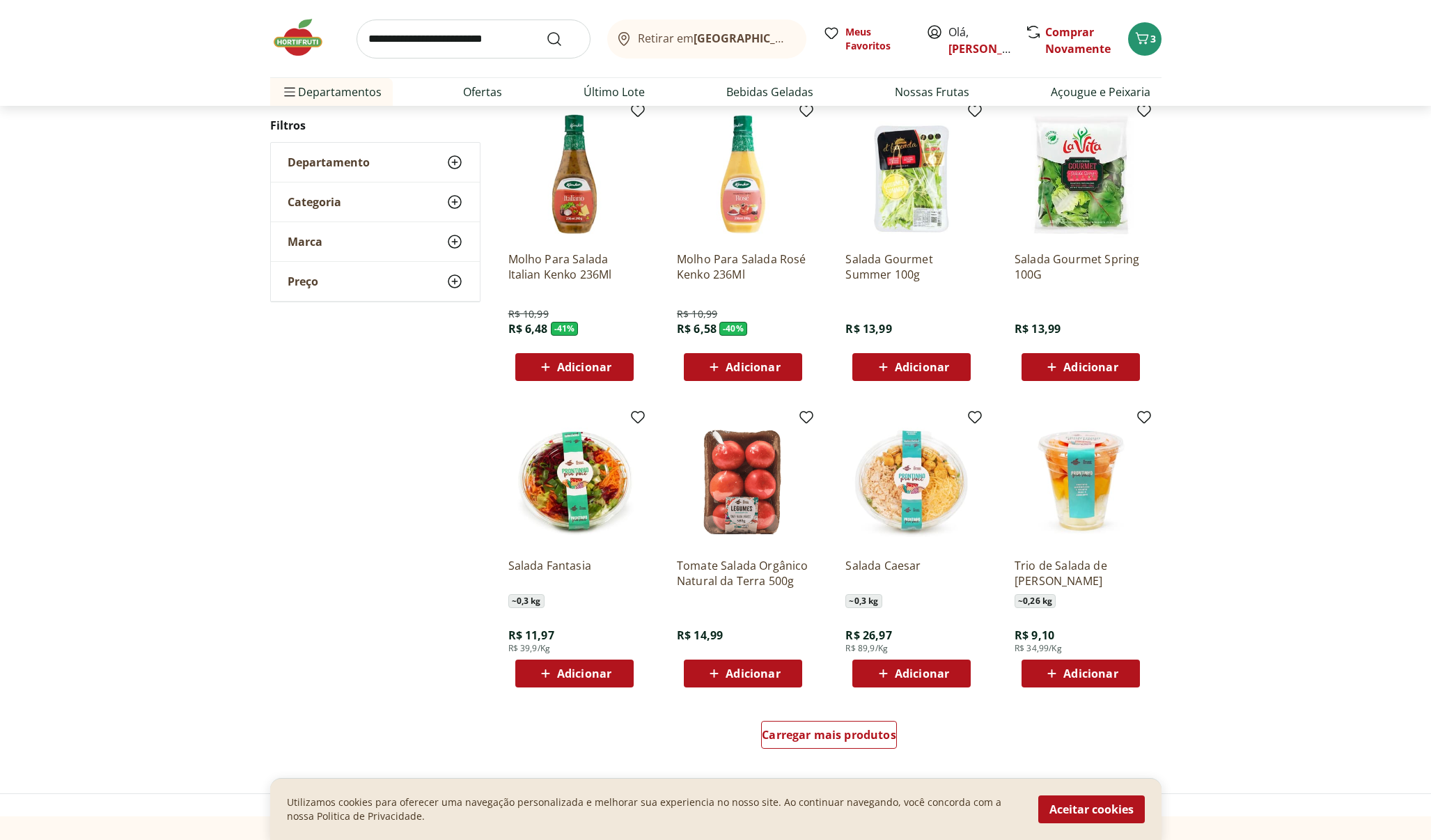
scroll to position [495, 0]
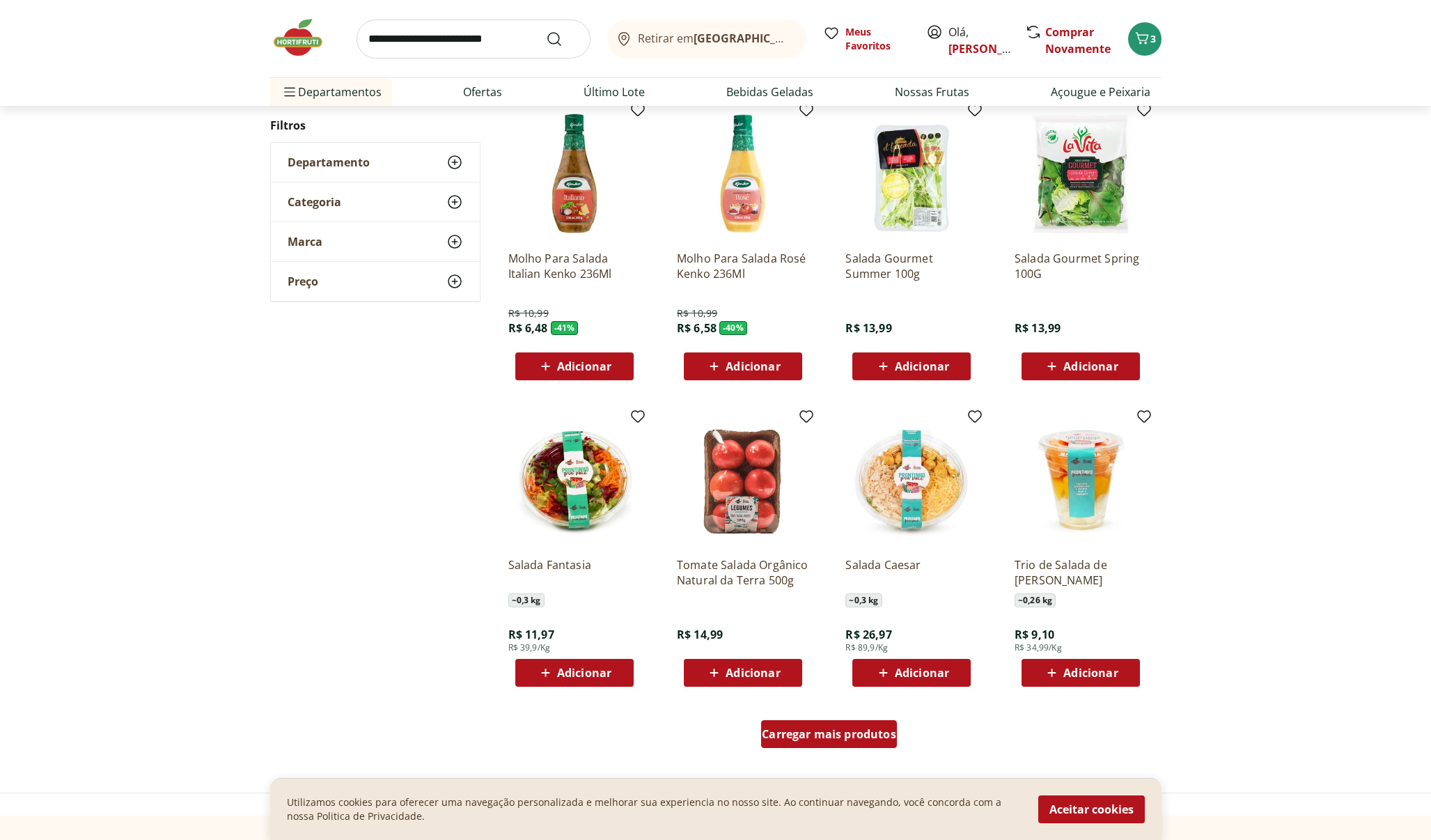
click at [867, 742] on div "Carregar mais produtos" at bounding box center [829, 734] width 136 height 28
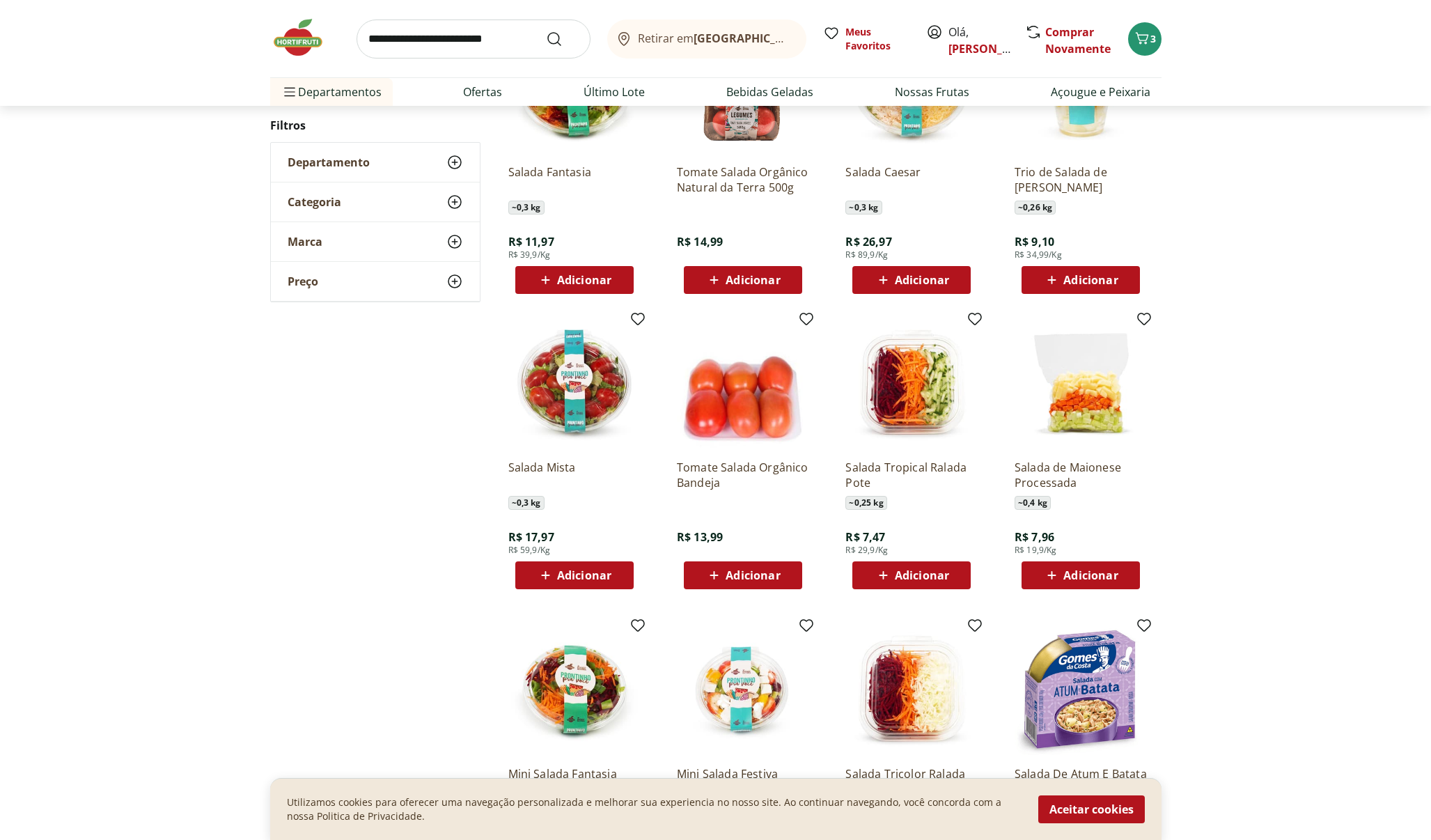
scroll to position [892, 0]
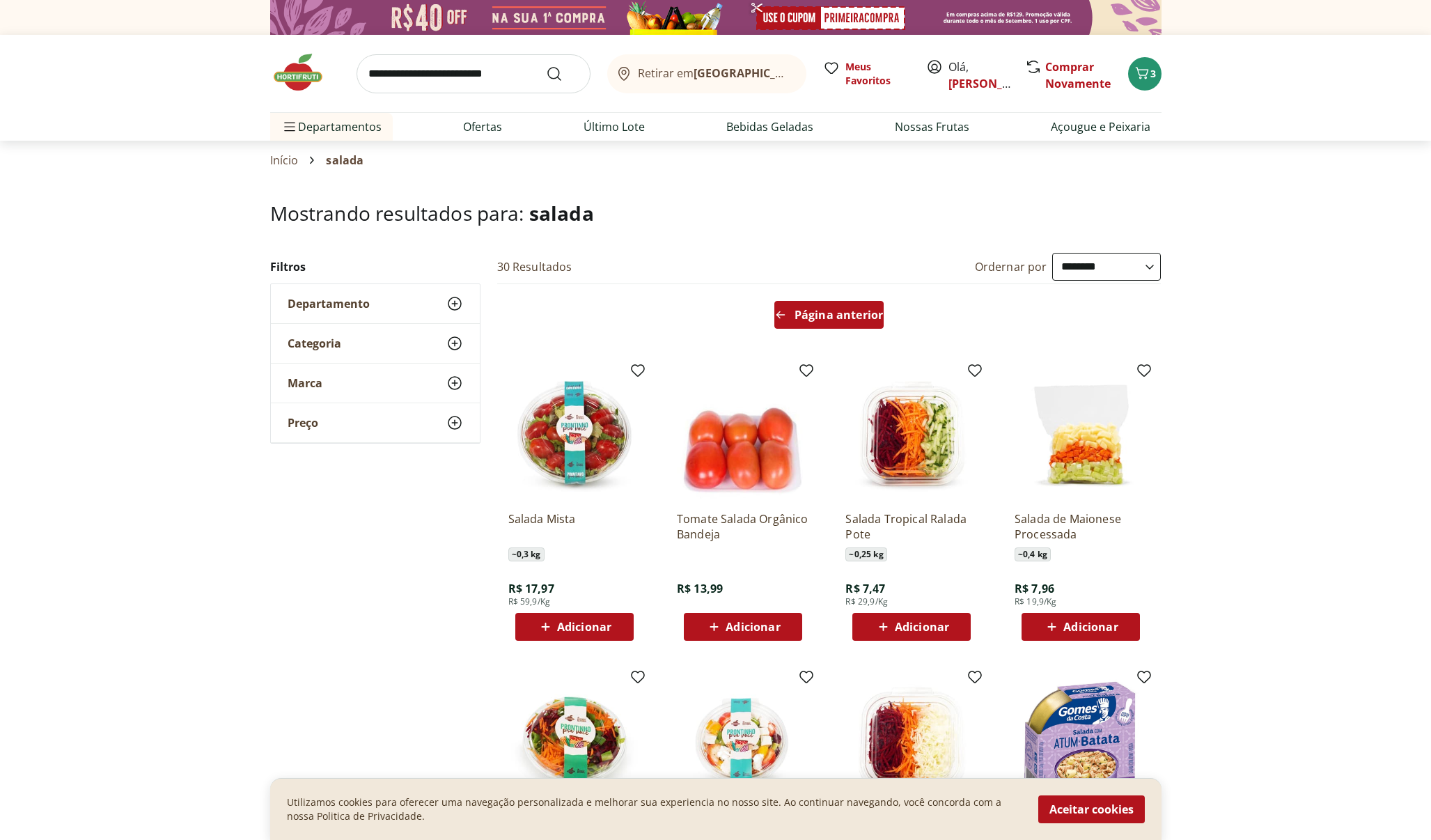
click at [837, 313] on span "Página anterior" at bounding box center [839, 315] width 89 height 11
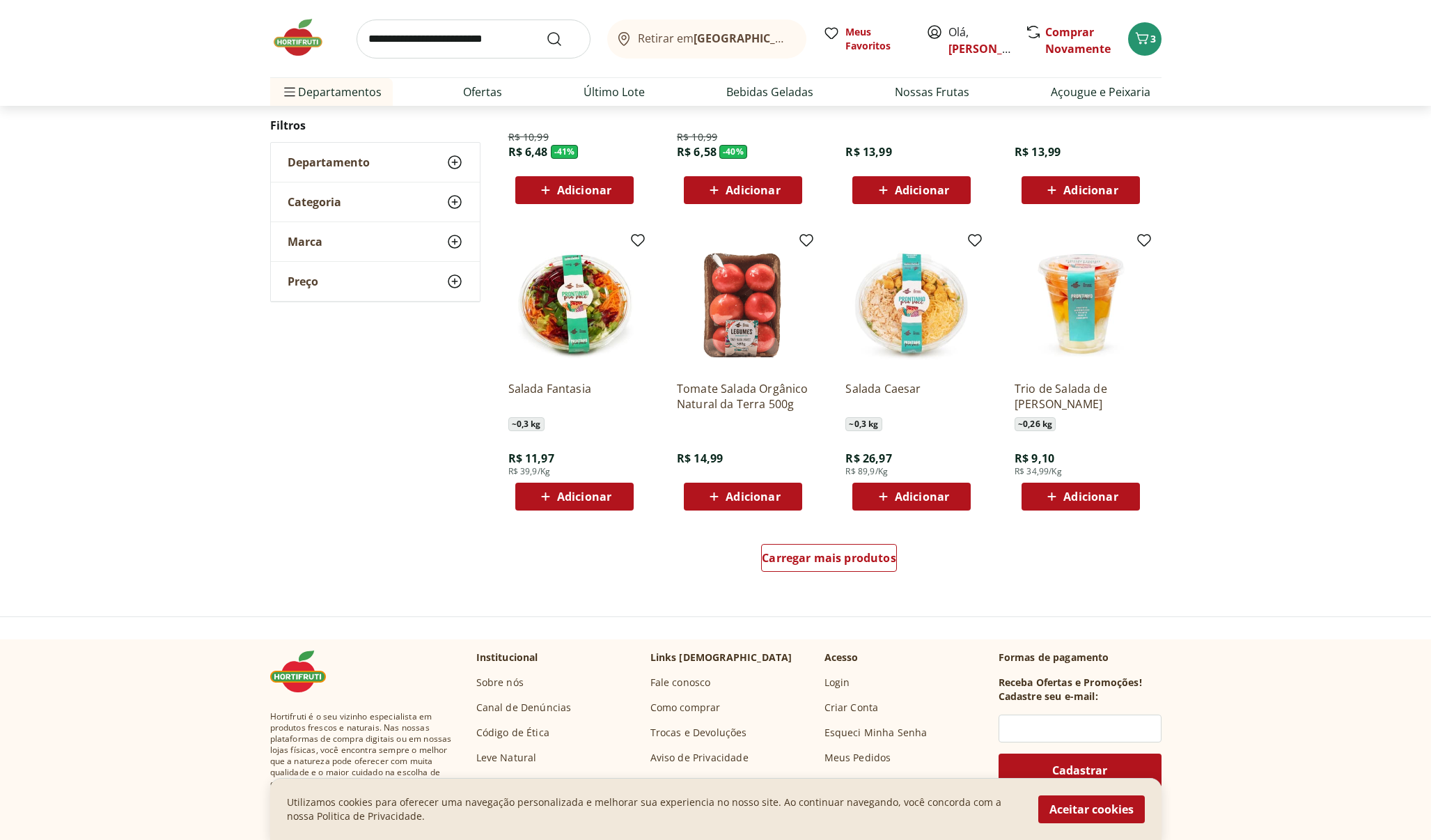
scroll to position [674, 0]
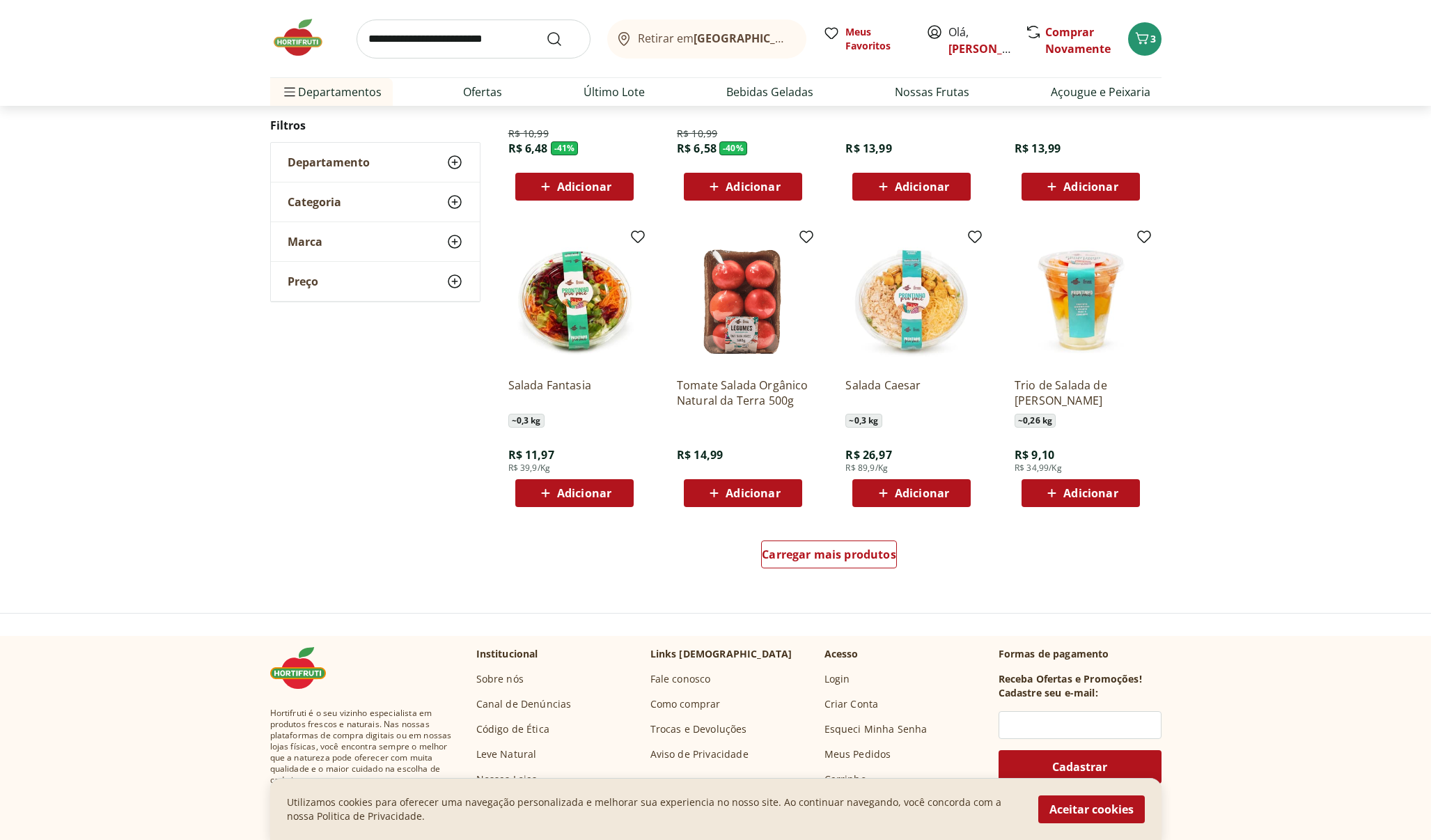
click at [605, 488] on span "Adicionar" at bounding box center [585, 493] width 54 height 11
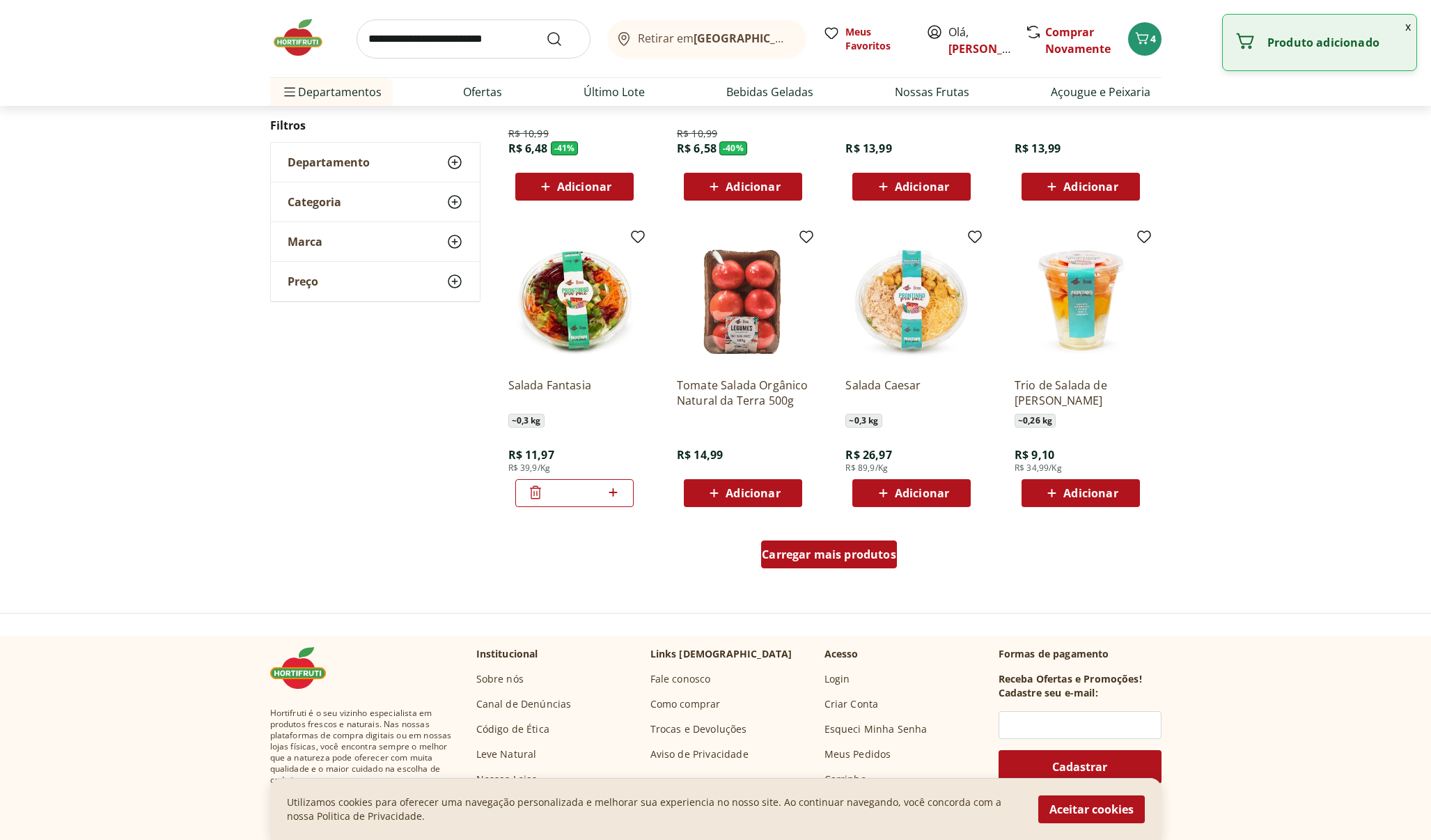
click at [841, 557] on span "Carregar mais produtos" at bounding box center [829, 555] width 135 height 11
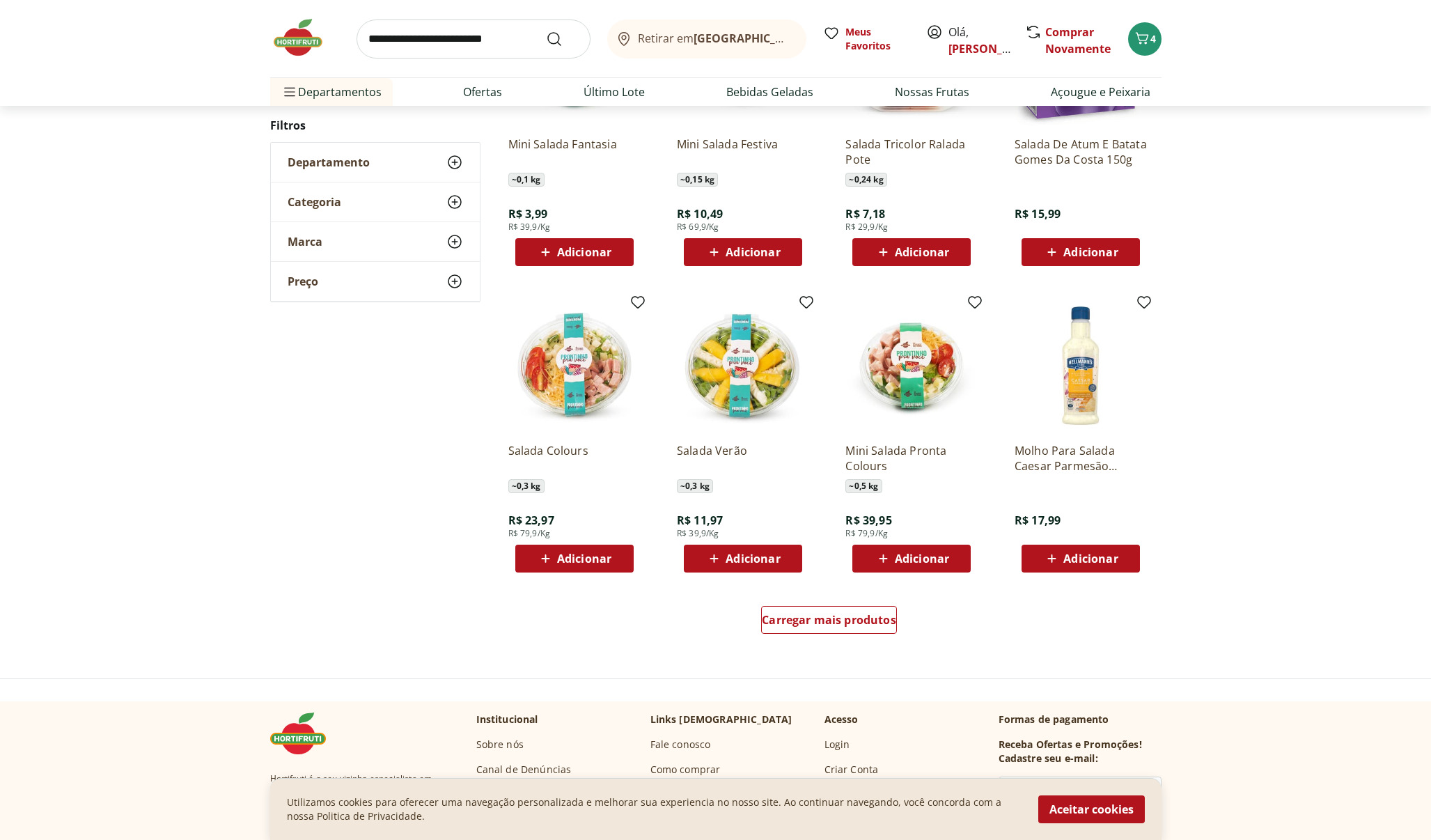
scroll to position [622, 0]
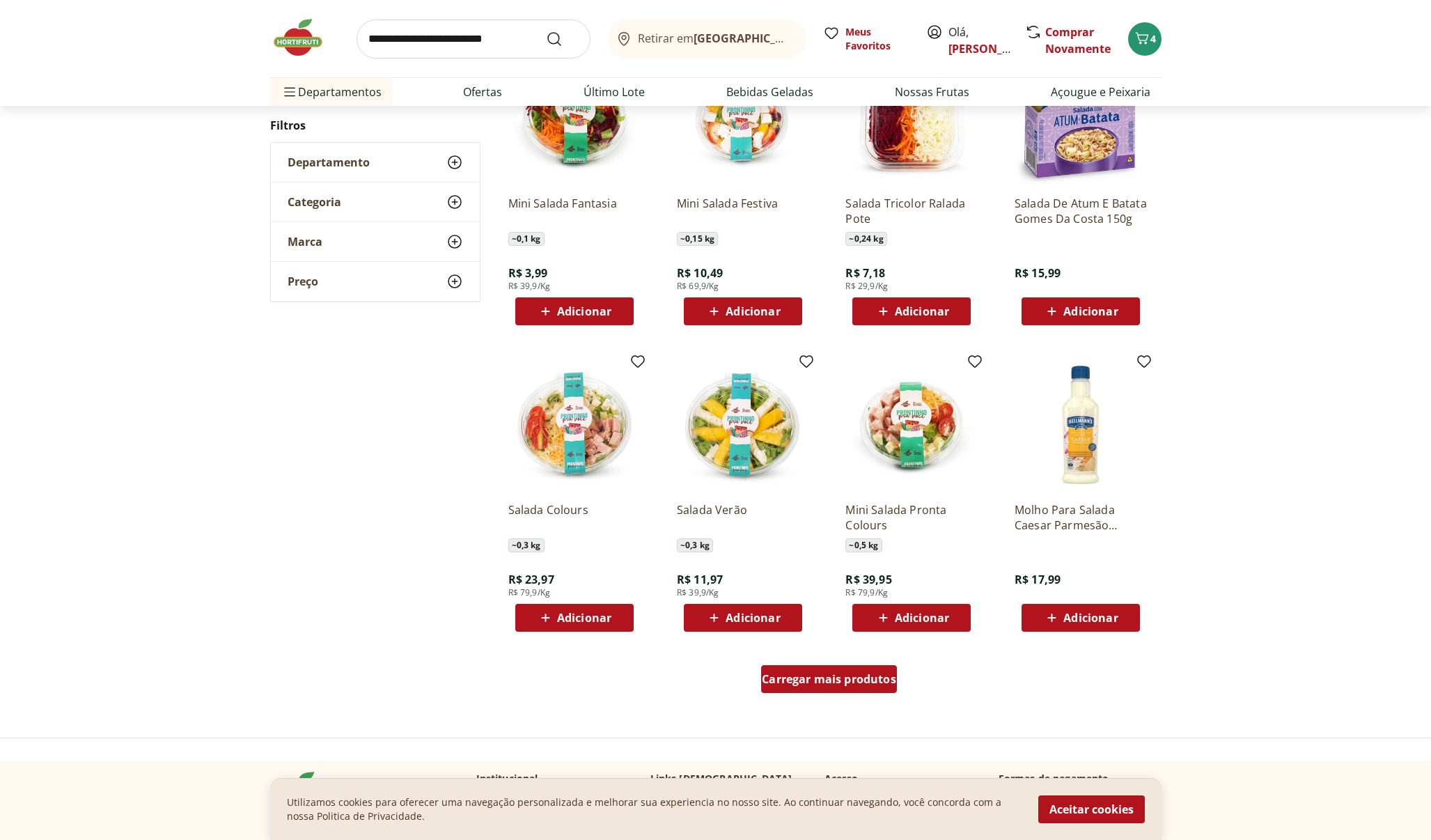
click at [862, 670] on div "Carregar mais produtos" at bounding box center [829, 679] width 136 height 28
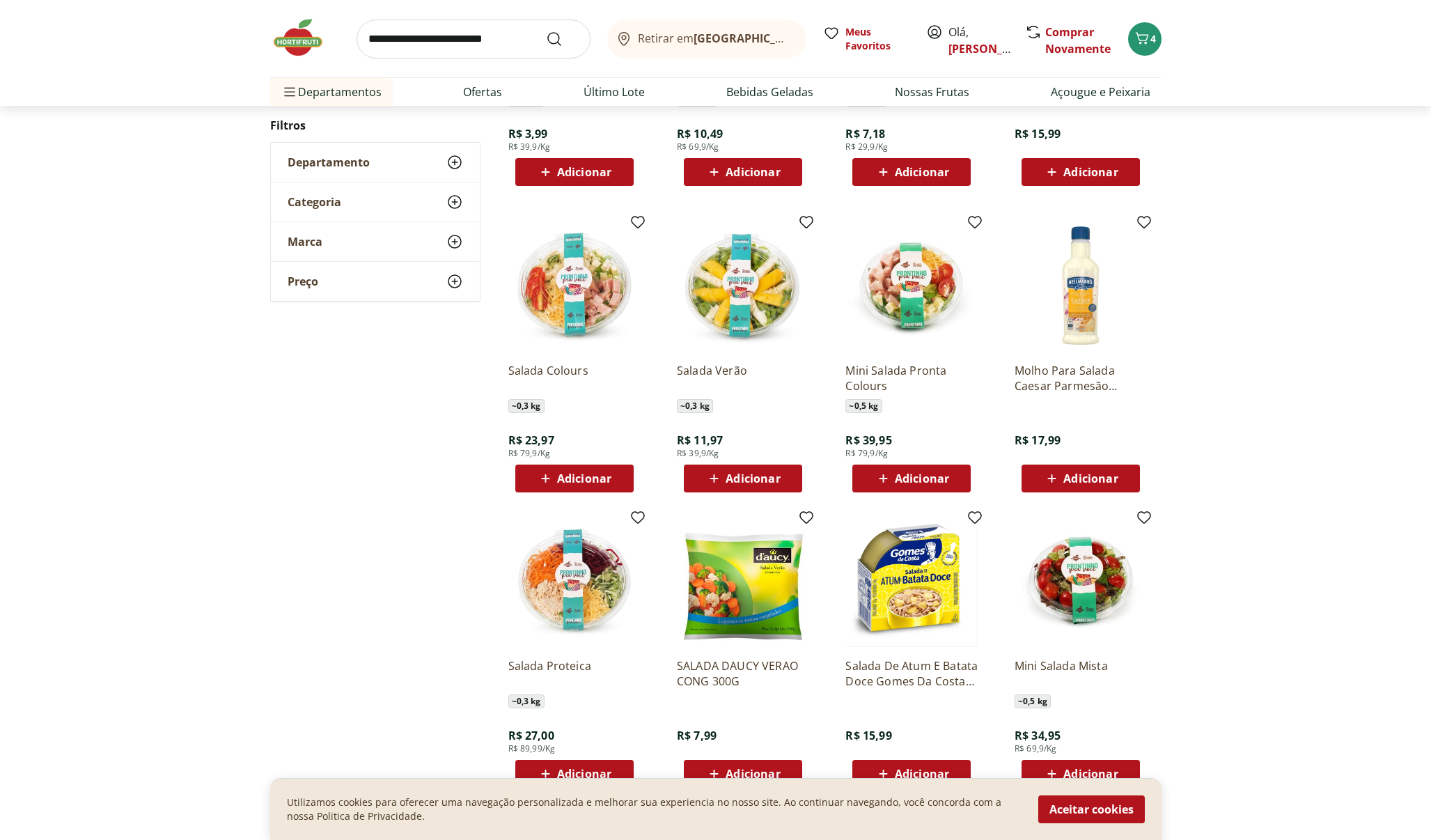
scroll to position [765, 0]
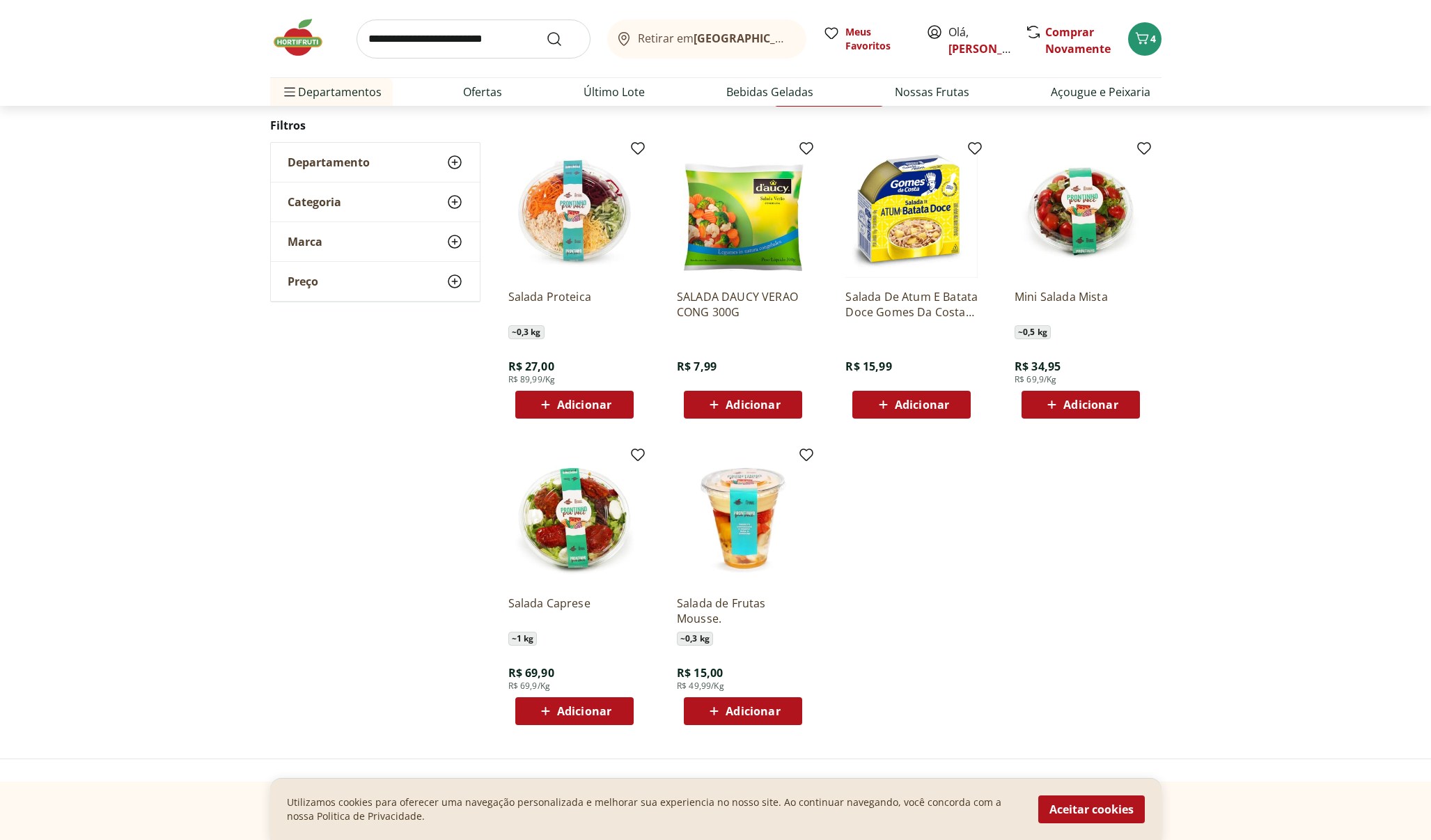
scroll to position [208, 0]
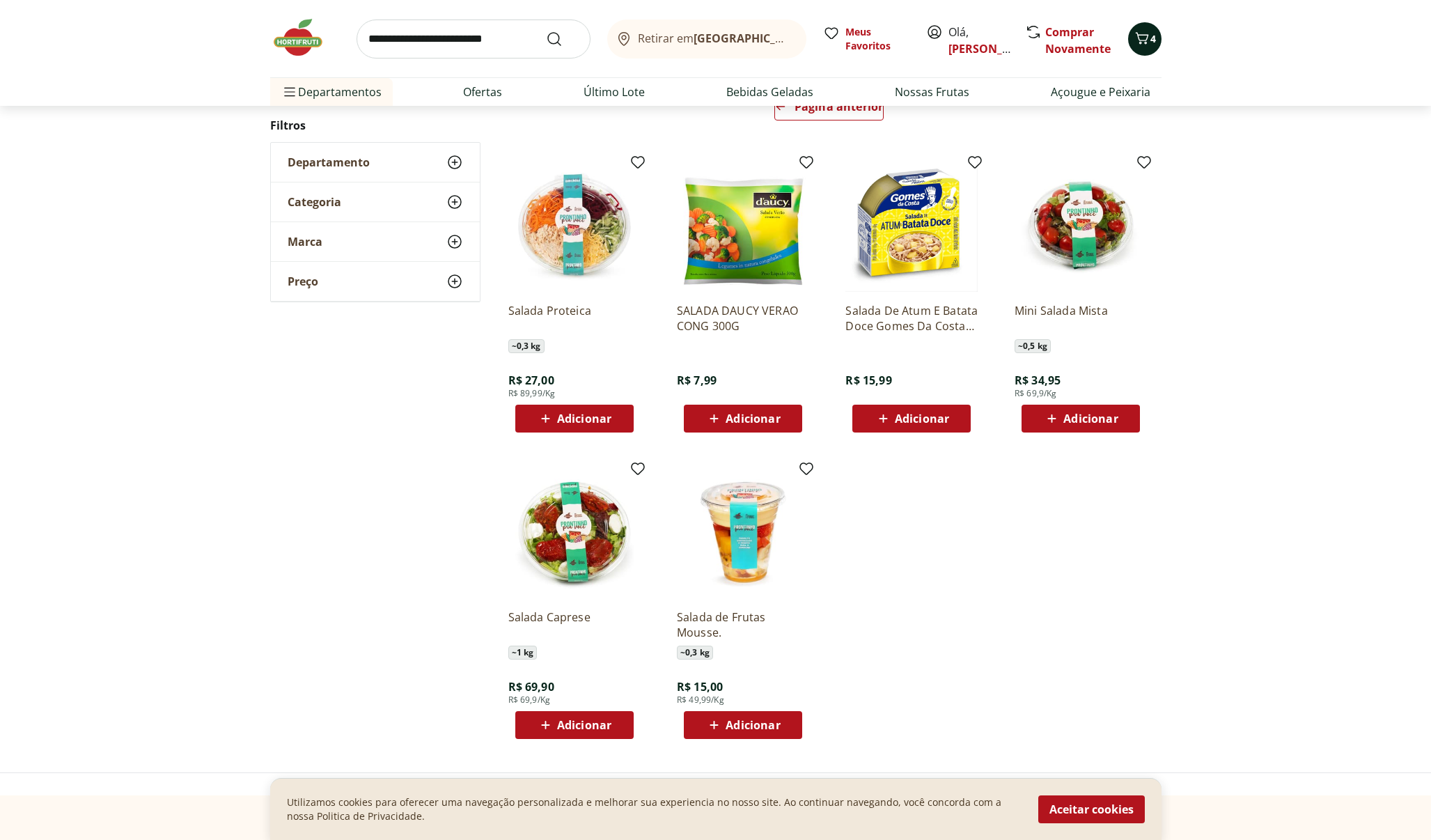
click at [1139, 42] on icon "Carrinho" at bounding box center [1141, 38] width 13 height 12
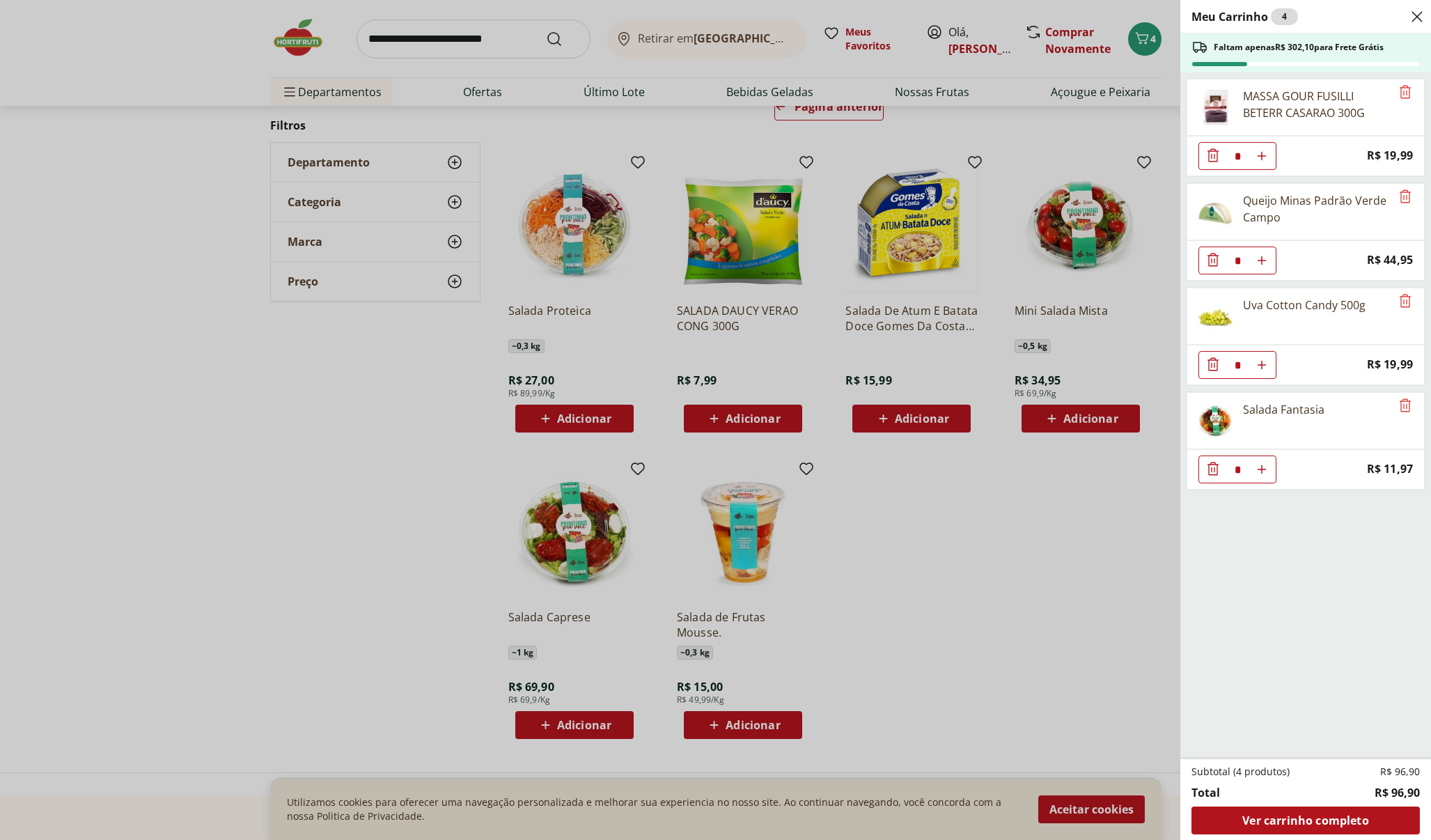
click at [202, 413] on div "Meu Carrinho 4 Faltam apenas R$ 302,10 para Frete Grátis MASSA GOUR FUSILLI BET…" at bounding box center [715, 420] width 1431 height 840
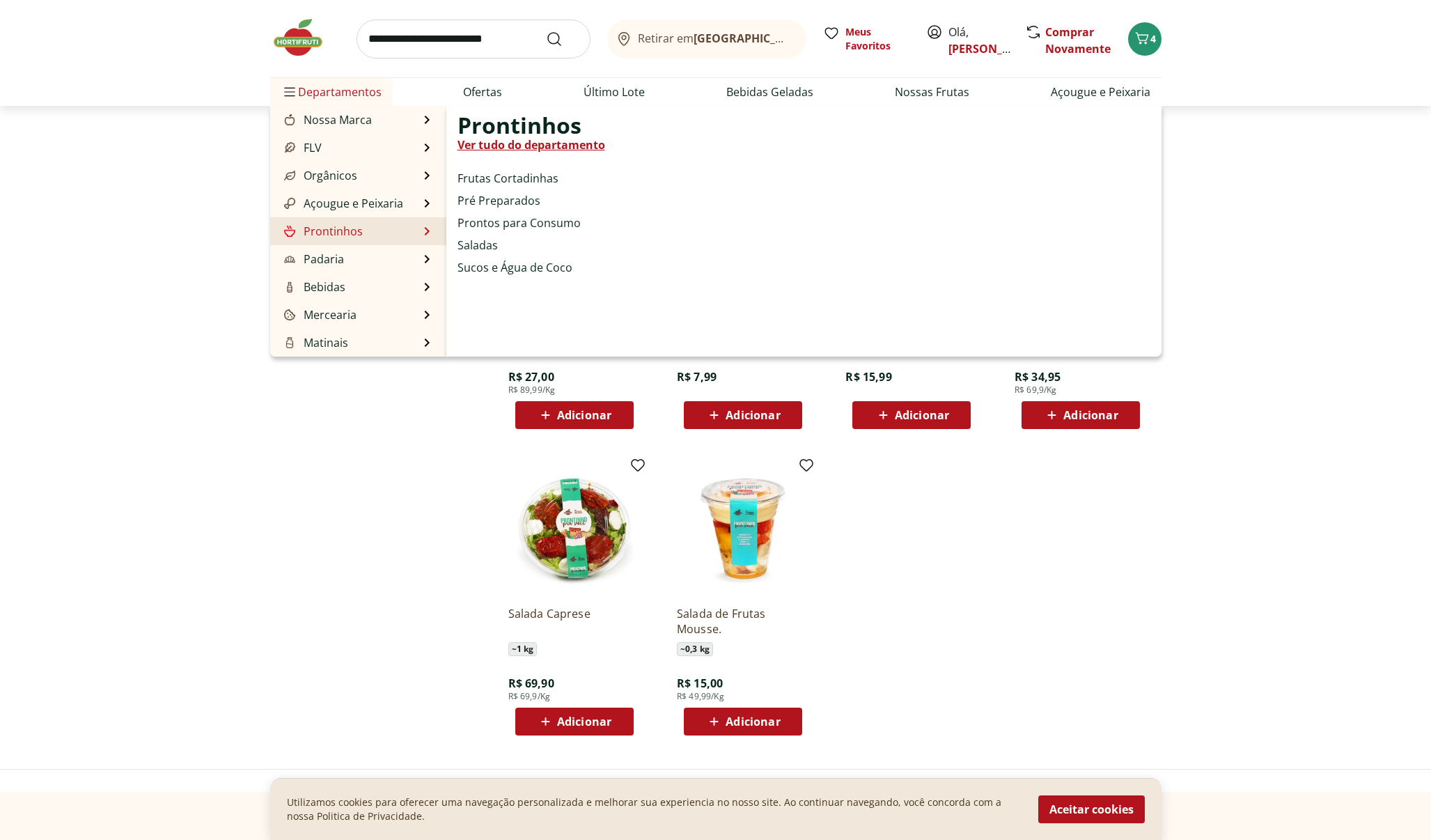
scroll to position [1, 0]
click at [341, 231] on link "Prontinhos" at bounding box center [322, 230] width 82 height 17
select select "**********"
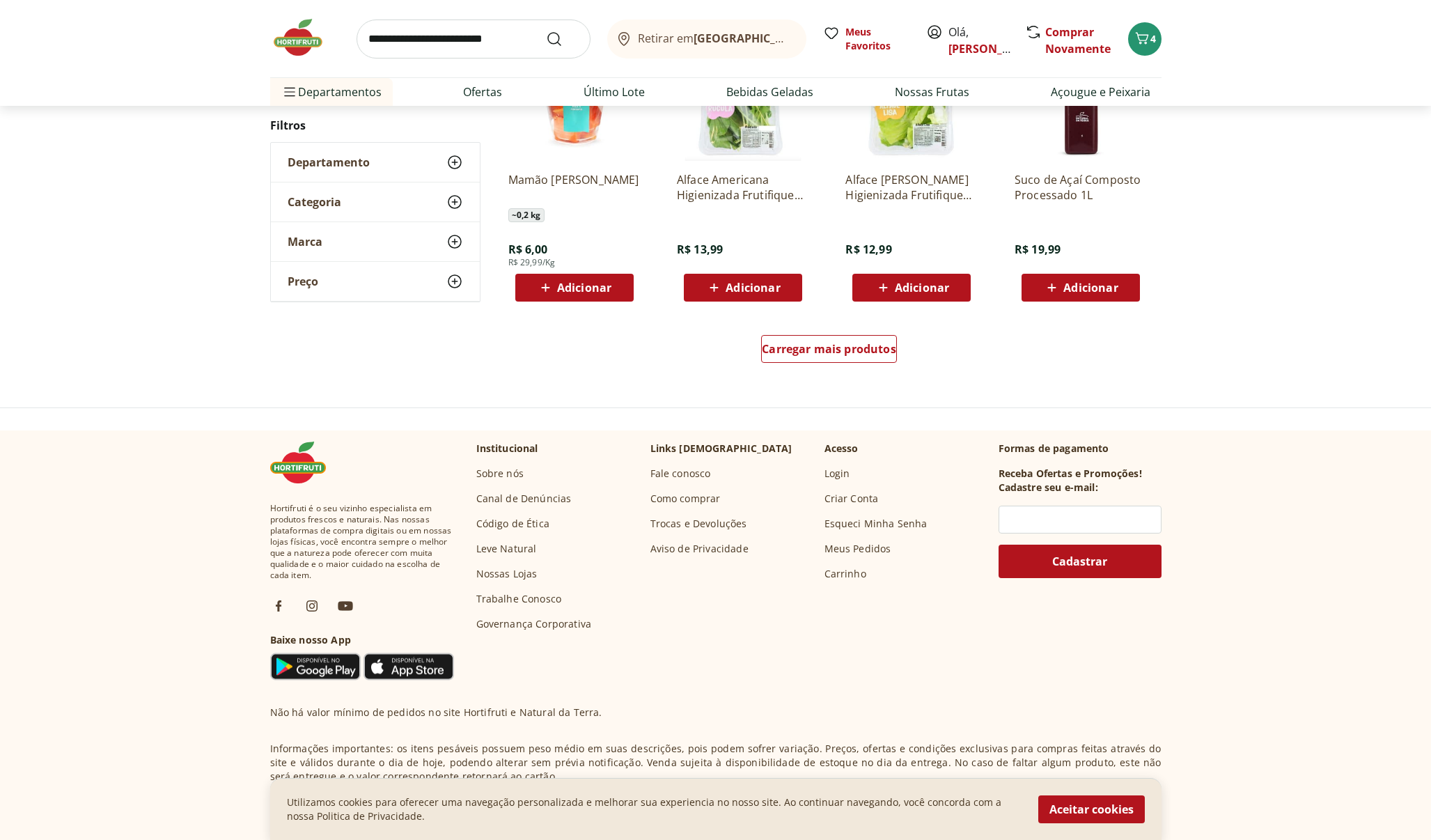
scroll to position [839, 0]
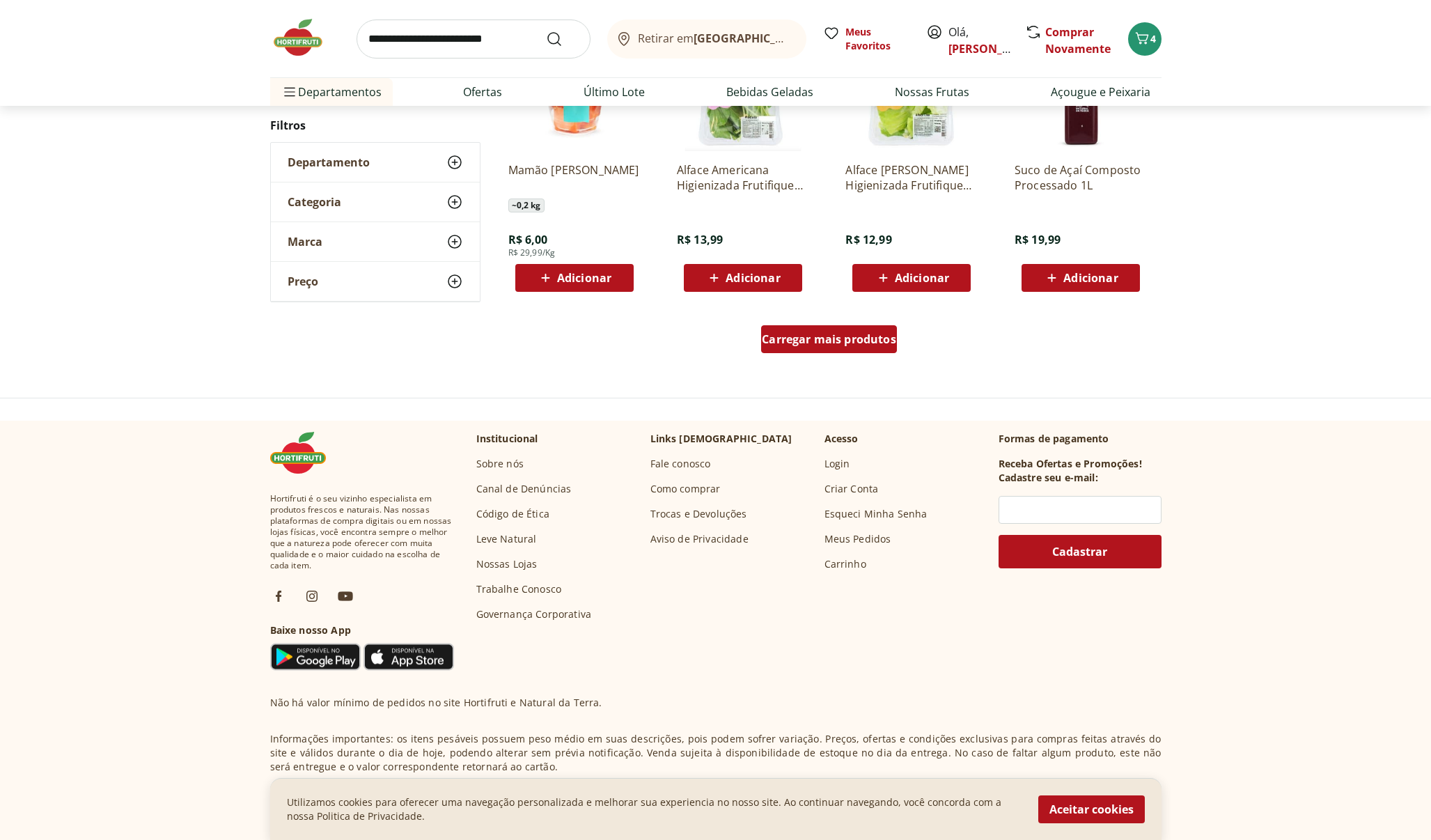
click at [841, 340] on span "Carregar mais produtos" at bounding box center [829, 339] width 135 height 11
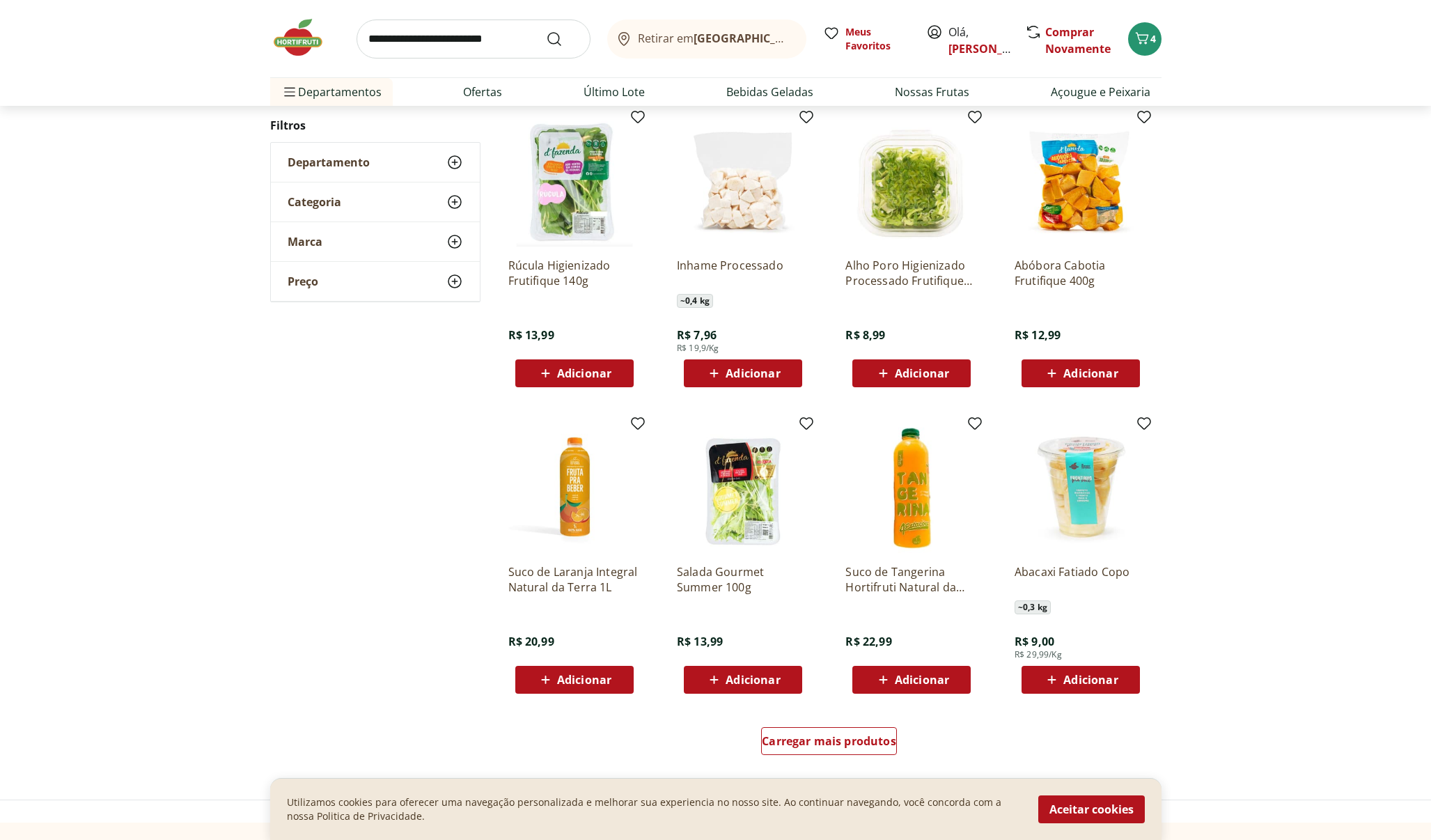
scroll to position [285, 0]
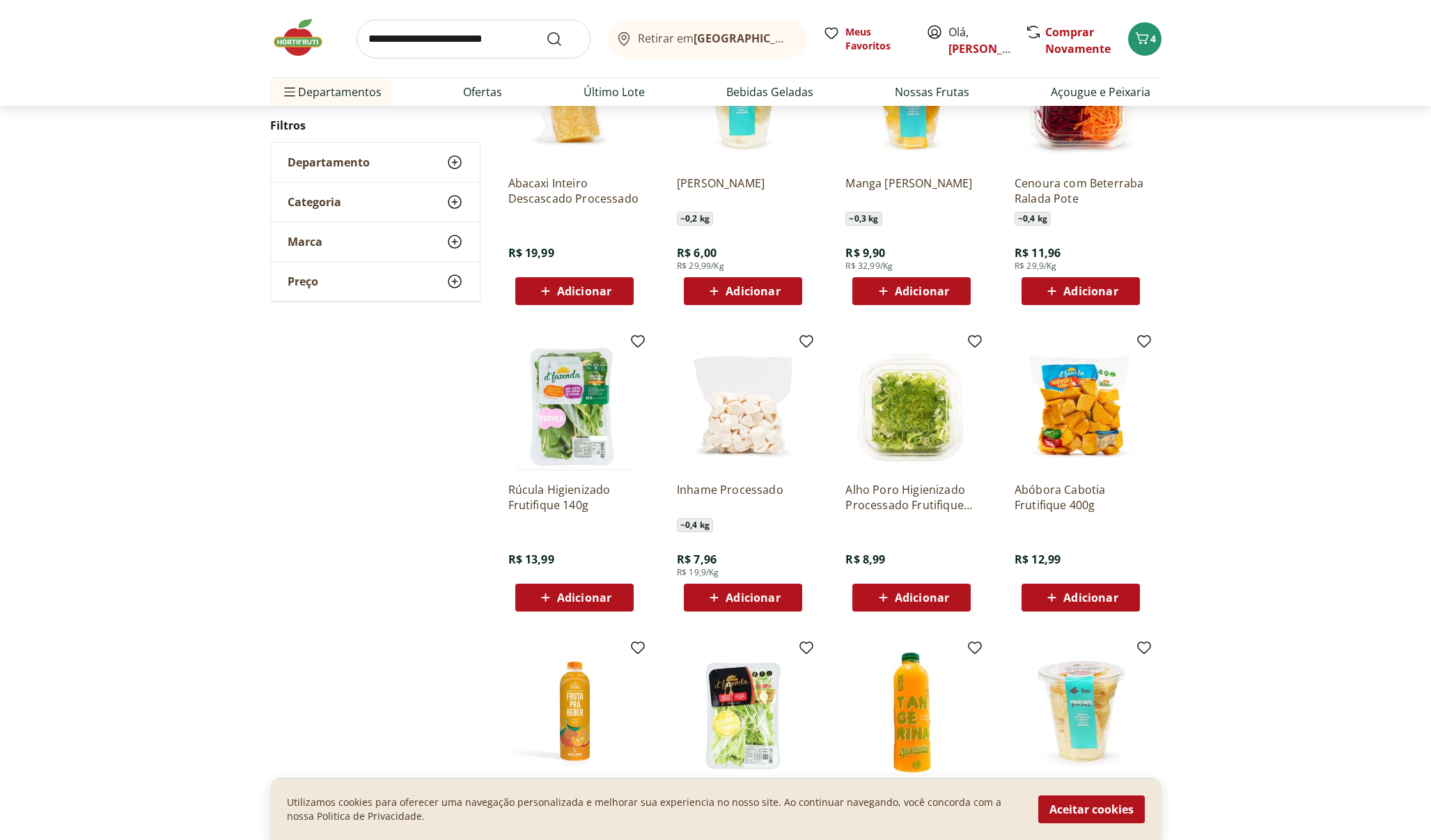
click at [595, 603] on span "Adicionar" at bounding box center [585, 598] width 54 height 11
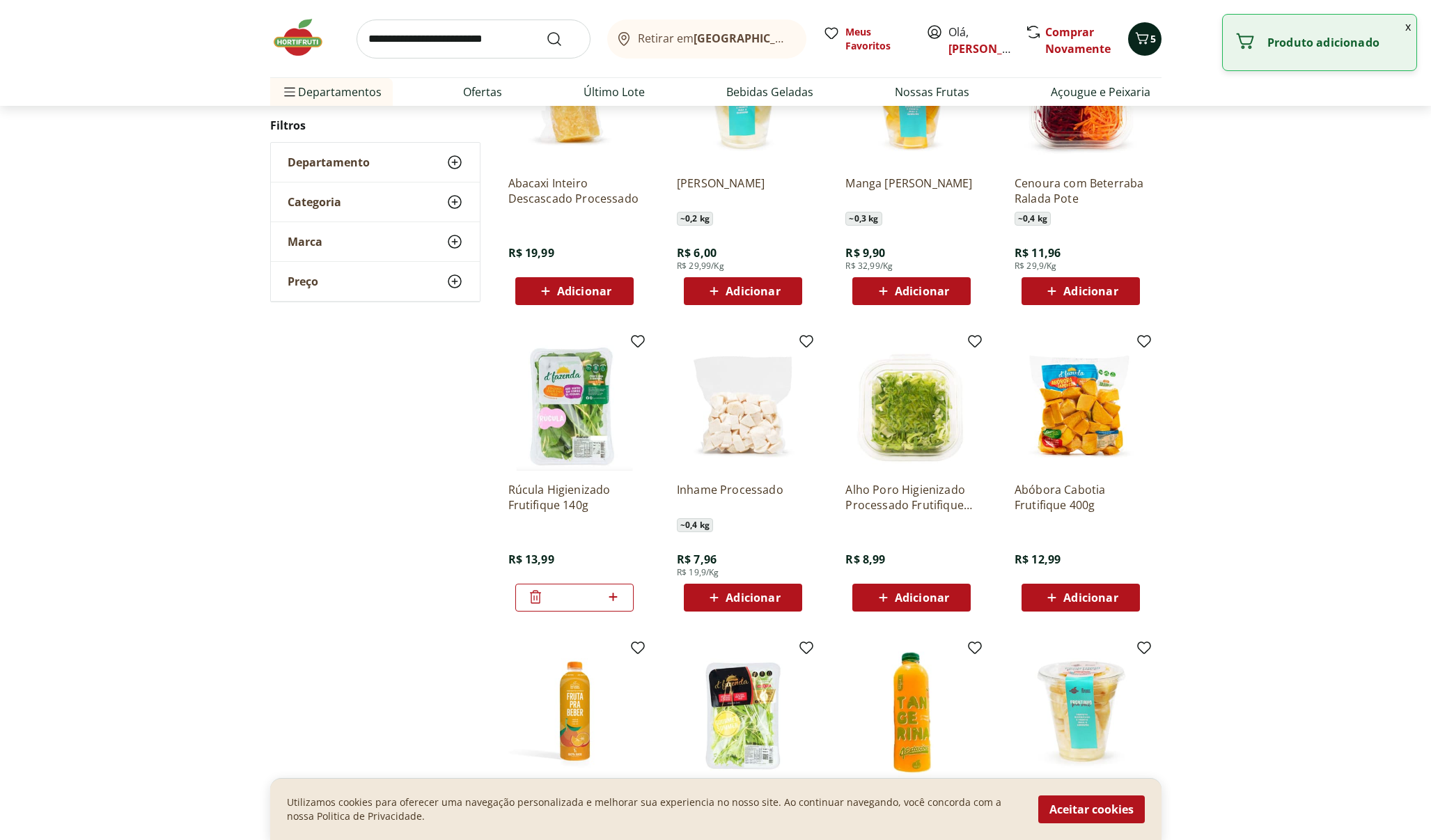
click at [1147, 29] on div "5" at bounding box center [1145, 39] width 11 height 22
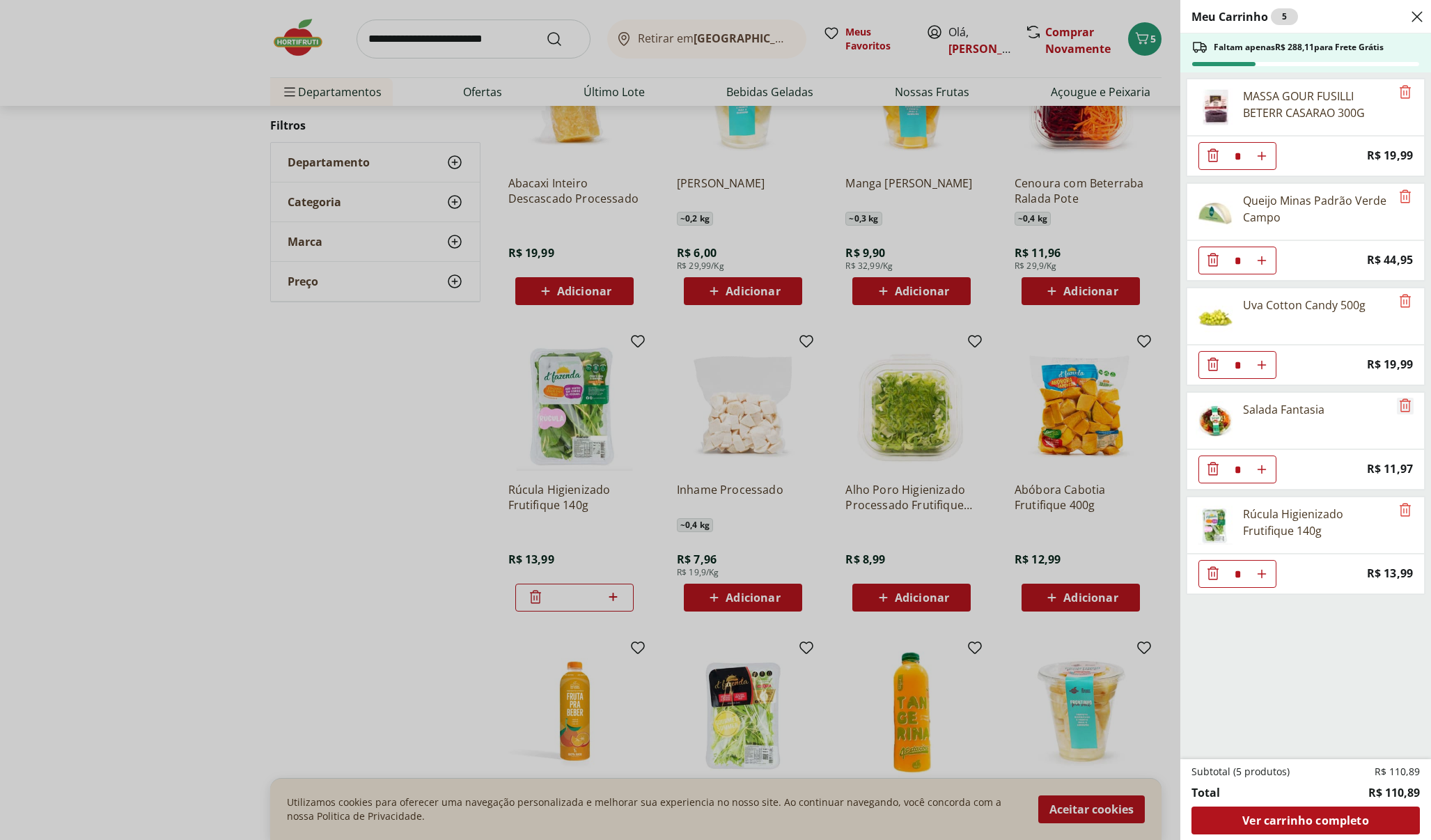
click at [1404, 402] on icon "Remove" at bounding box center [1406, 405] width 11 height 13
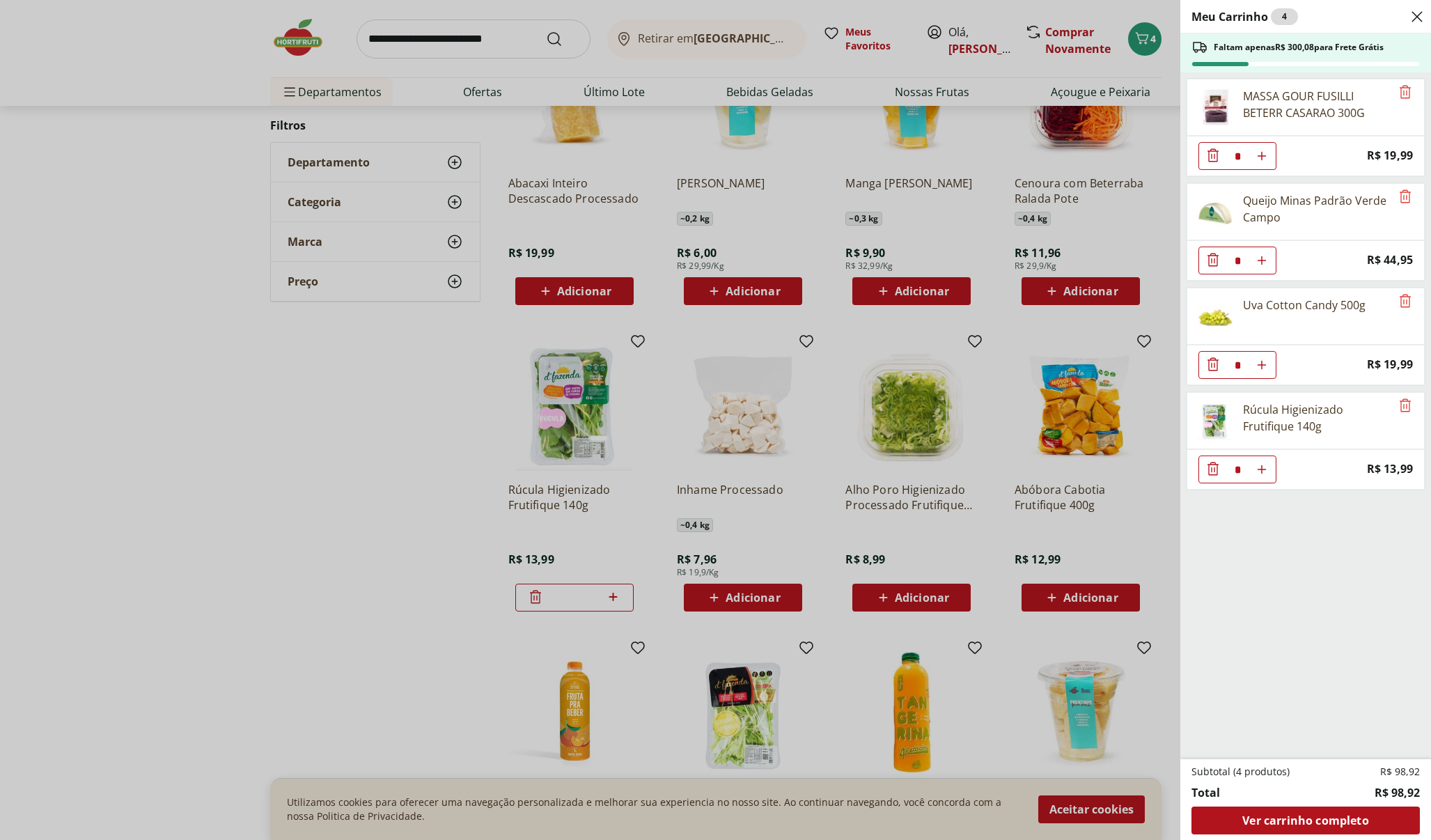
click at [438, 444] on div "Meu Carrinho 4 Faltam apenas R$ 300,08 para Frete Grátis MASSA GOUR FUSILLI BET…" at bounding box center [715, 420] width 1431 height 840
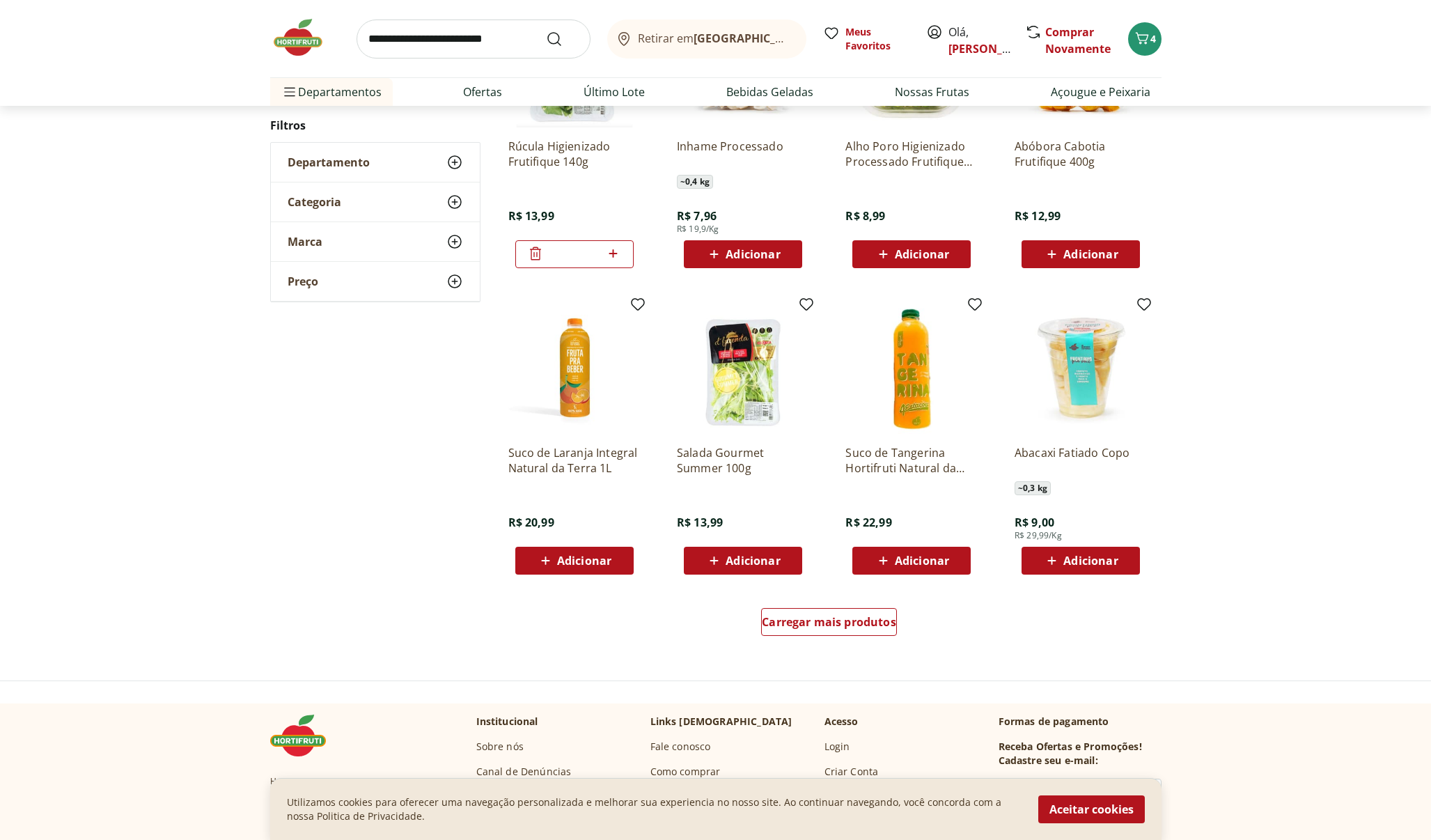
scroll to position [632, 0]
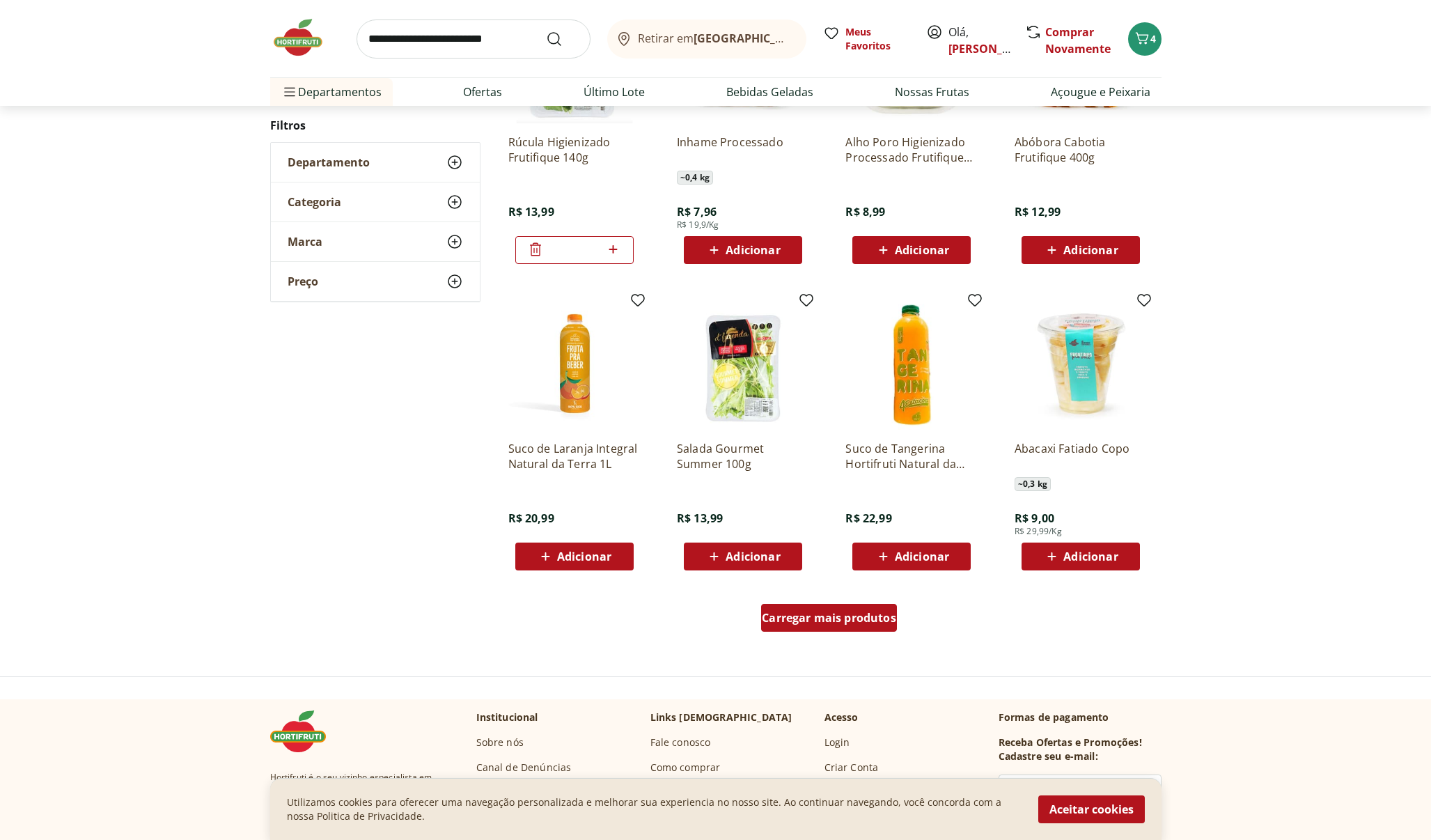
click at [871, 617] on span "Carregar mais produtos" at bounding box center [829, 617] width 135 height 11
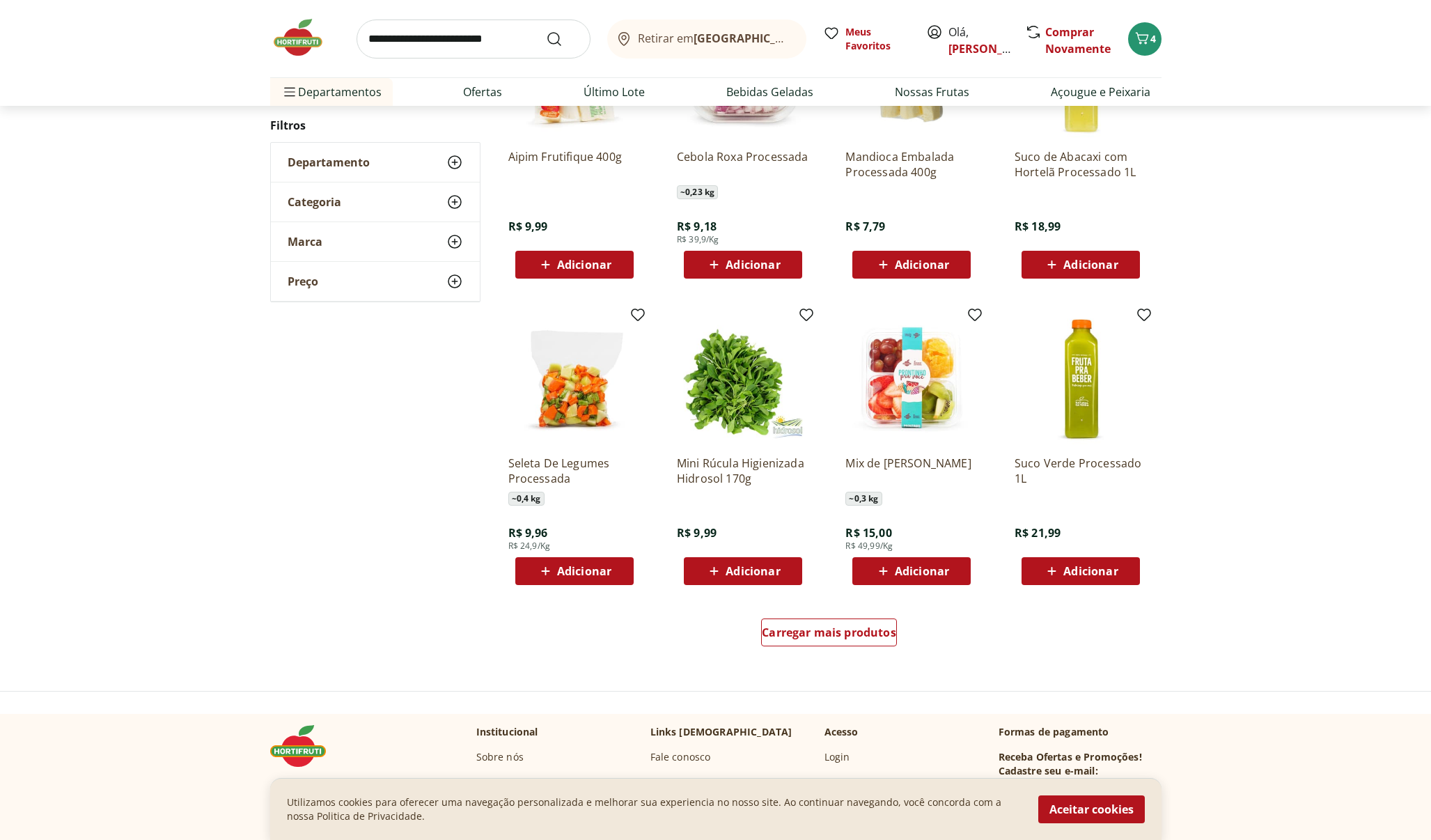
scroll to position [616, 0]
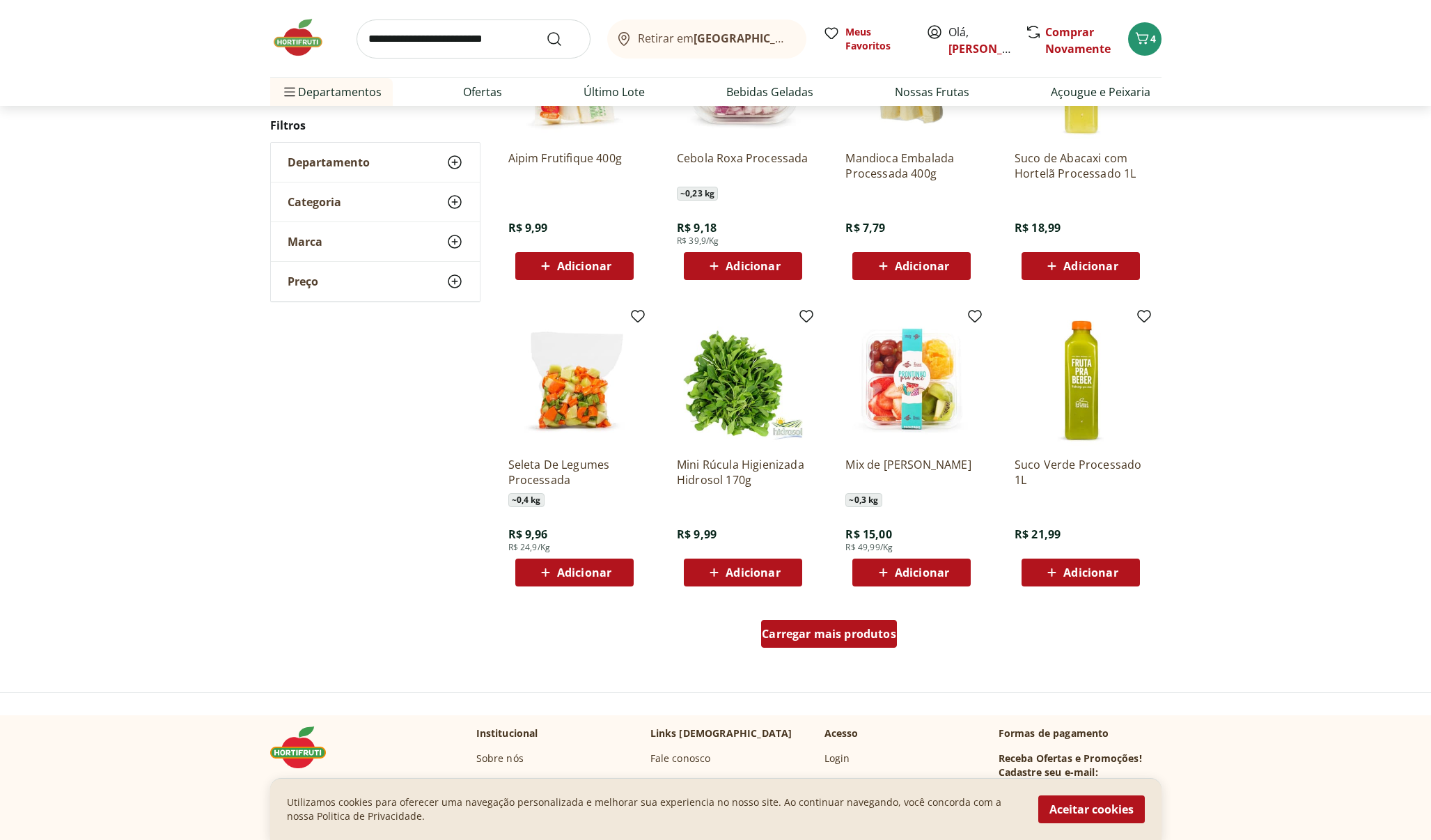
click at [823, 638] on span "Carregar mais produtos" at bounding box center [829, 633] width 135 height 11
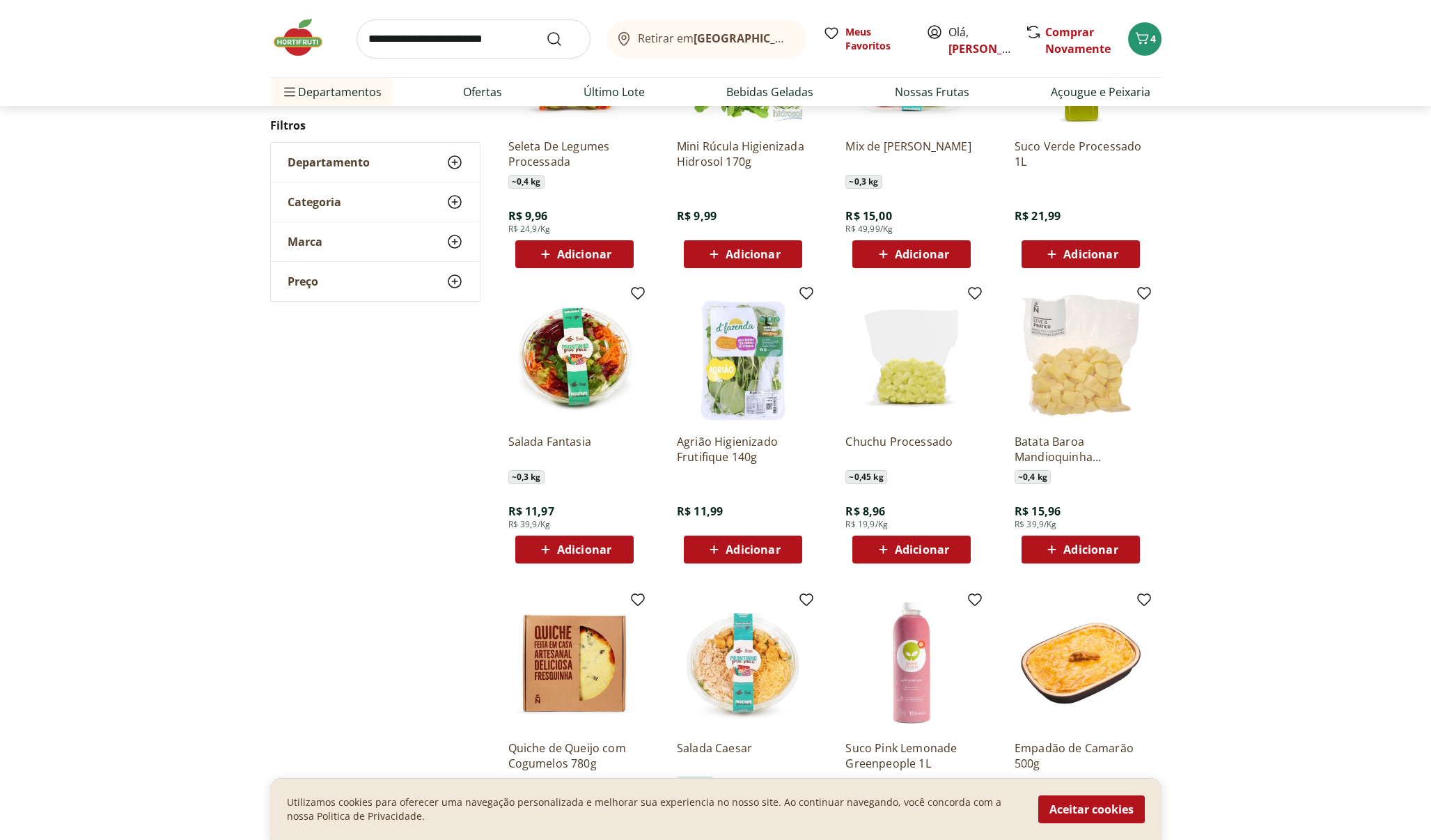
scroll to position [987, 0]
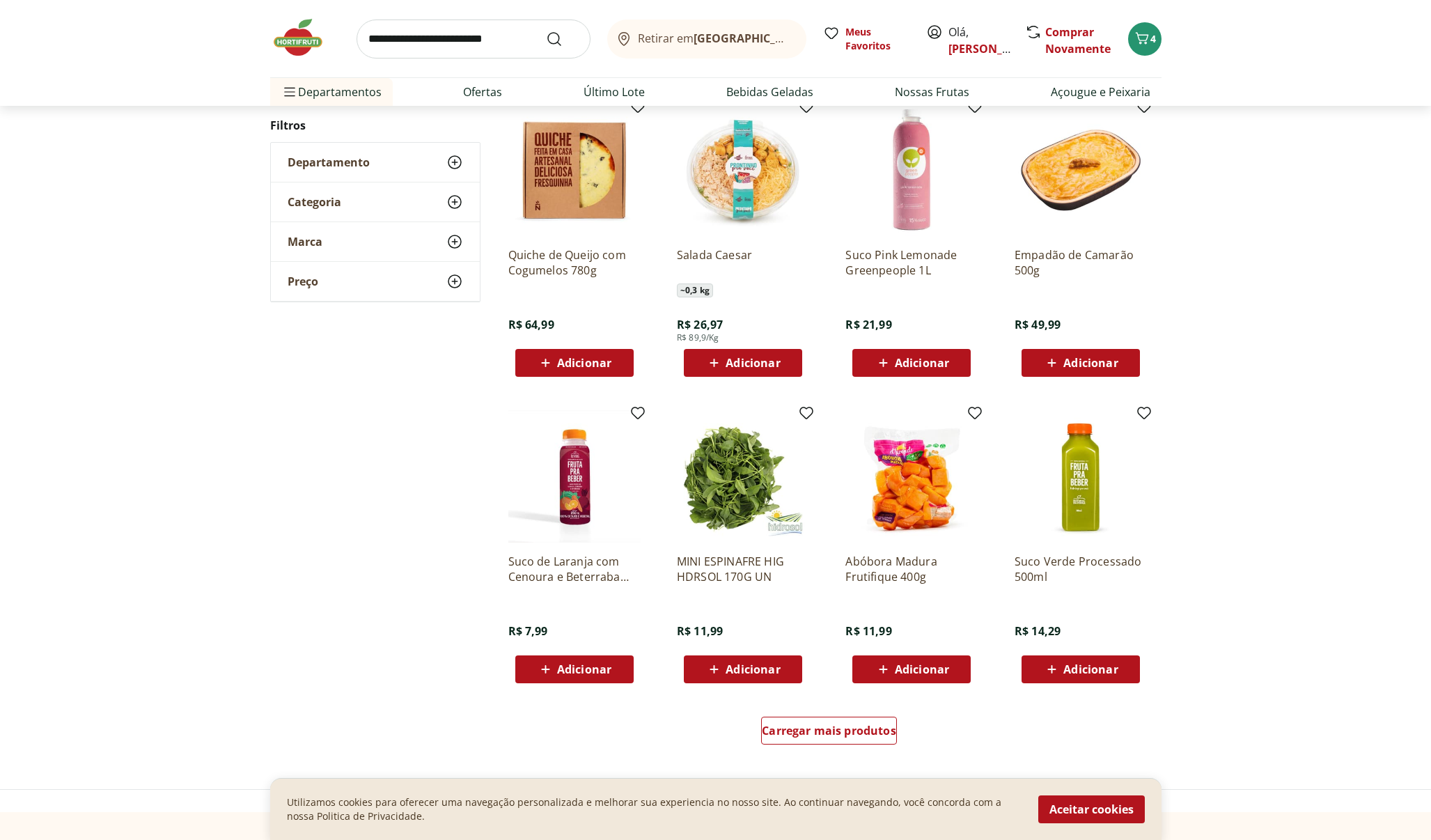
scroll to position [516, 0]
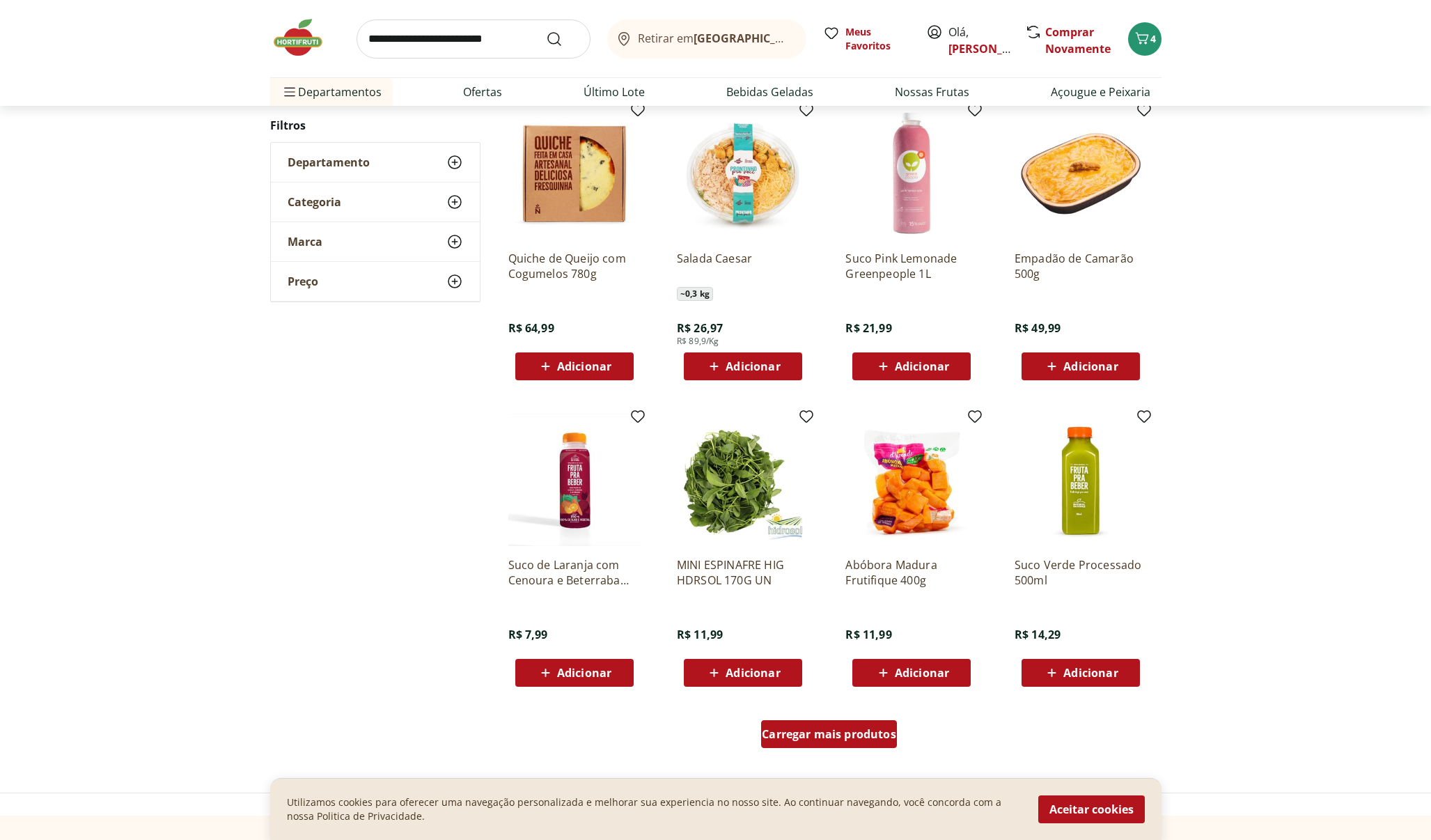
click at [838, 728] on span "Carregar mais produtos" at bounding box center [829, 734] width 135 height 11
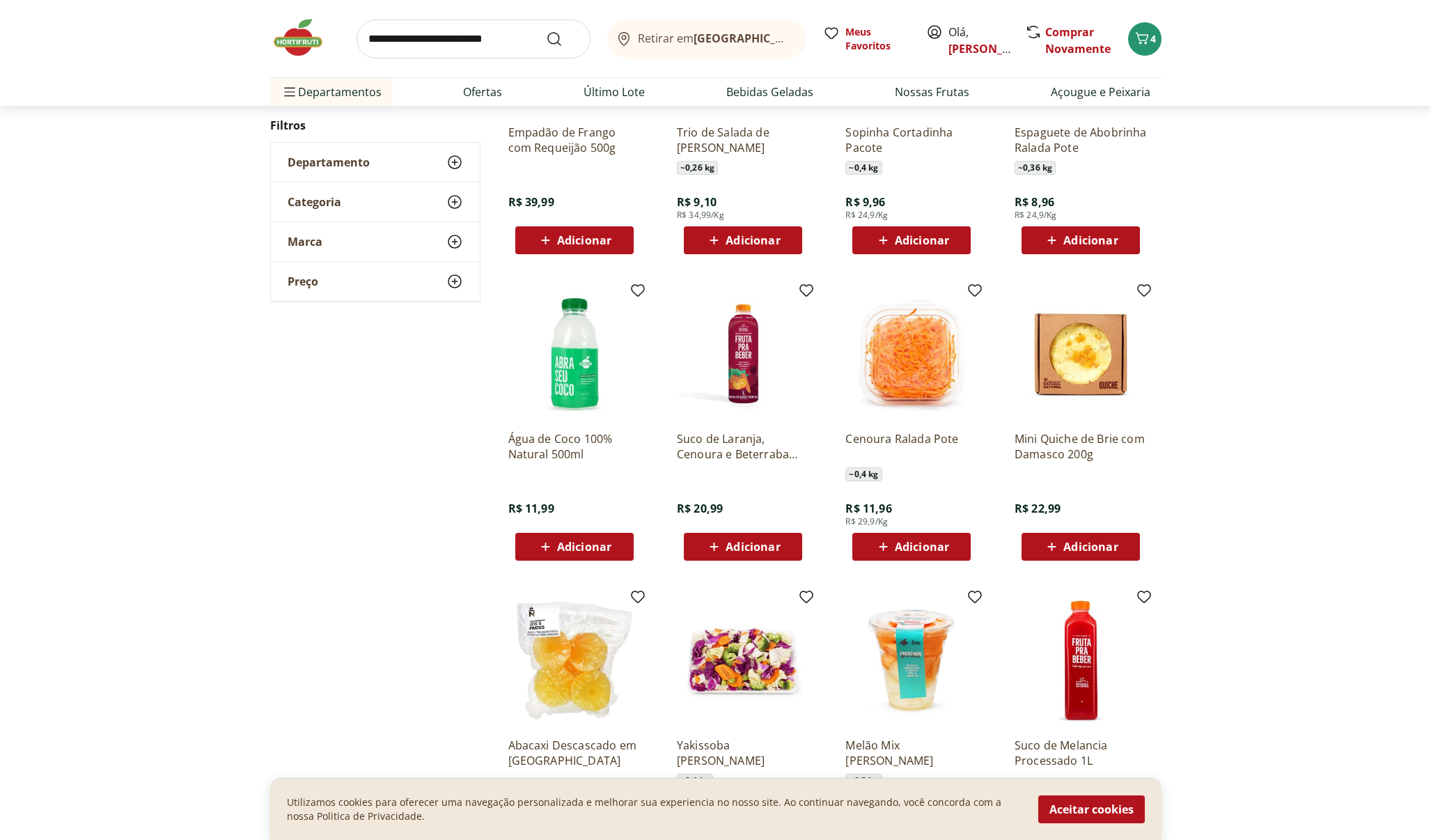
scroll to position [334, 0]
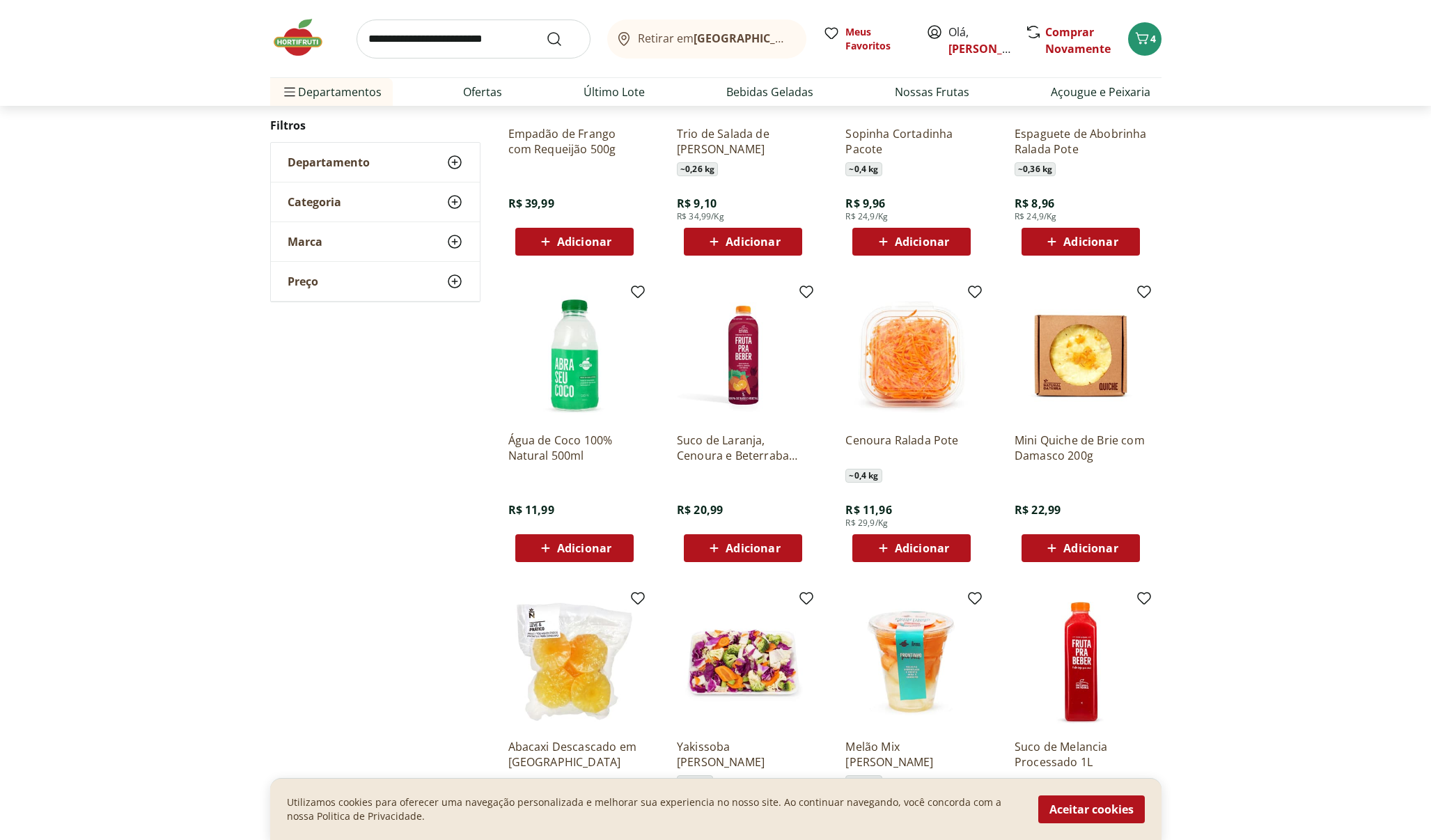
click at [1073, 554] on span "Adicionar" at bounding box center [1091, 548] width 54 height 11
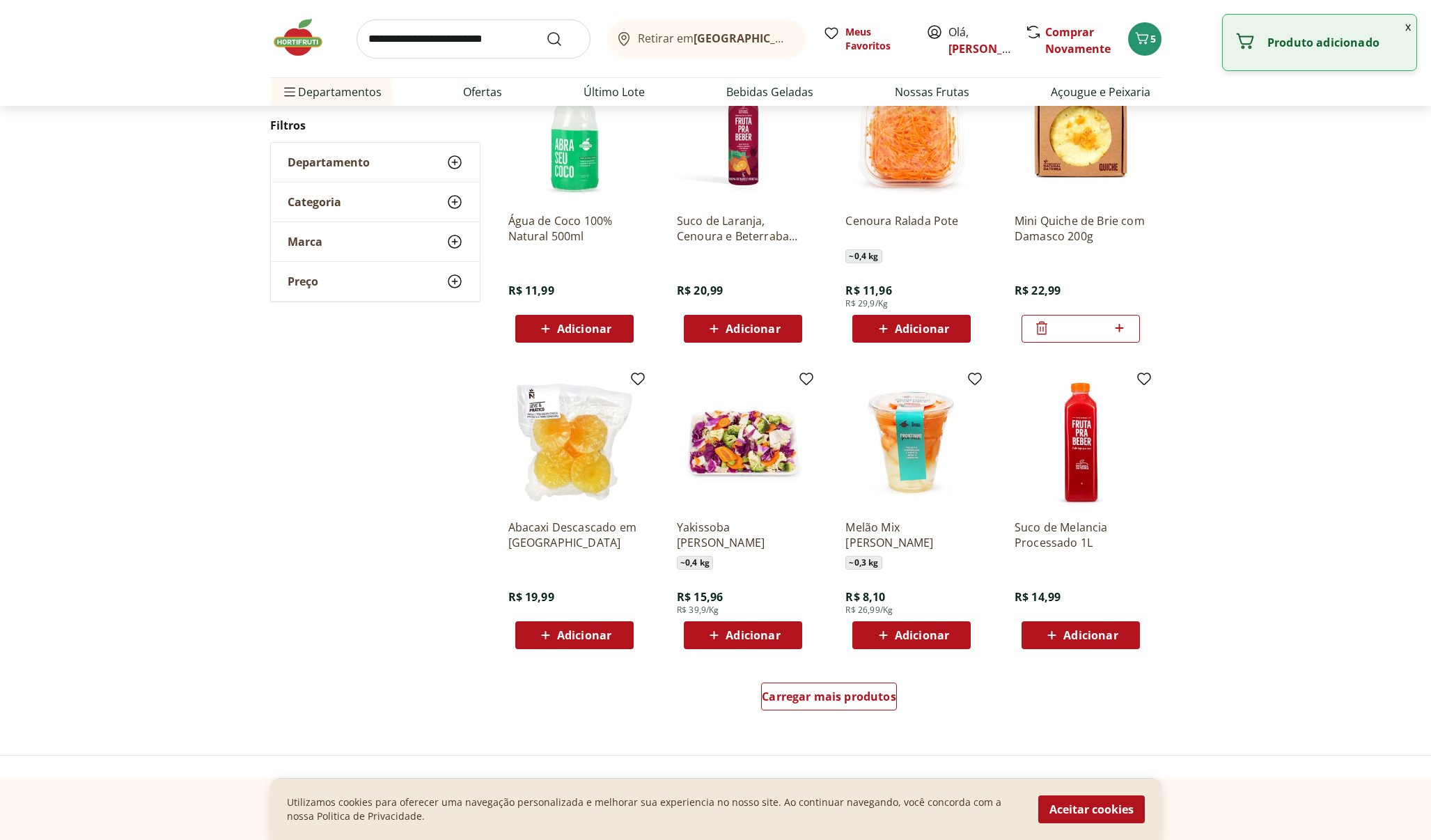
scroll to position [553, 0]
click at [880, 702] on span "Carregar mais produtos" at bounding box center [829, 697] width 135 height 11
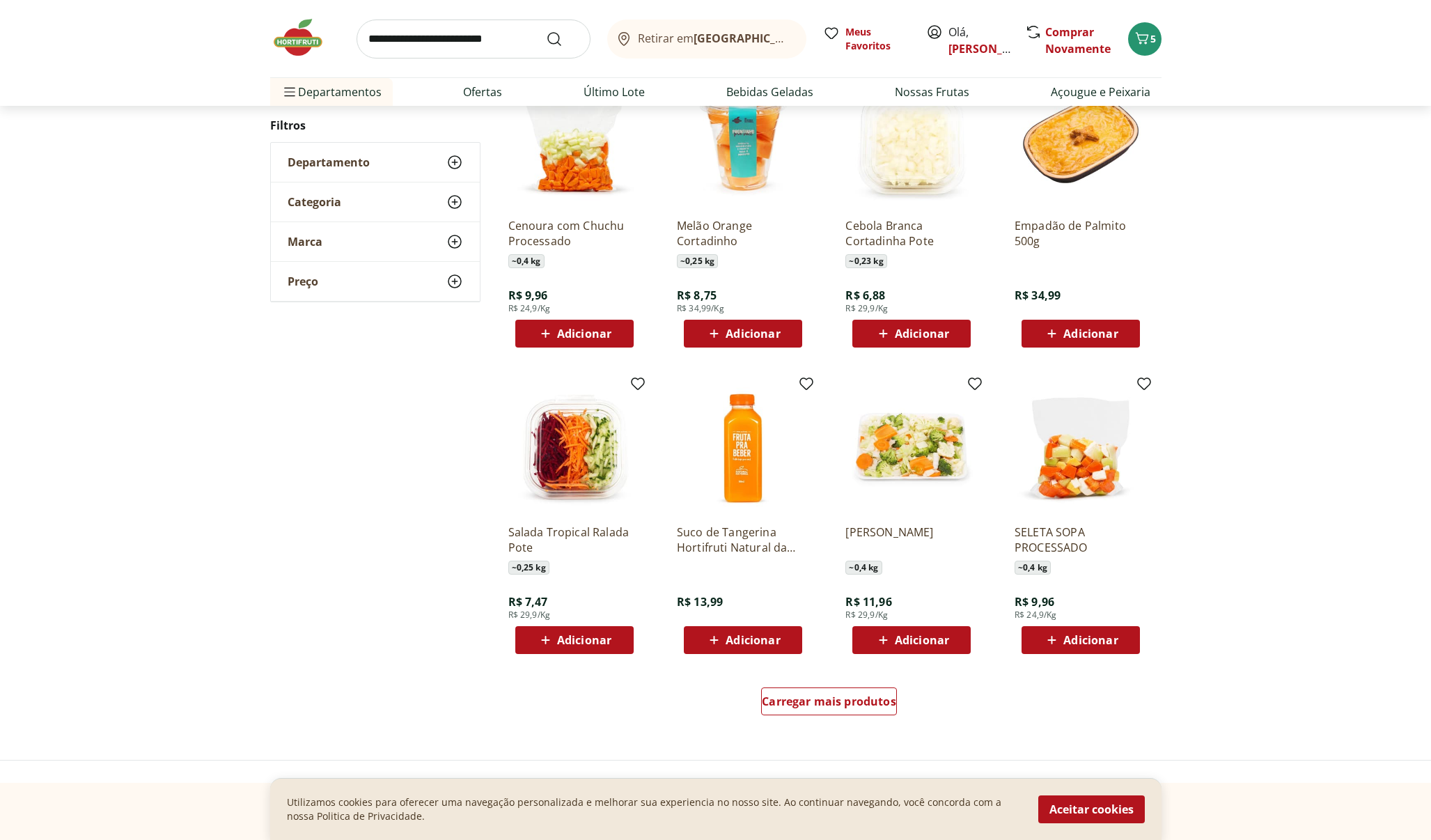
scroll to position [599, 0]
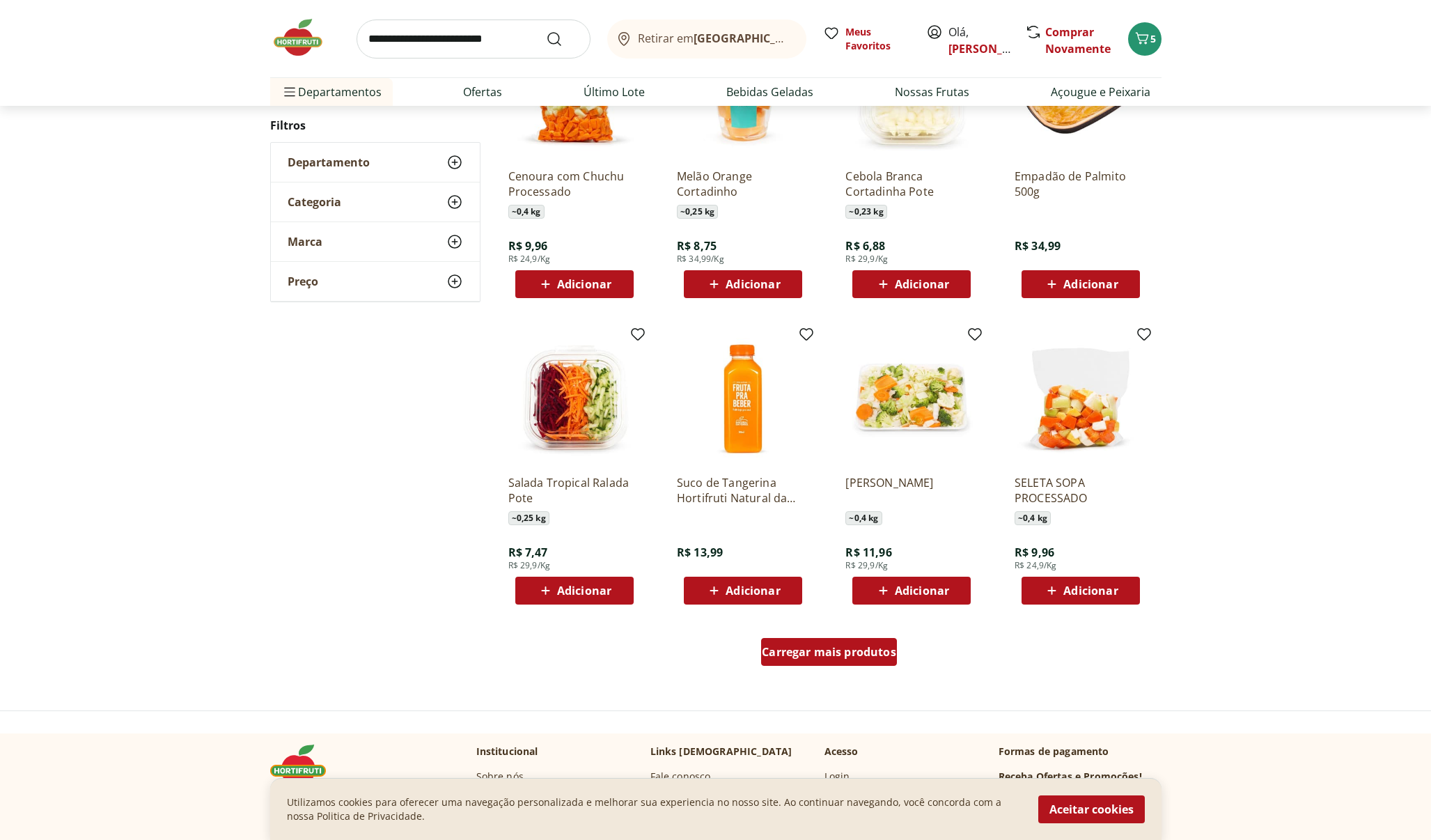
click at [800, 650] on span "Carregar mais produtos" at bounding box center [829, 652] width 135 height 11
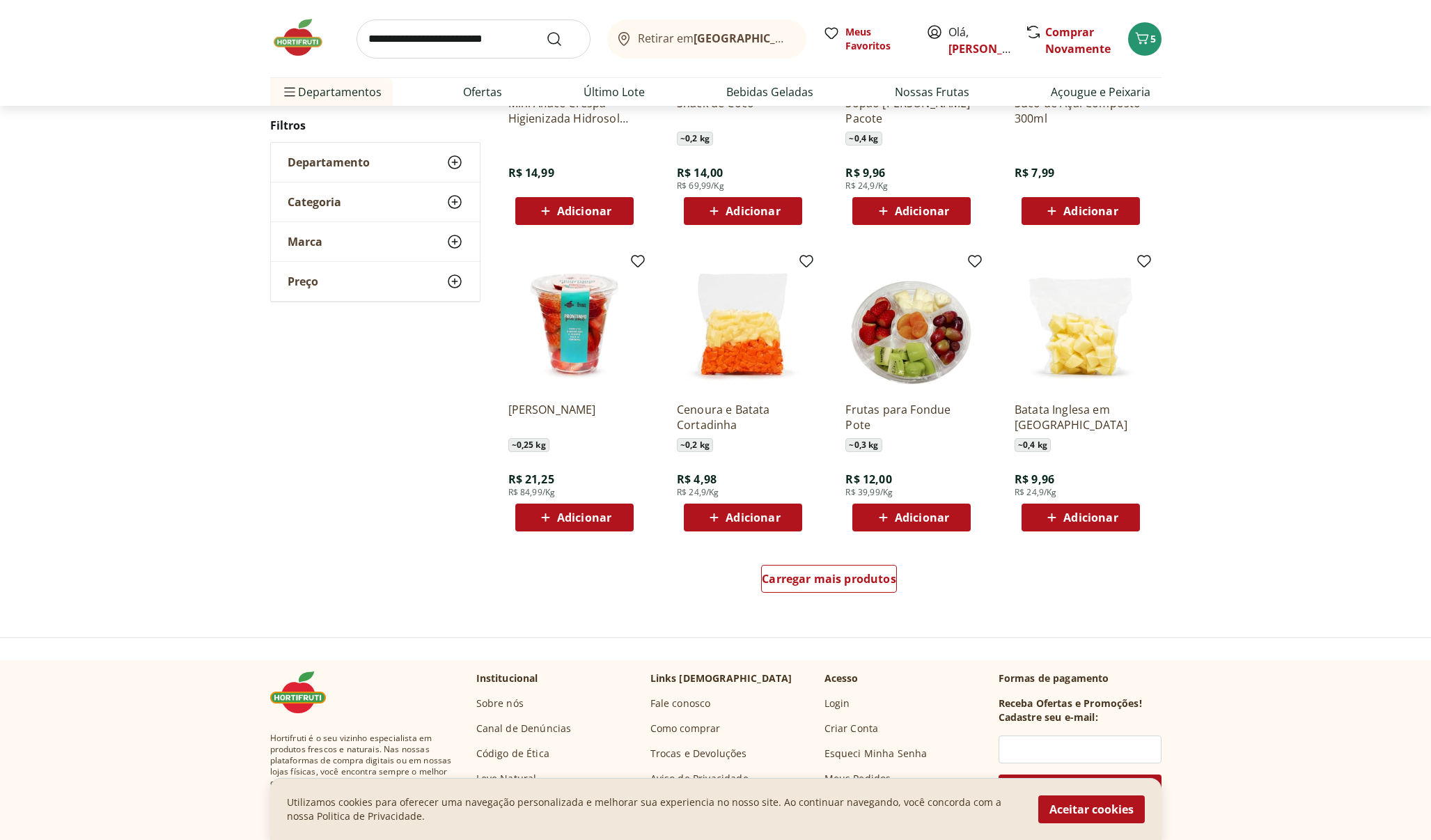
scroll to position [669, 0]
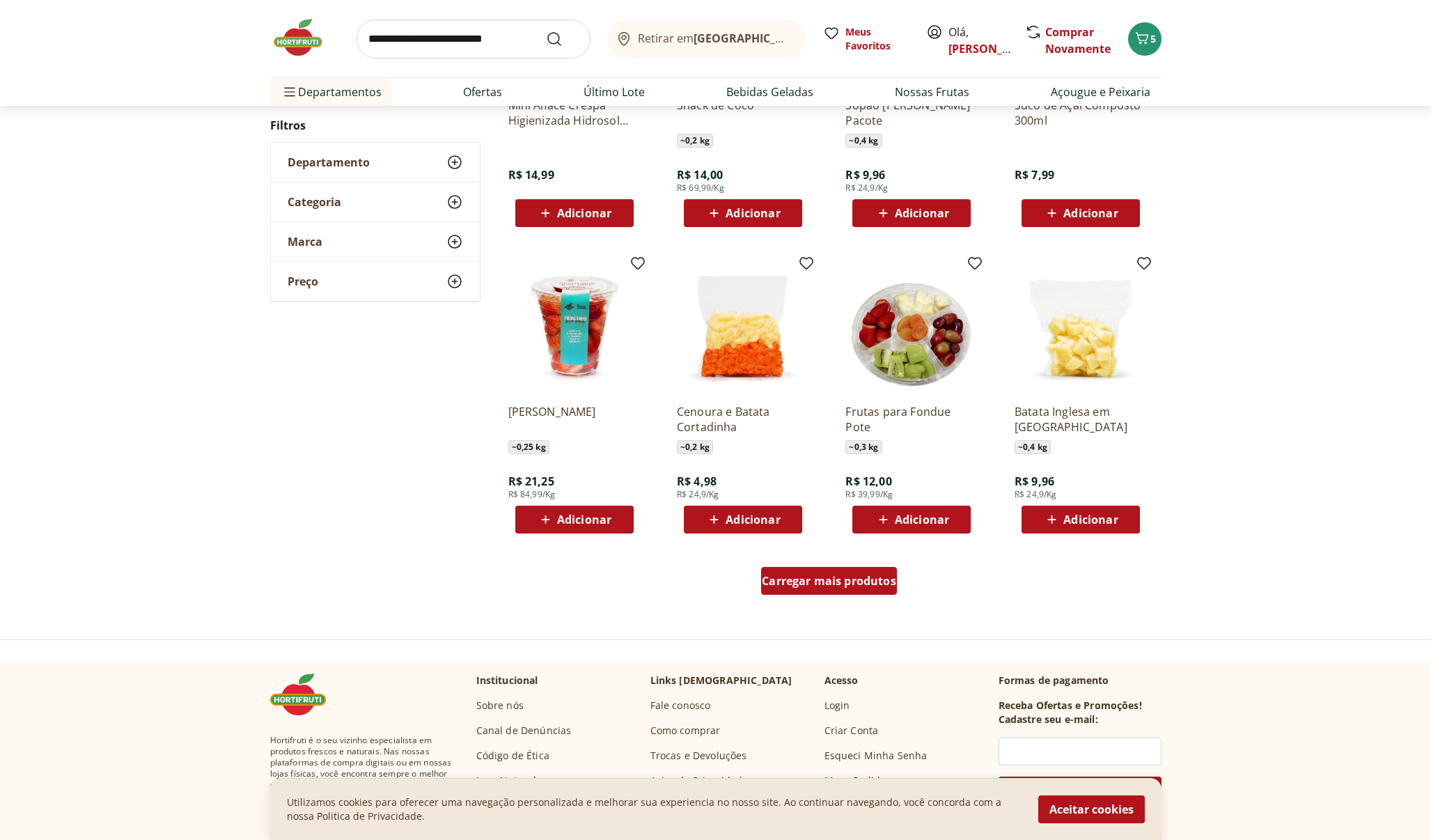
click at [835, 576] on span "Carregar mais produtos" at bounding box center [829, 581] width 135 height 11
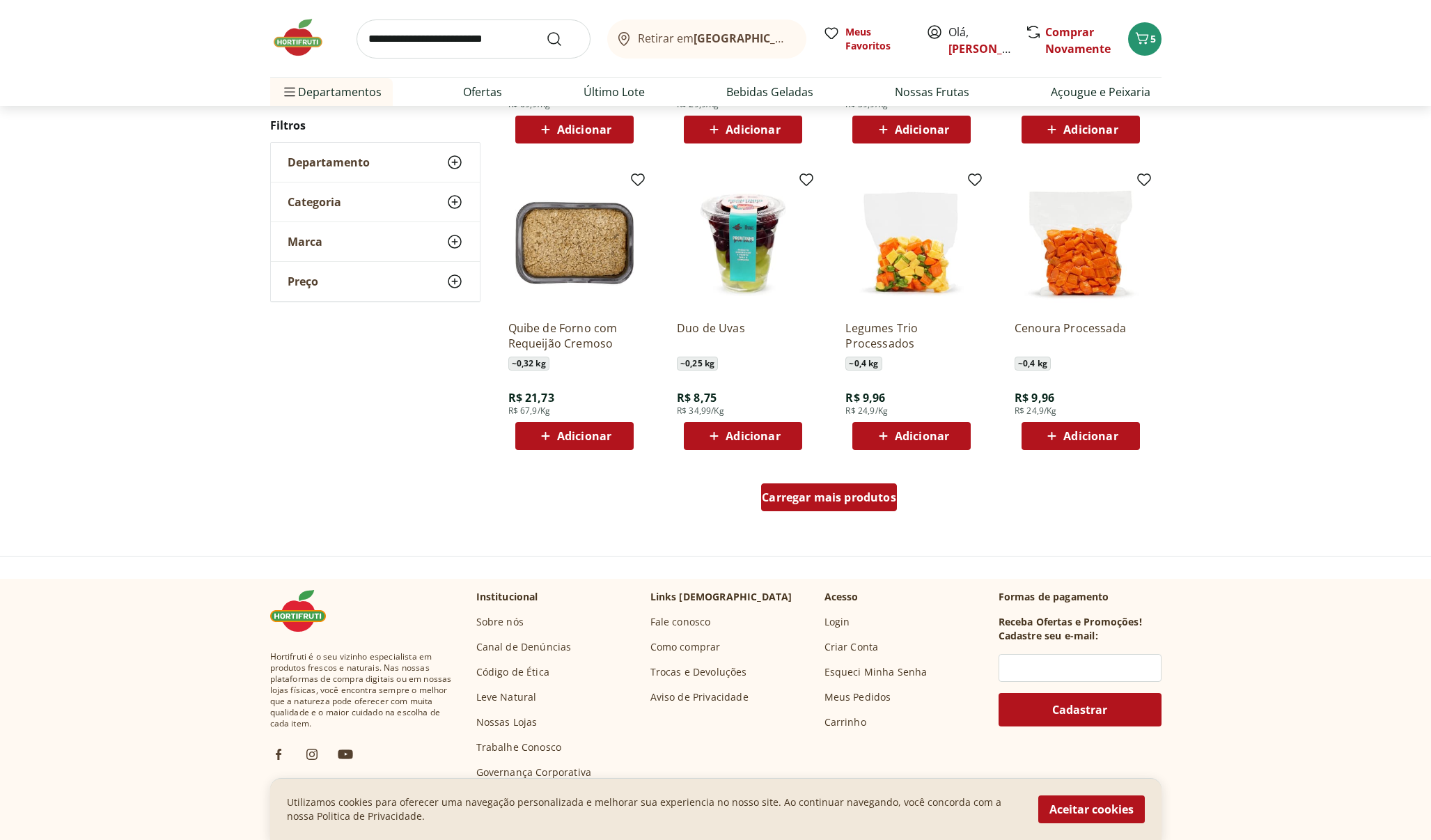
scroll to position [748, 0]
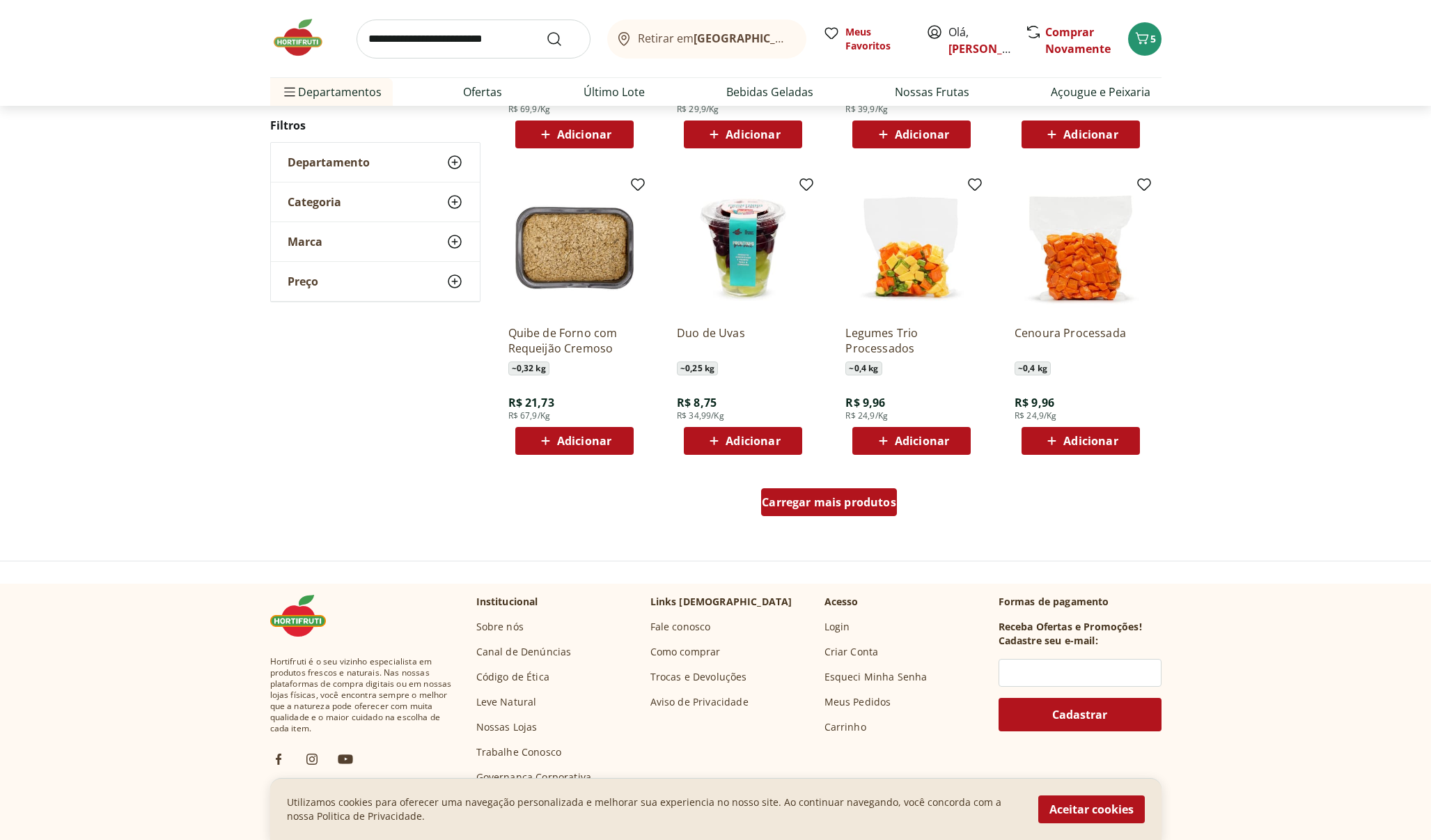
click at [806, 498] on span "Carregar mais produtos" at bounding box center [829, 502] width 135 height 11
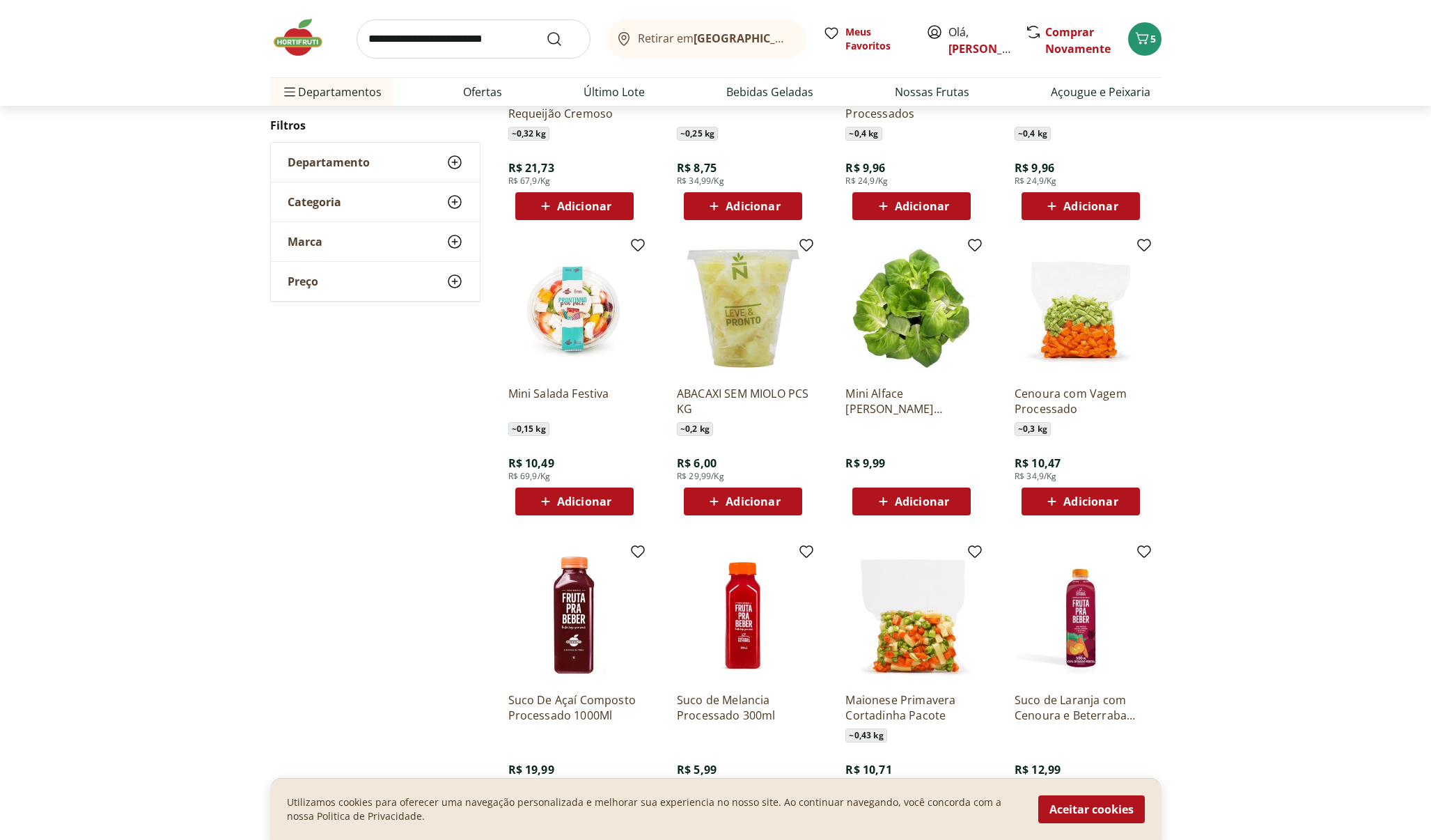
scroll to position [993, 0]
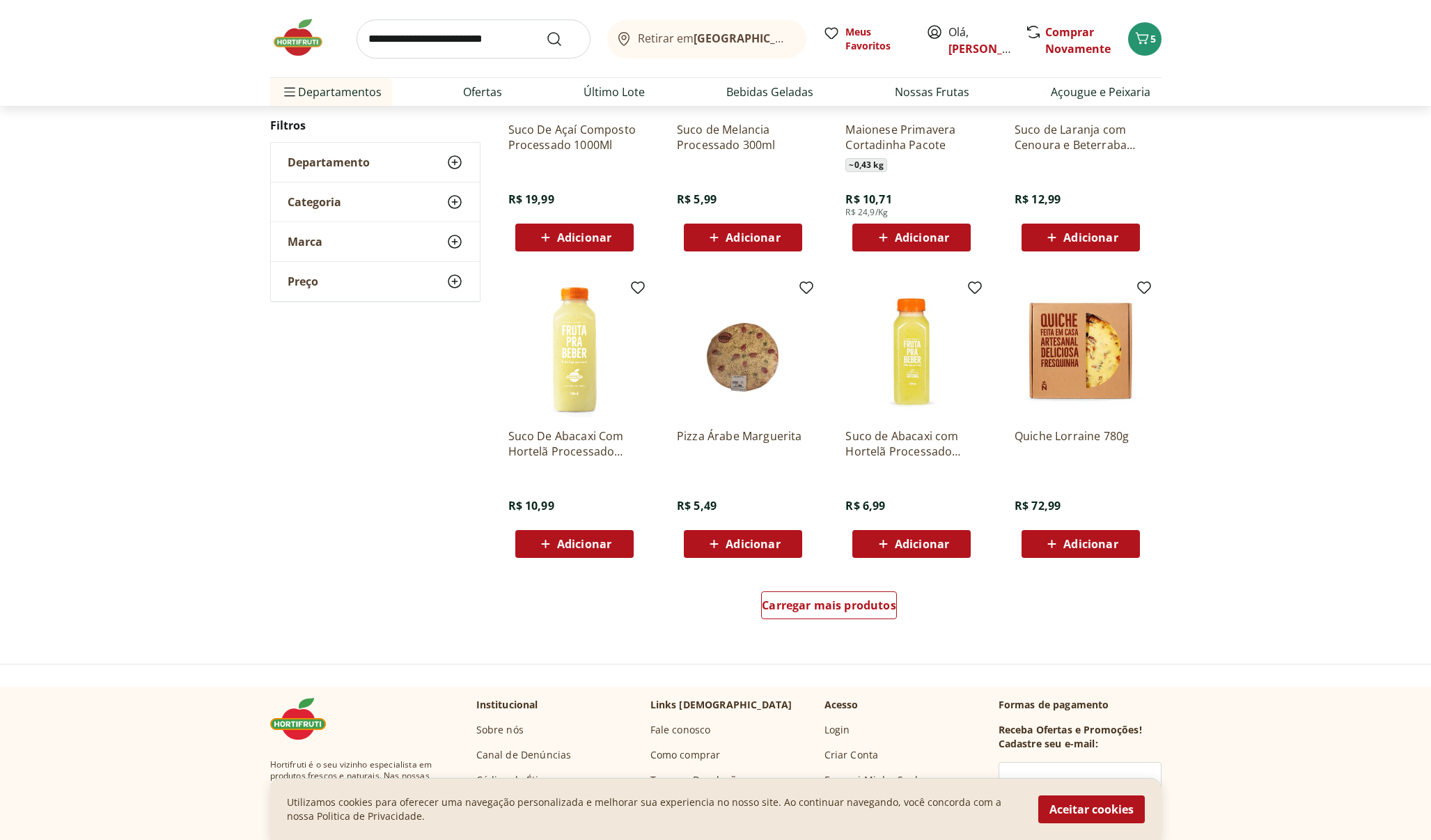
scroll to position [644, 0]
click at [839, 622] on link "Carregar mais produtos" at bounding box center [829, 609] width 136 height 33
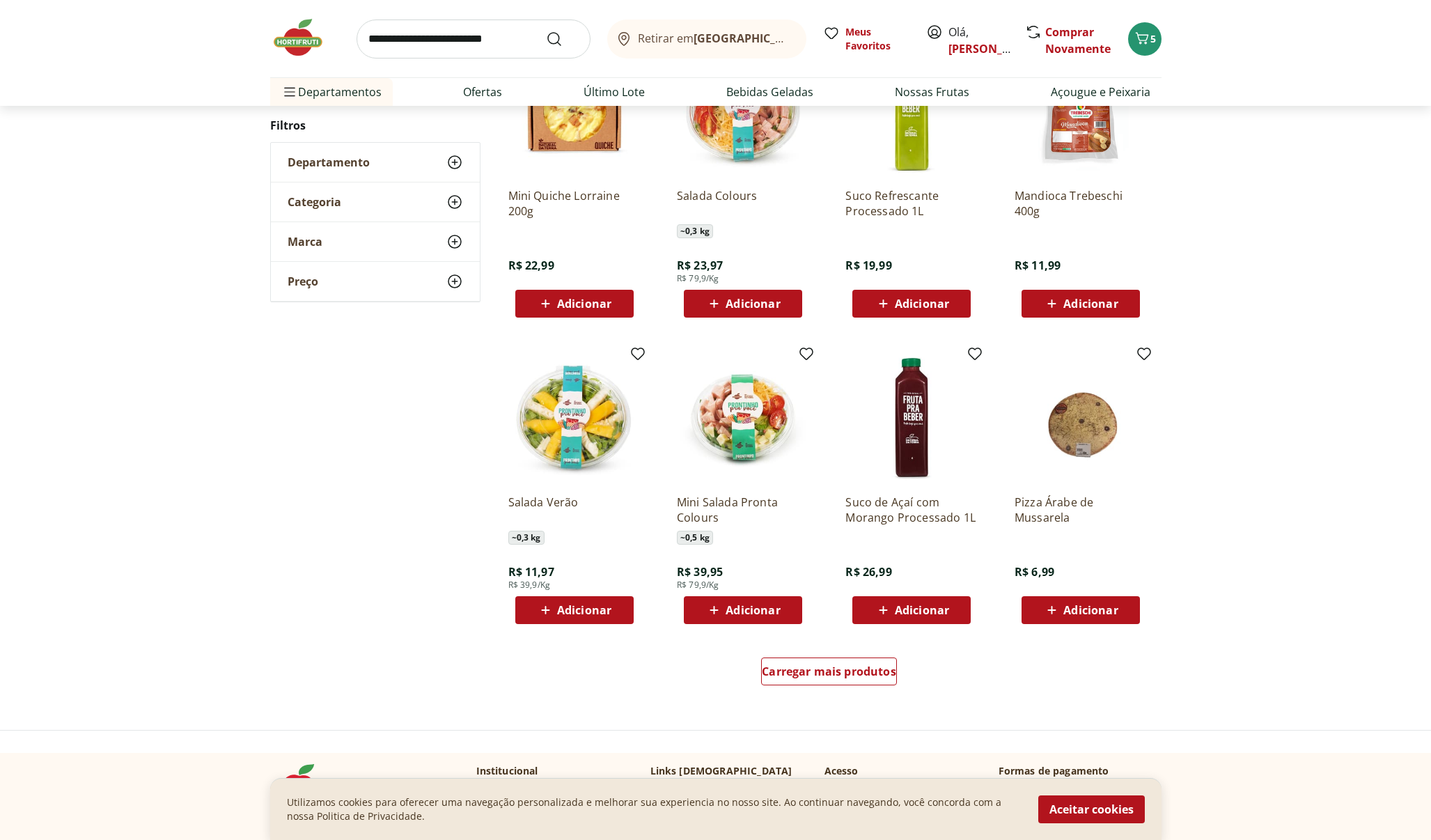
scroll to position [587, 0]
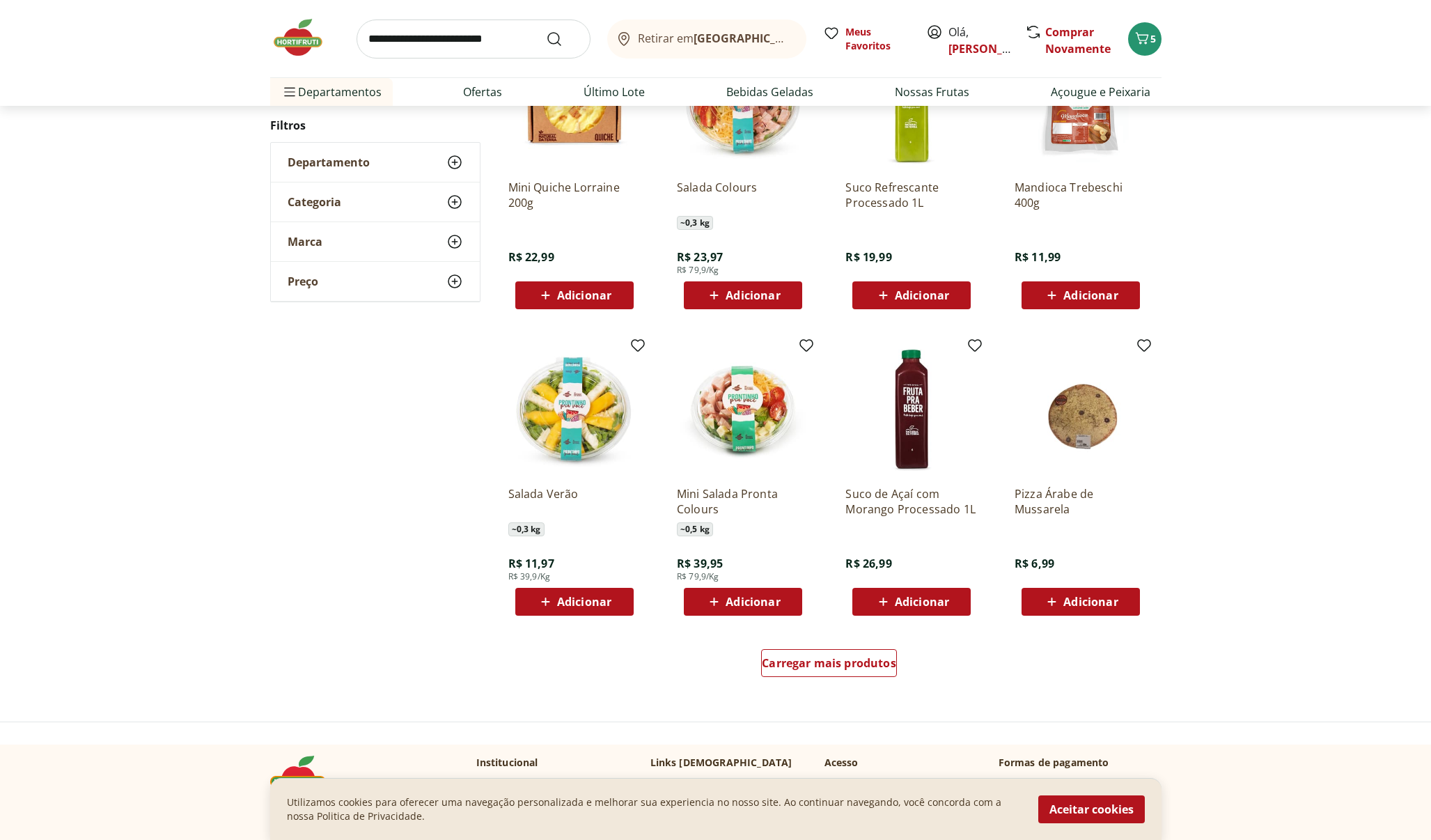
click at [874, 688] on div "Carregar mais produtos" at bounding box center [830, 666] width 675 height 67
click at [878, 667] on span "Carregar mais produtos" at bounding box center [829, 663] width 135 height 11
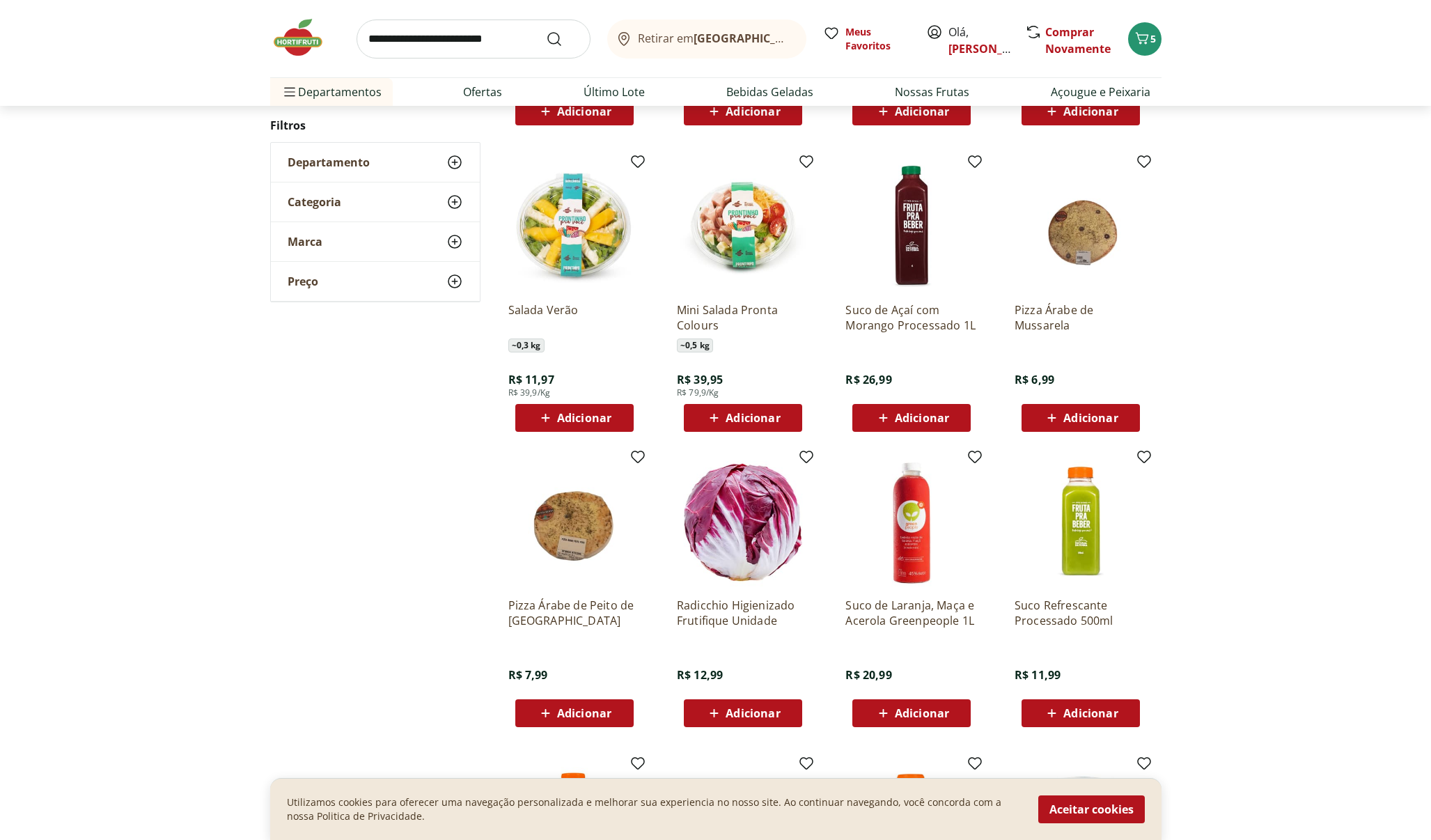
scroll to position [786, 0]
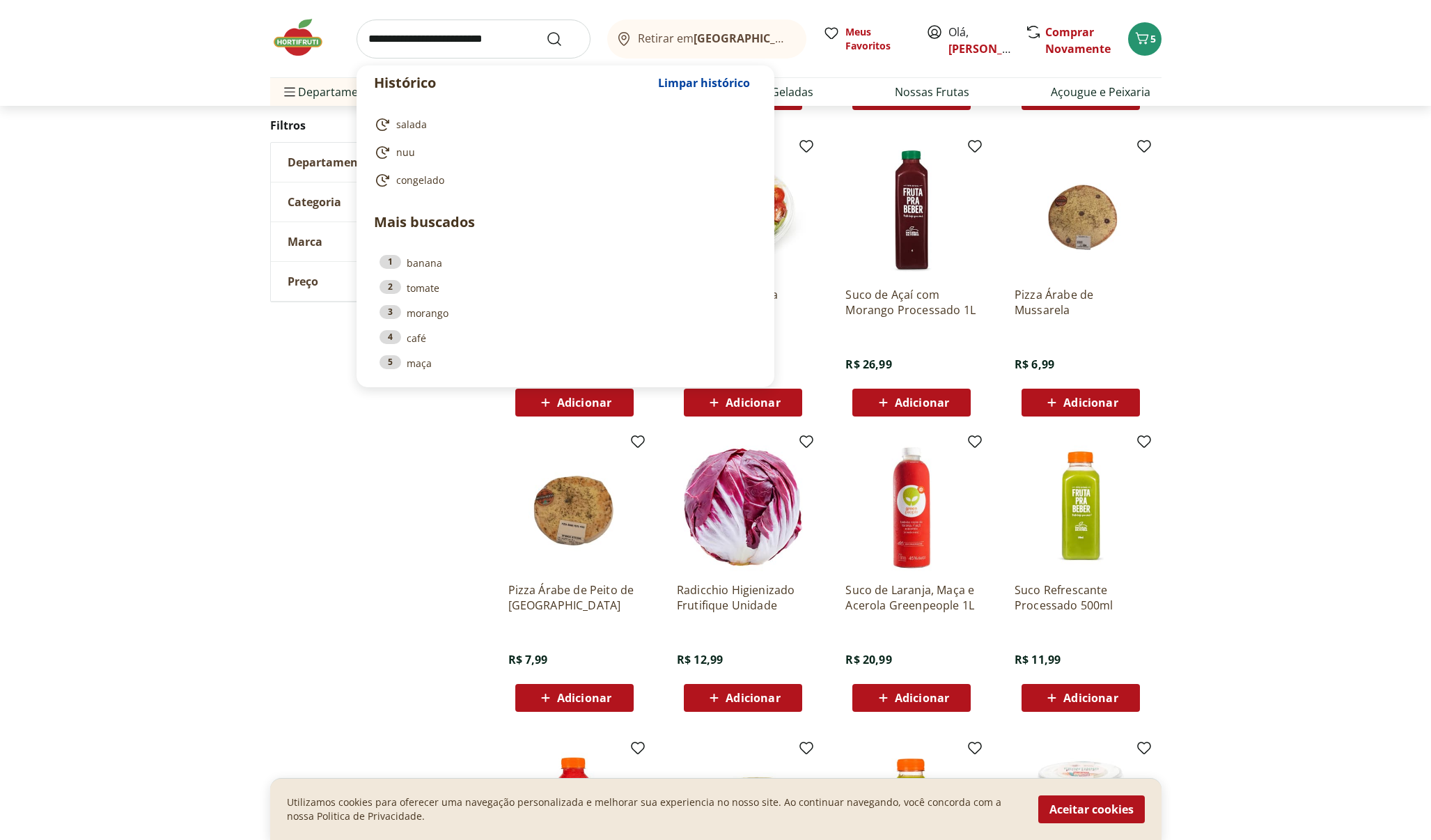
click at [474, 39] on input "search" at bounding box center [473, 39] width 234 height 39
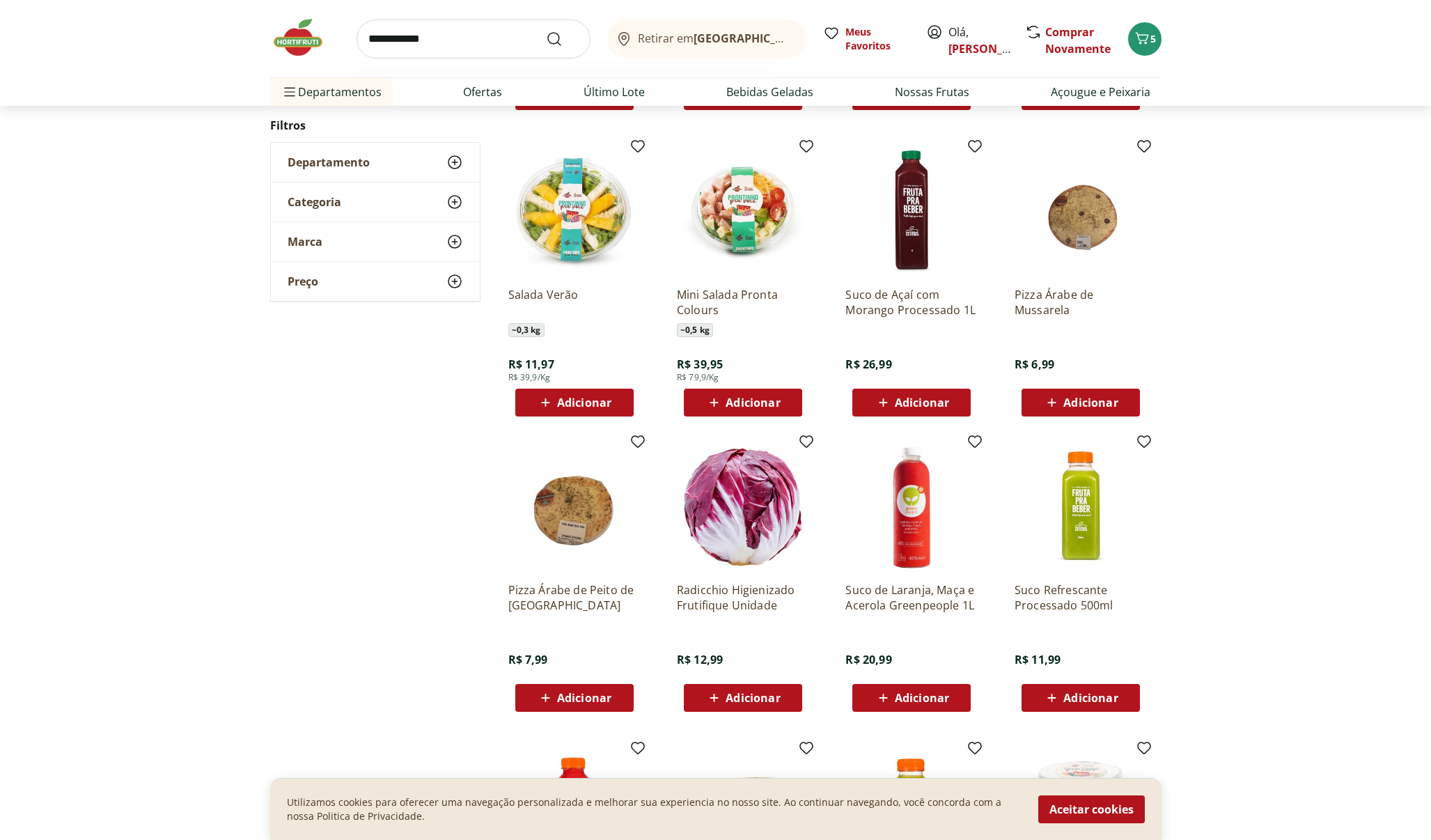
type input "**********"
click at [562, 38] on button "Submit Search" at bounding box center [563, 39] width 33 height 17
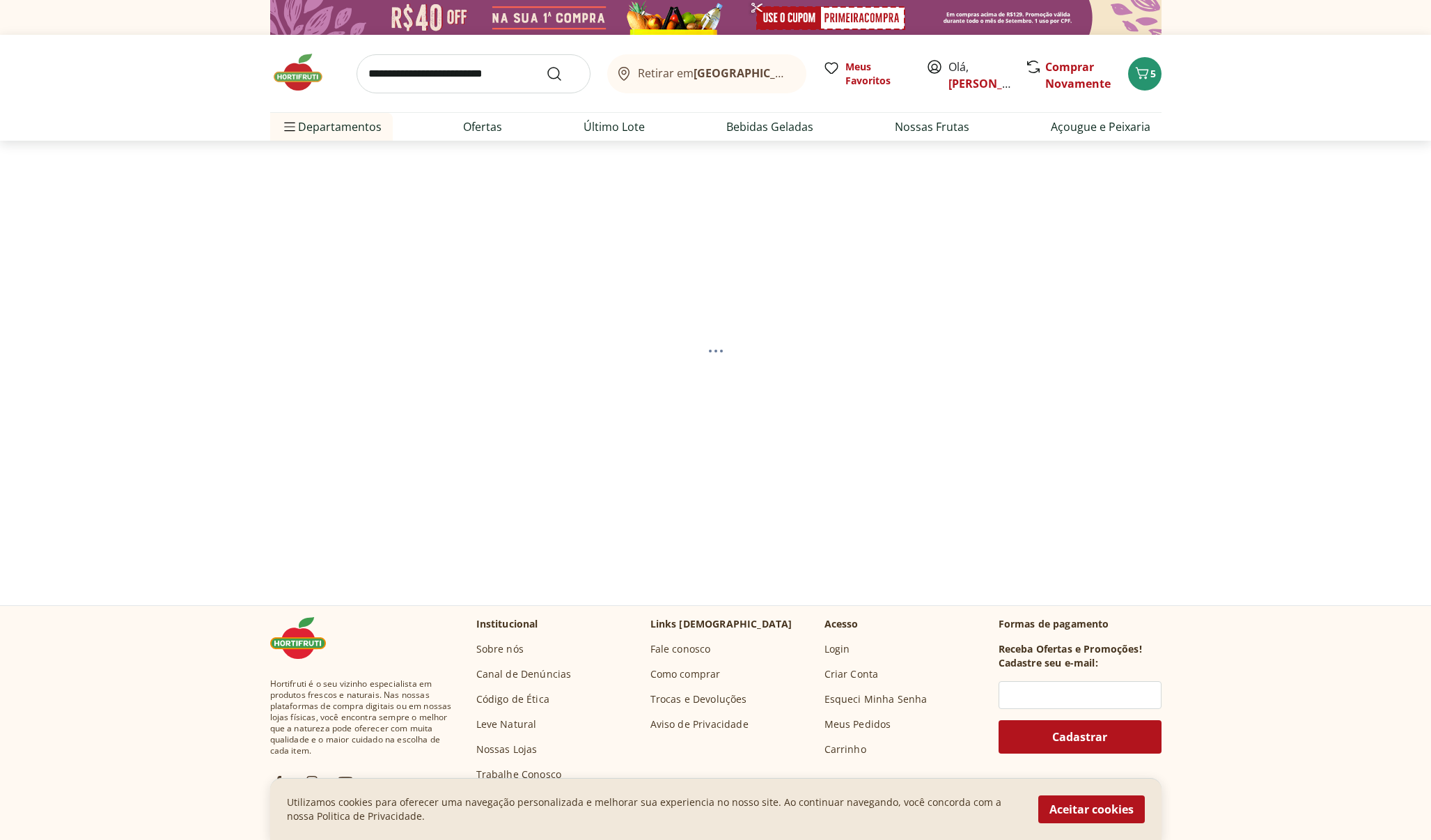
select select "**********"
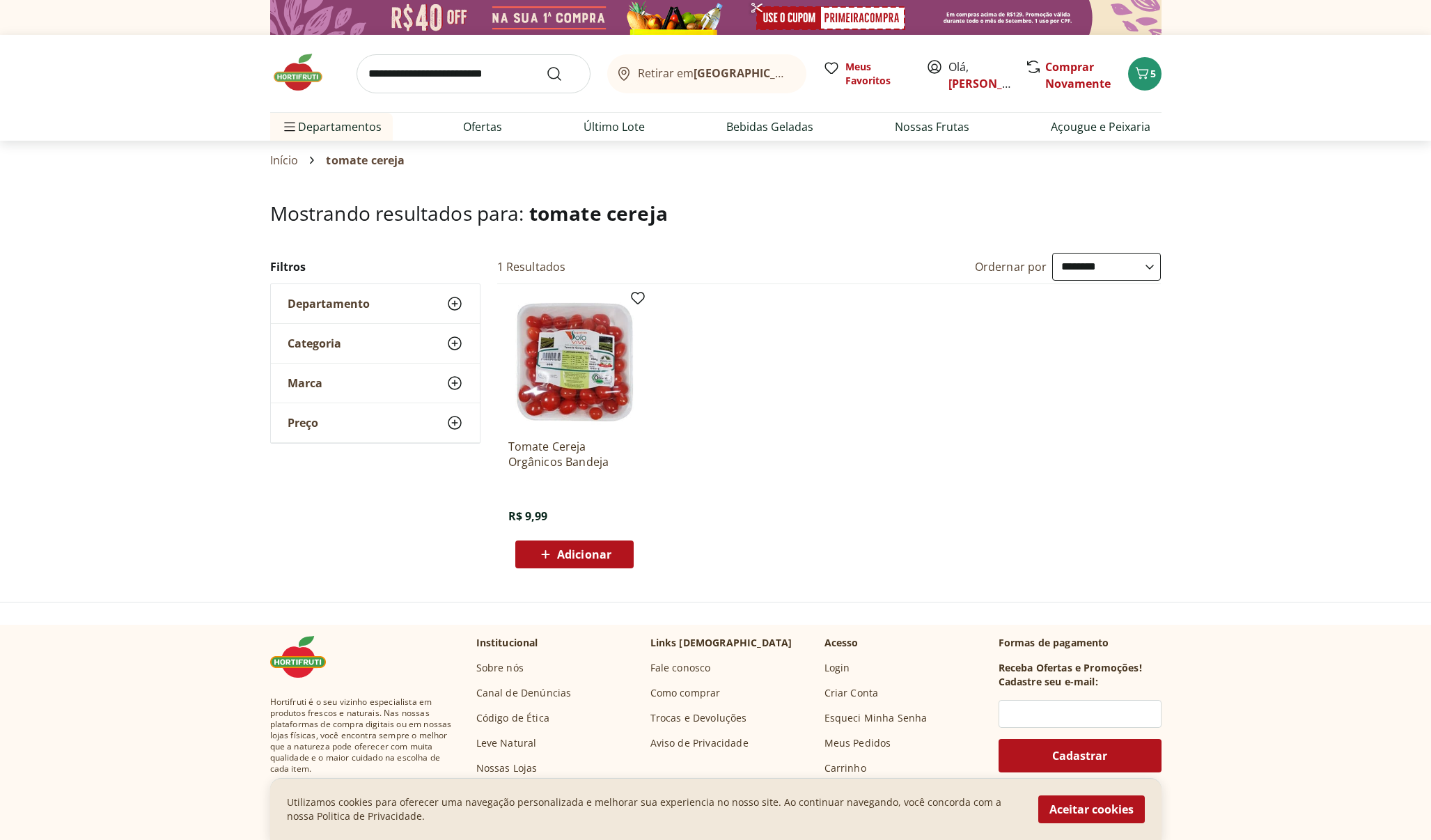
click at [619, 553] on div "Adicionar" at bounding box center [575, 555] width 96 height 25
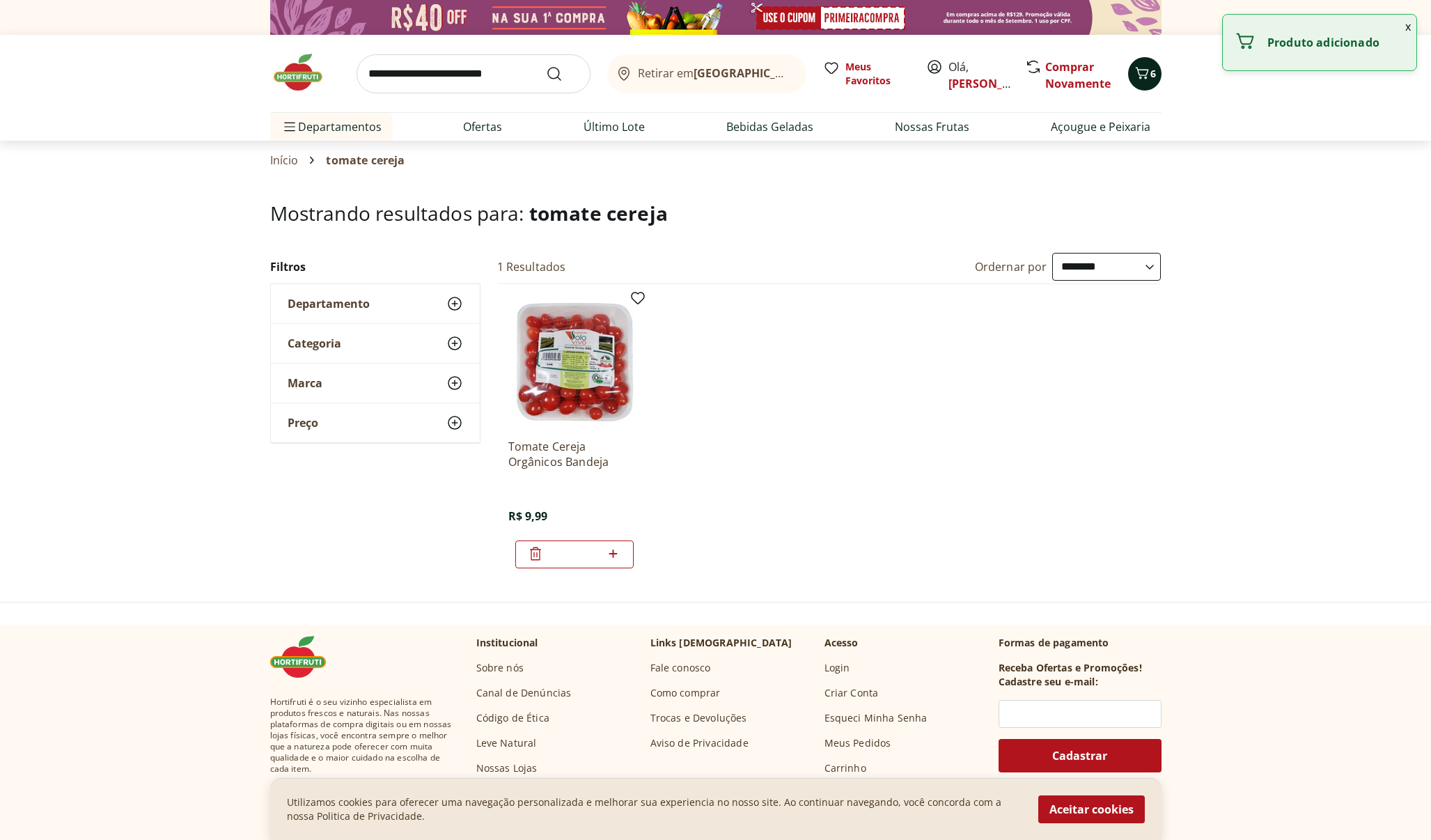
click at [1151, 75] on span "6" at bounding box center [1153, 73] width 6 height 13
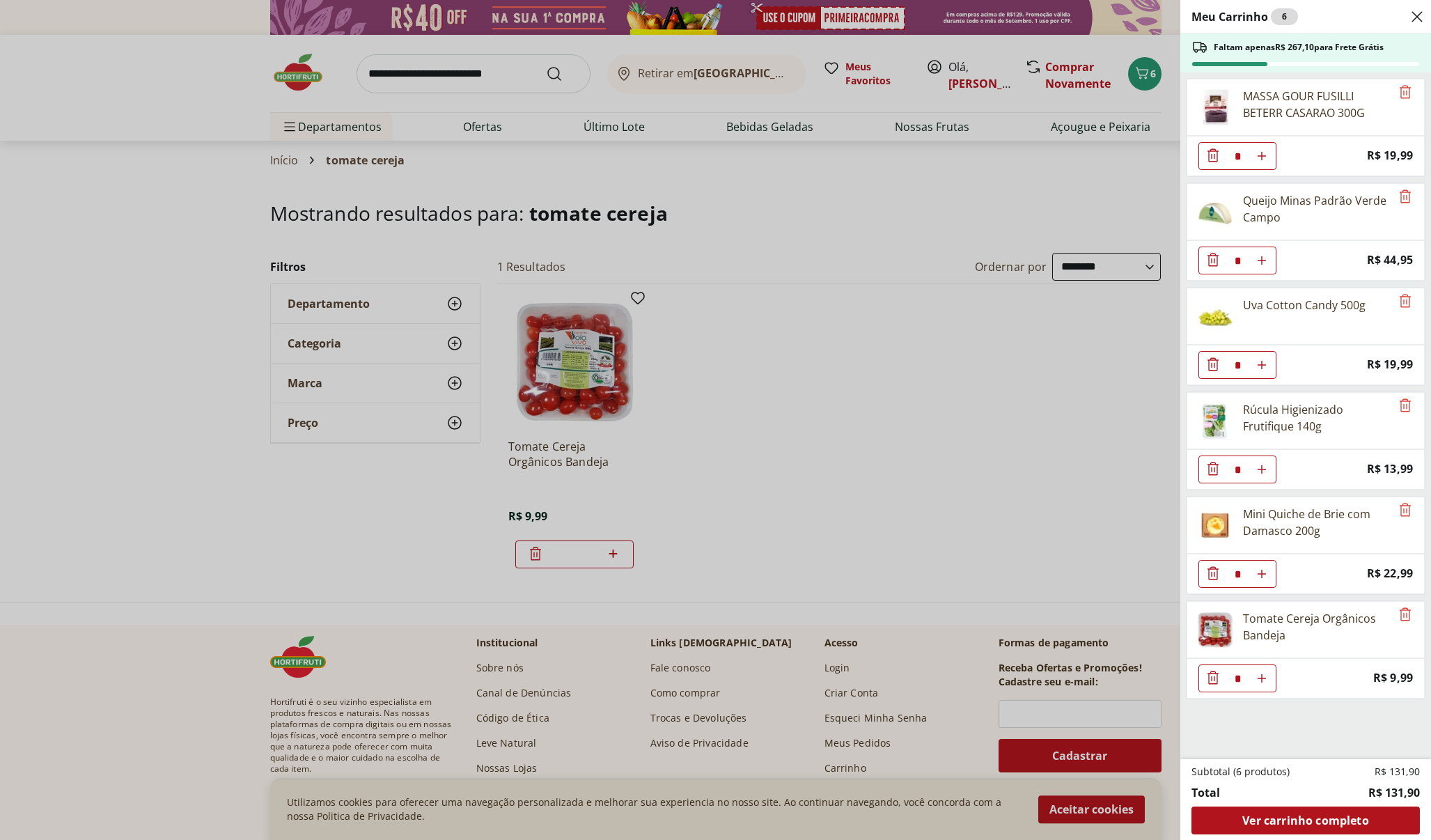
select select "**********"
click at [1398, 511] on icon "Remove" at bounding box center [1406, 510] width 17 height 17
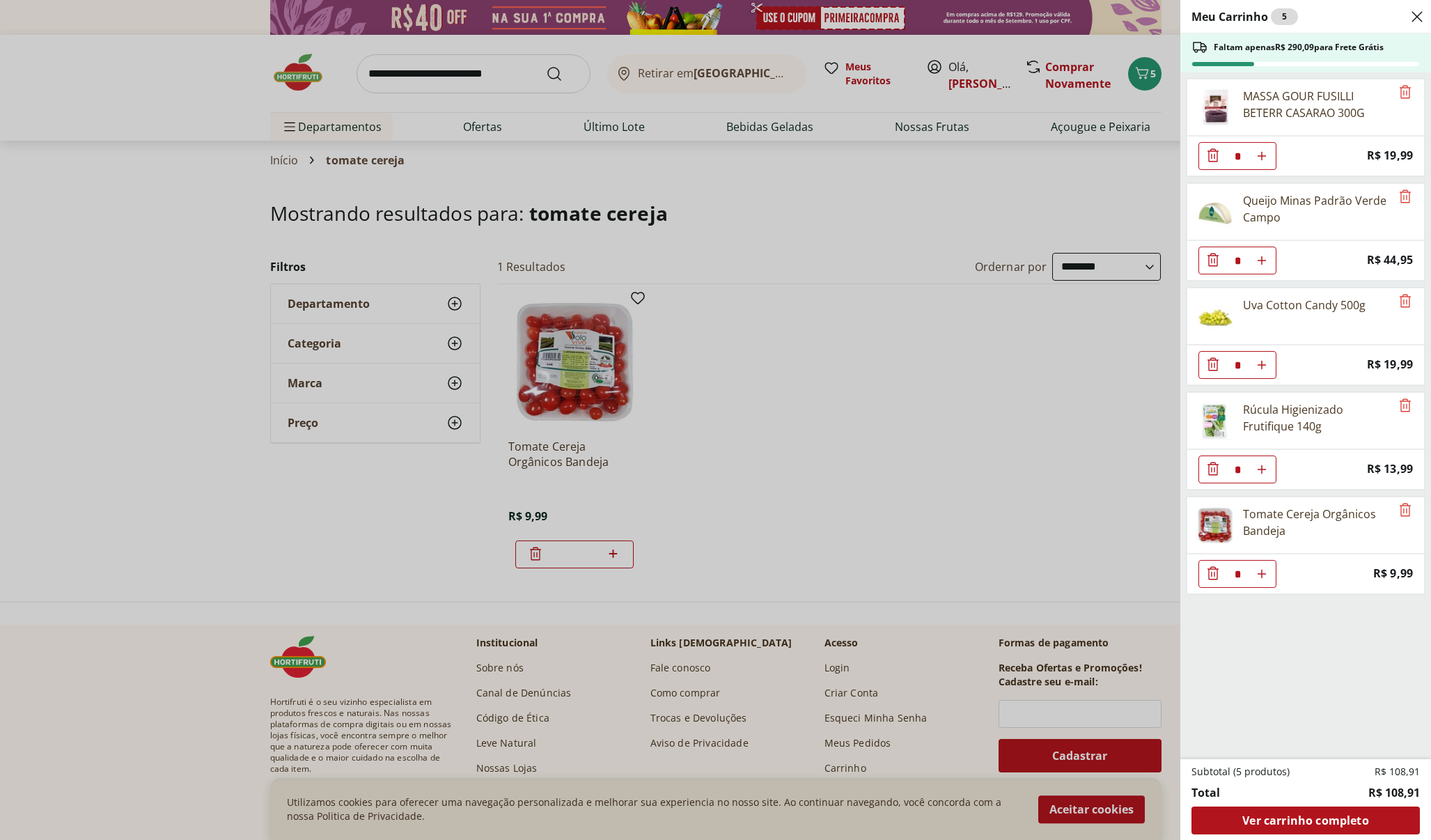
click at [931, 479] on div "Meu Carrinho 5 Faltam apenas R$ 290,09 para Frete Grátis MASSA GOUR FUSILLI BET…" at bounding box center [715, 420] width 1431 height 840
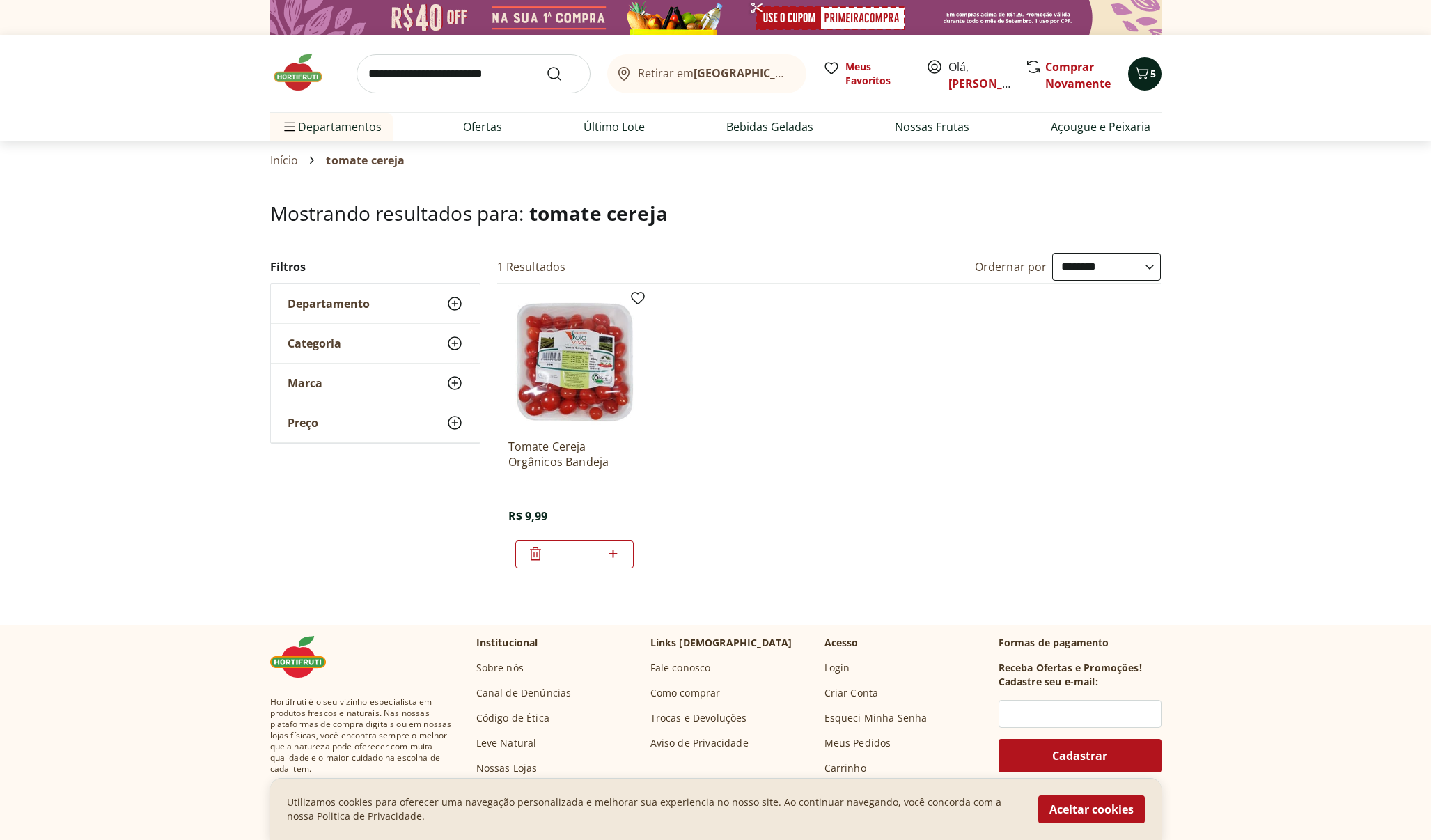
click at [1151, 68] on span "5" at bounding box center [1153, 73] width 6 height 13
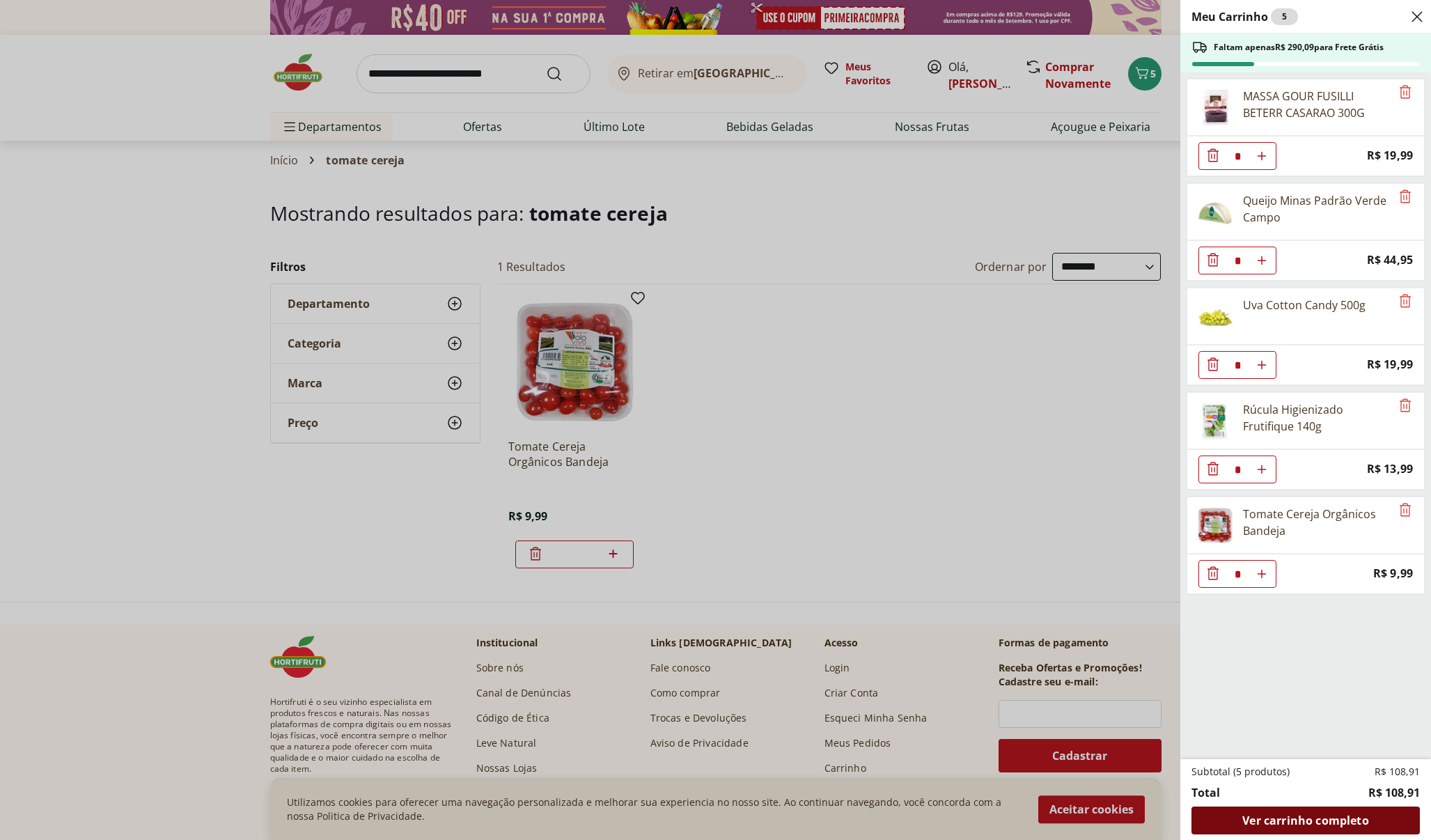
click at [1297, 821] on span "Ver carrinho completo" at bounding box center [1305, 820] width 126 height 11
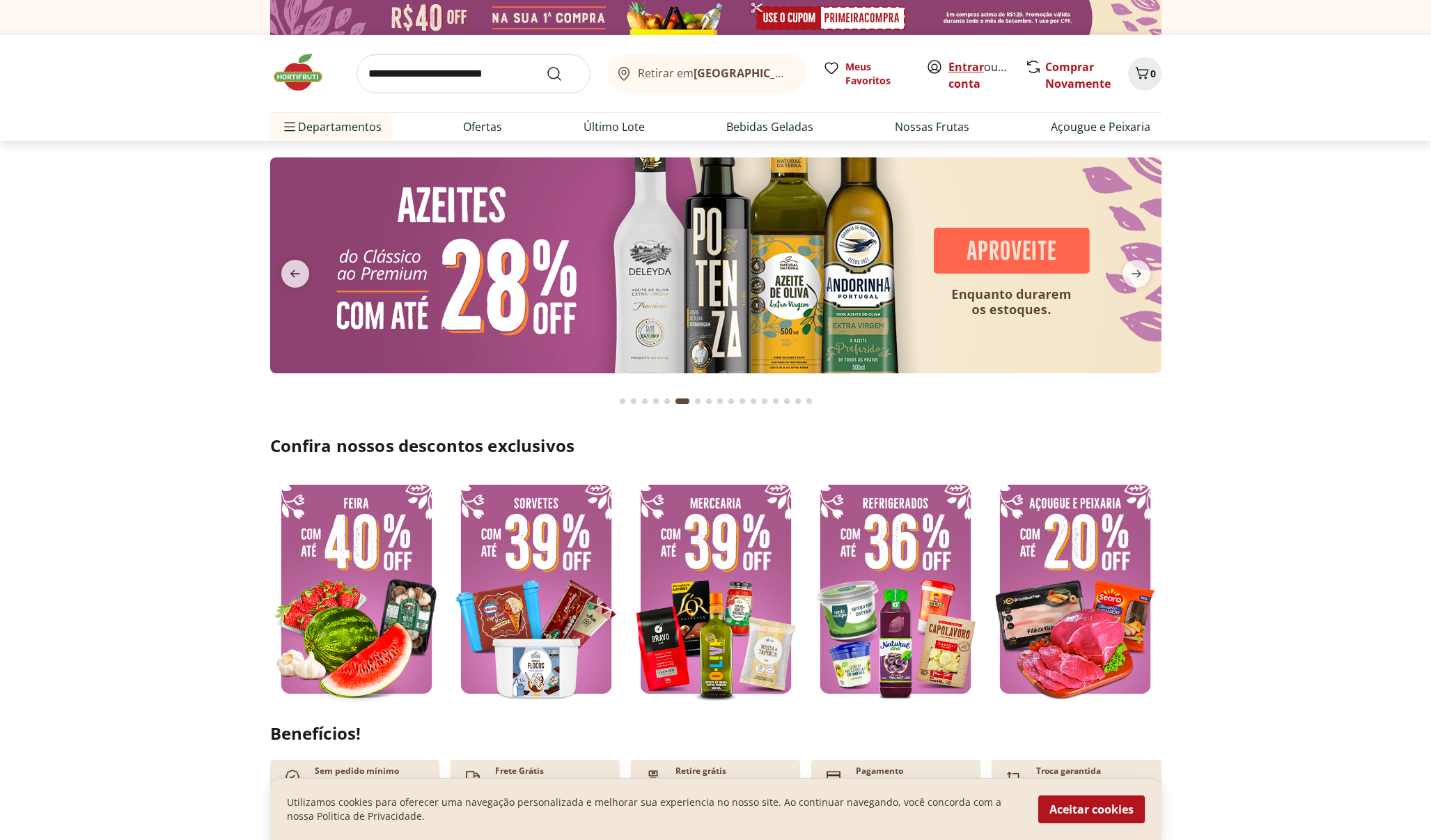
click at [976, 65] on link "Entrar" at bounding box center [966, 67] width 36 height 15
